Goal: Find specific page/section: Find specific page/section

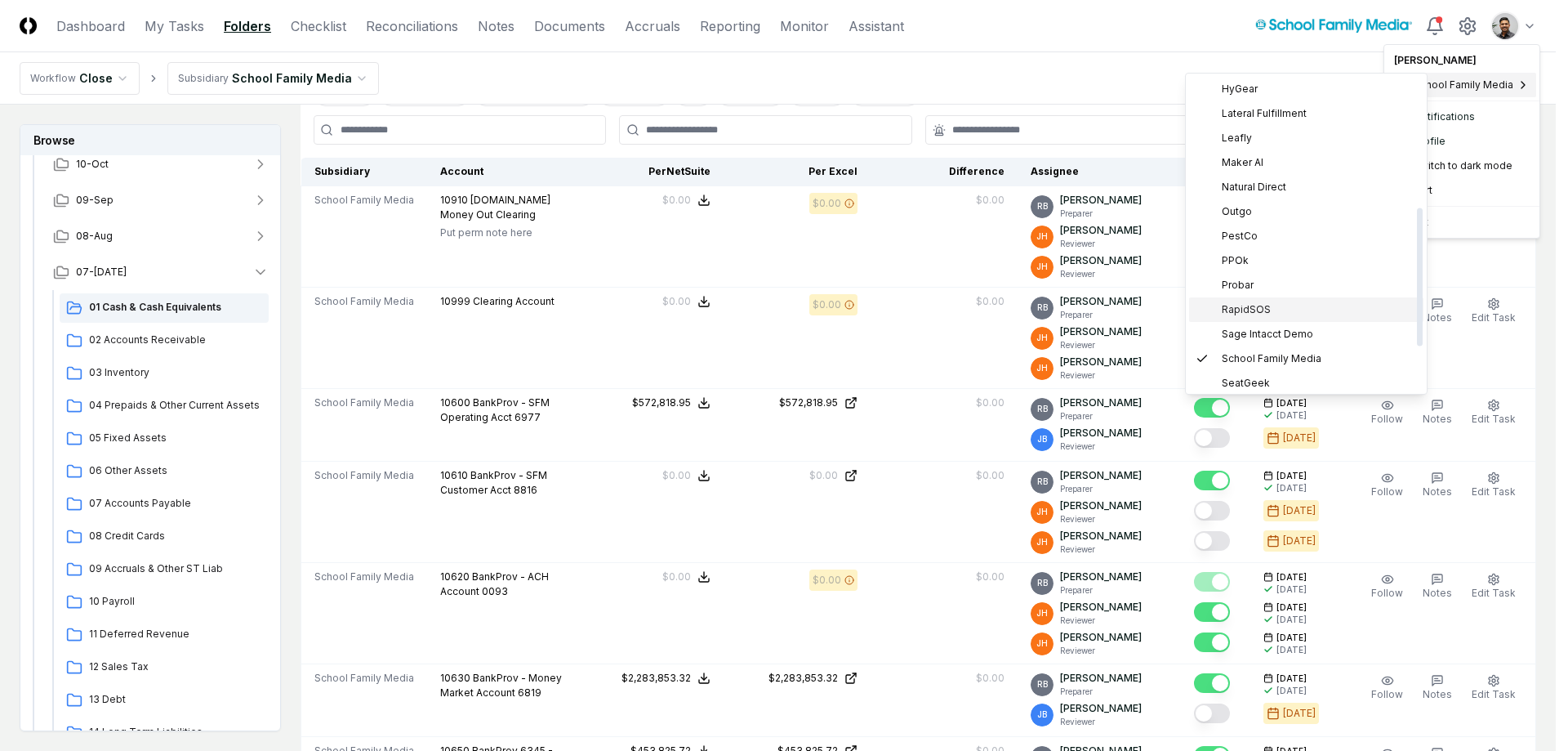
scroll to position [297, 0]
click at [1297, 260] on div "PPOk" at bounding box center [1306, 257] width 235 height 25
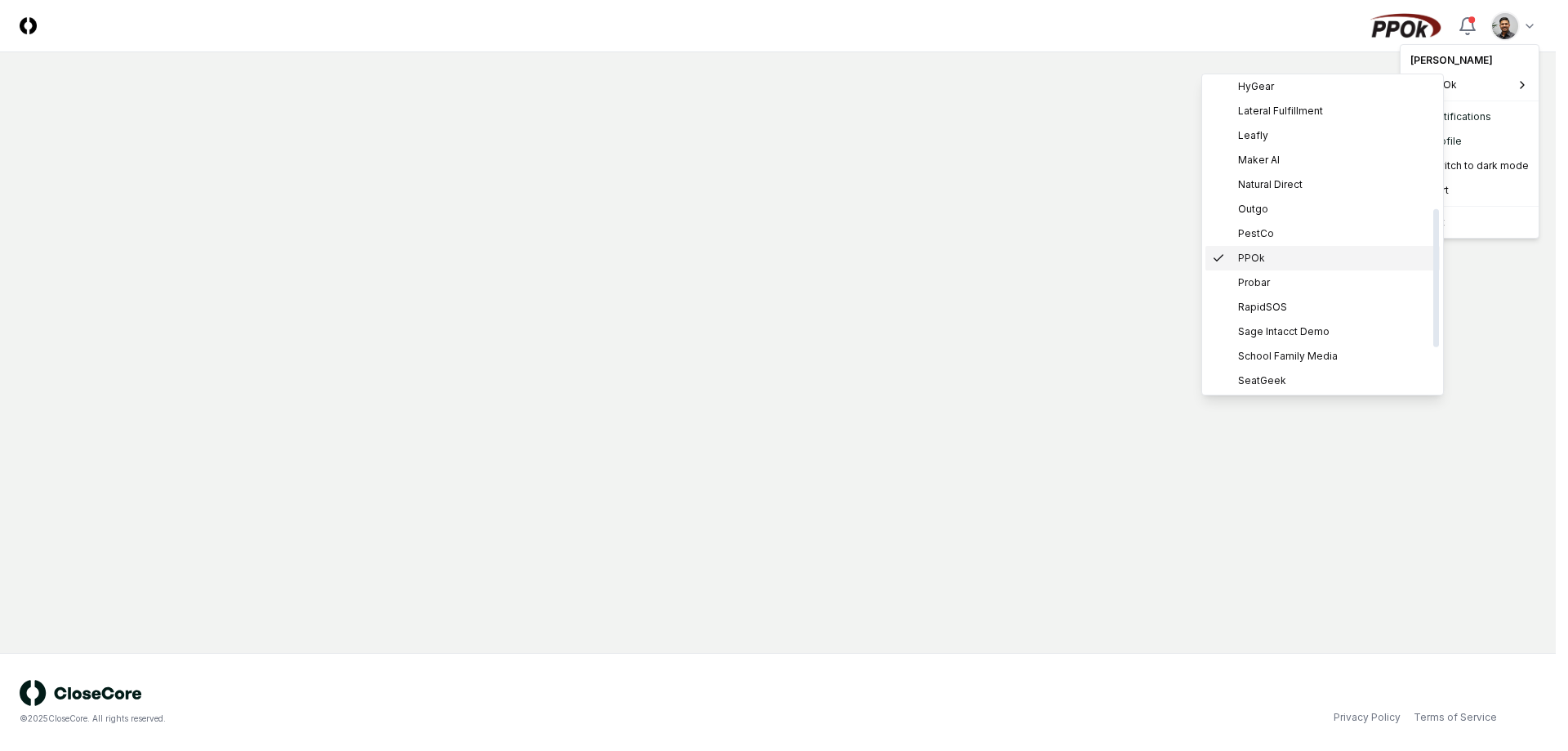
scroll to position [0, 0]
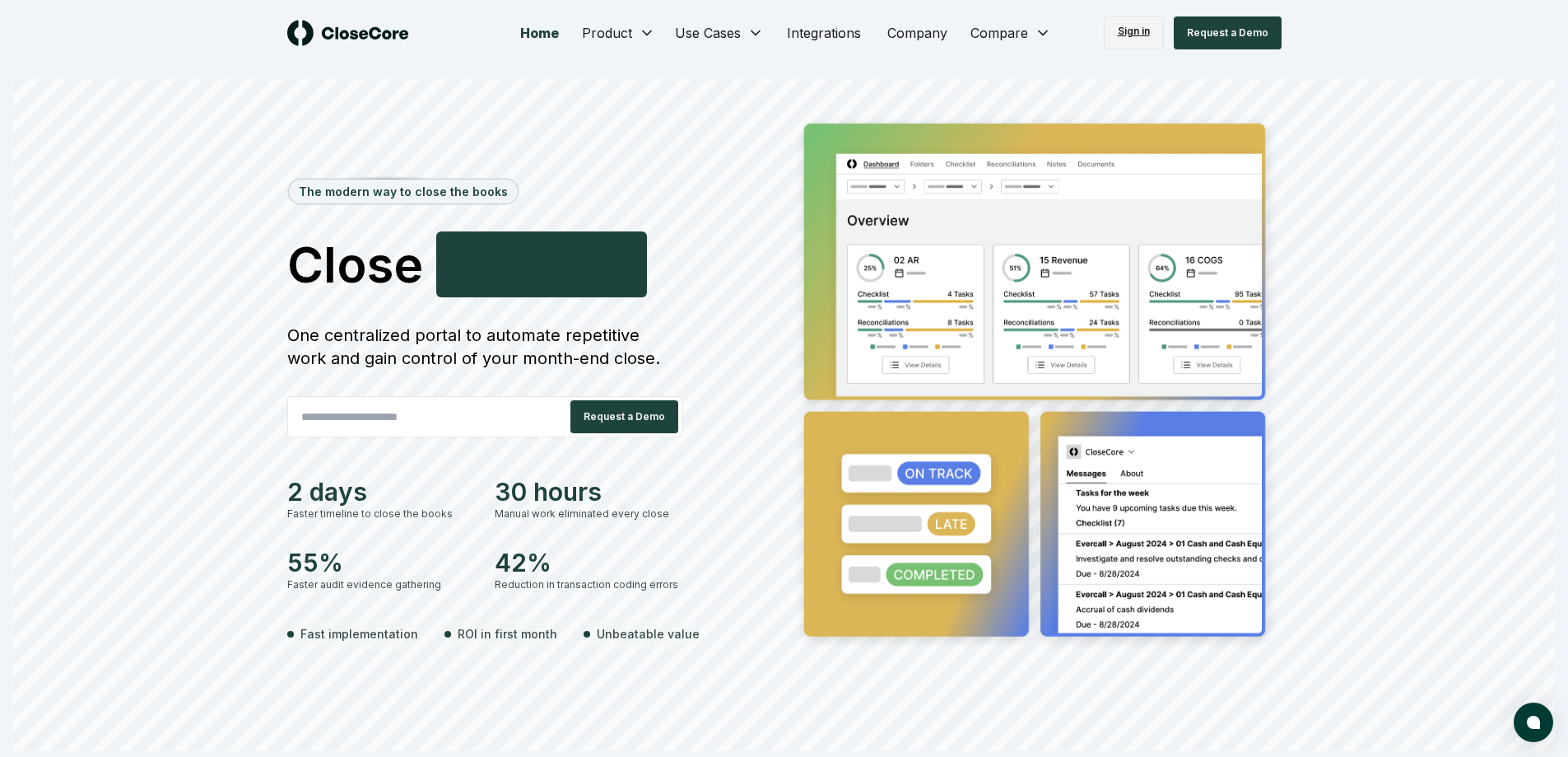
click at [1127, 38] on link "Sign in" at bounding box center [1133, 33] width 60 height 33
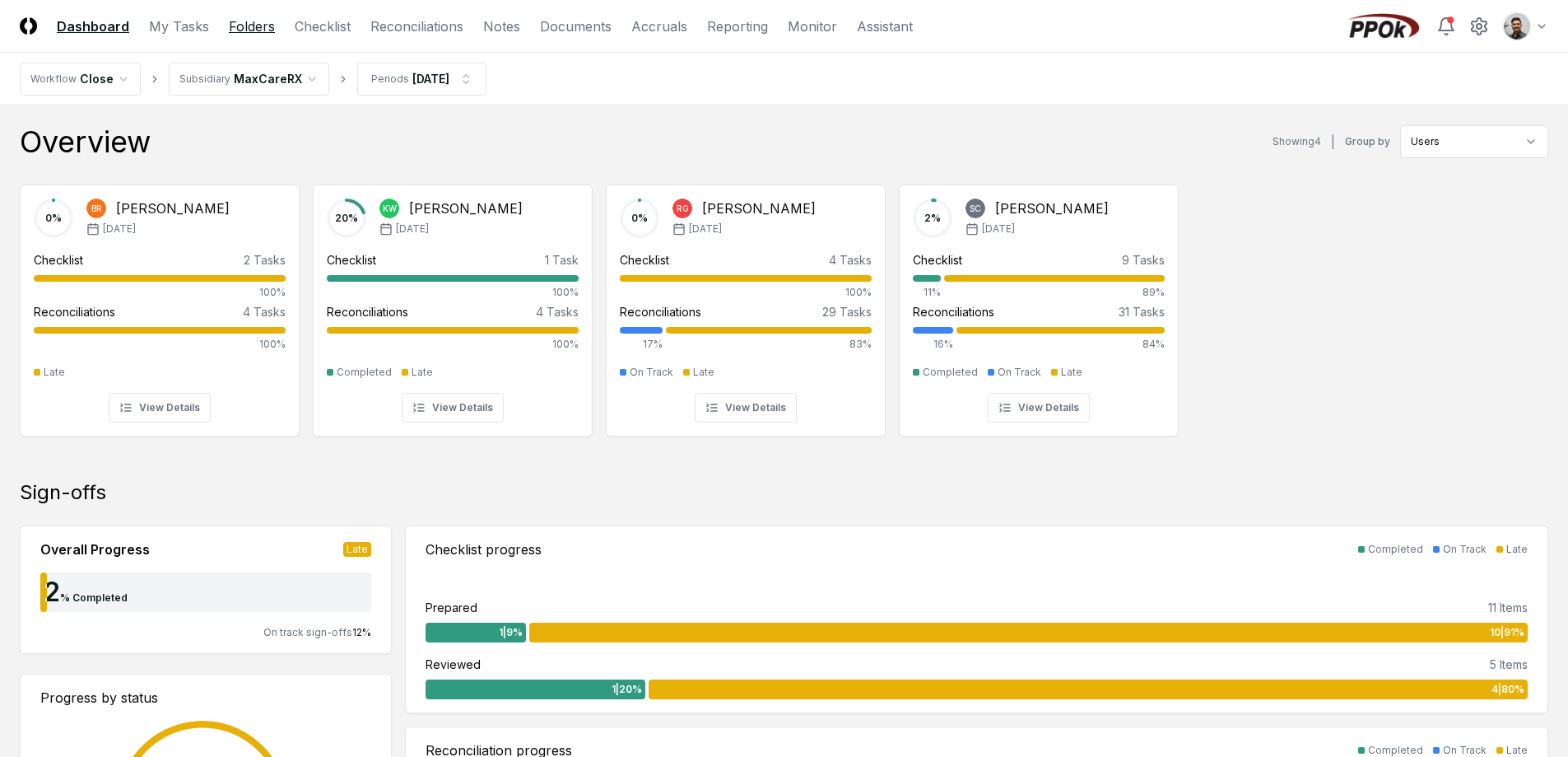
click at [245, 20] on link "Folders" at bounding box center [252, 26] width 46 height 19
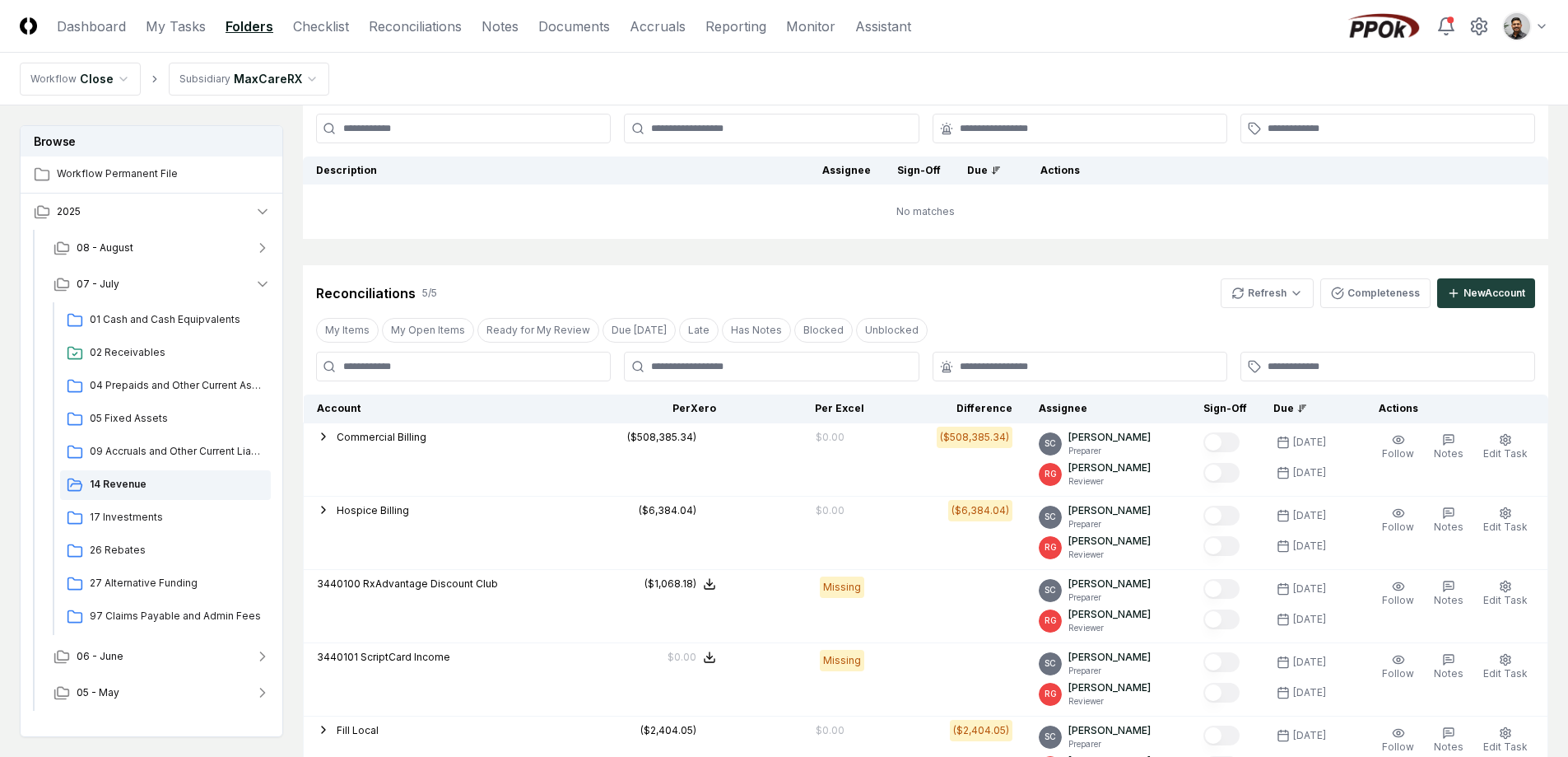
scroll to position [133, 0]
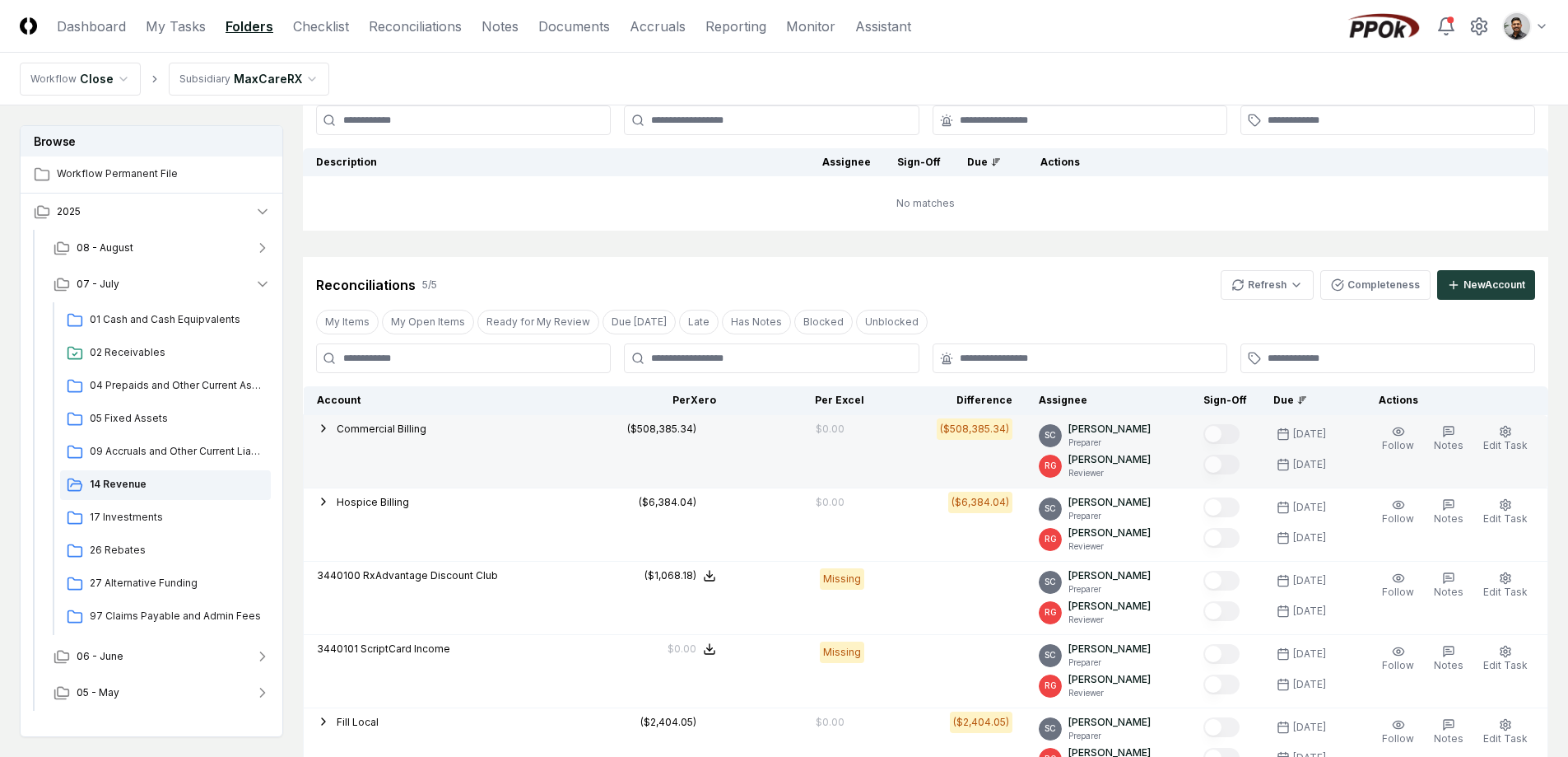
click at [363, 430] on span "Commercial Billing" at bounding box center [381, 428] width 90 height 12
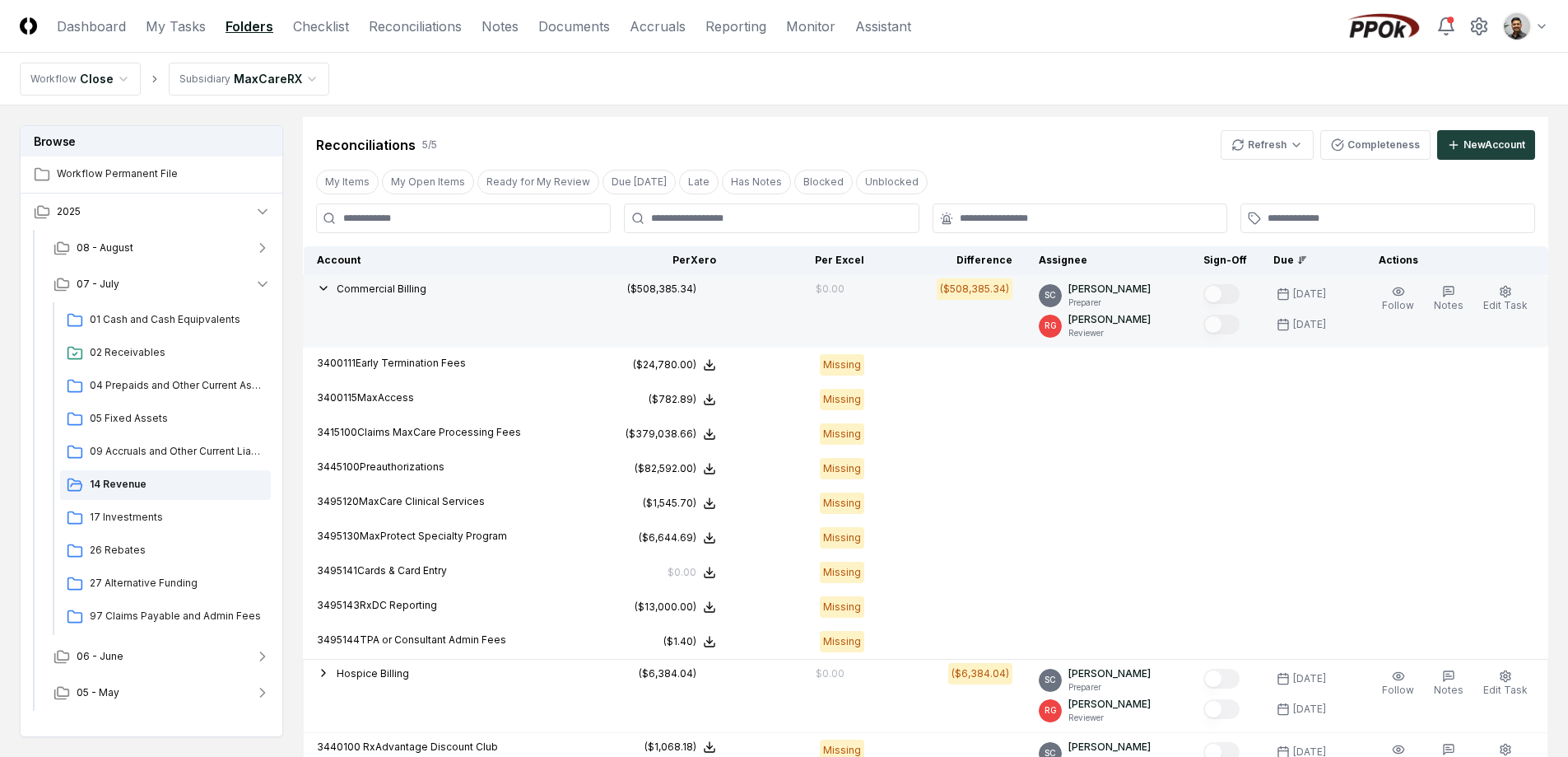
scroll to position [274, 0]
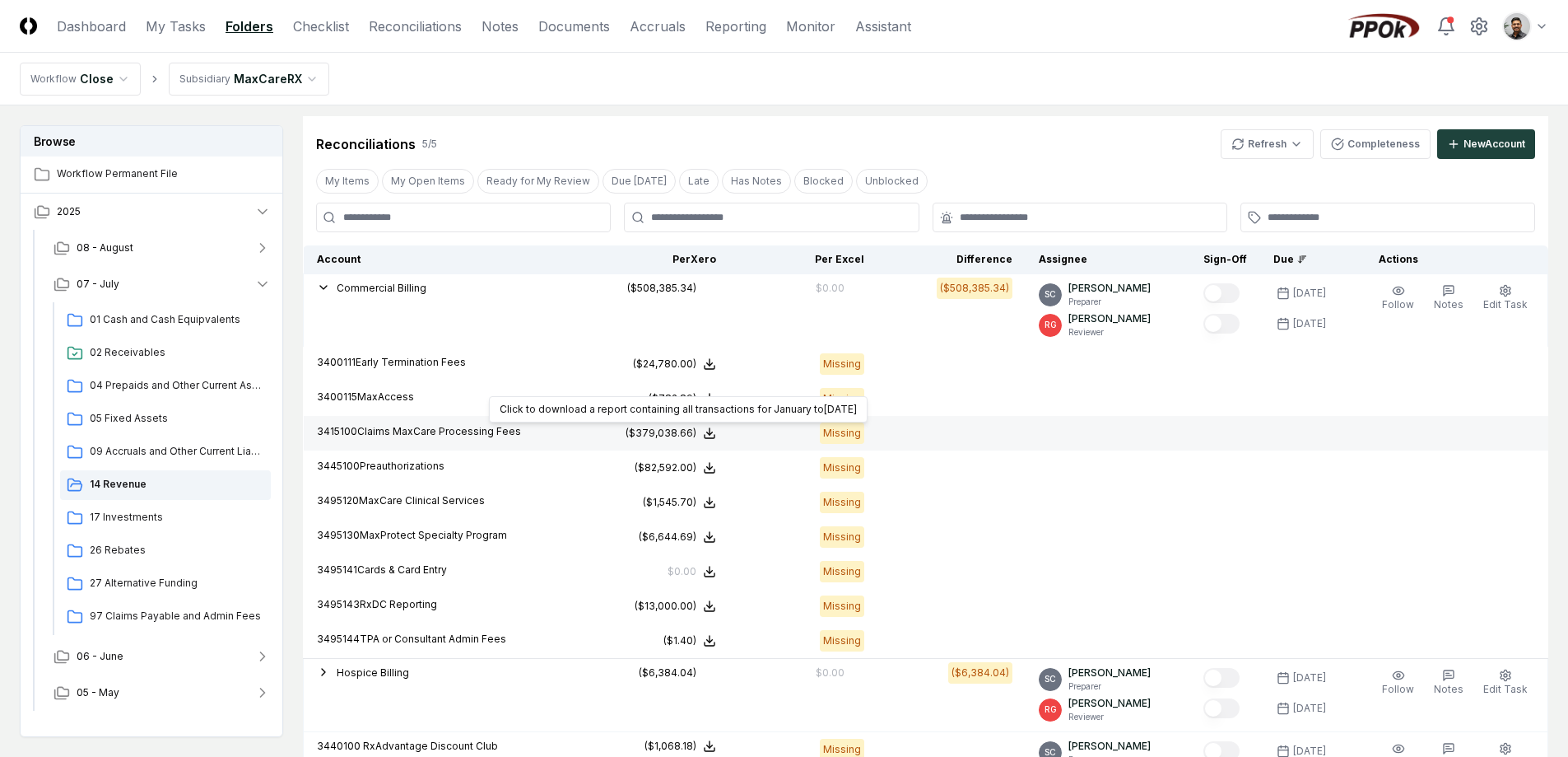
click at [678, 436] on div "($379,038.66)" at bounding box center [661, 433] width 70 height 15
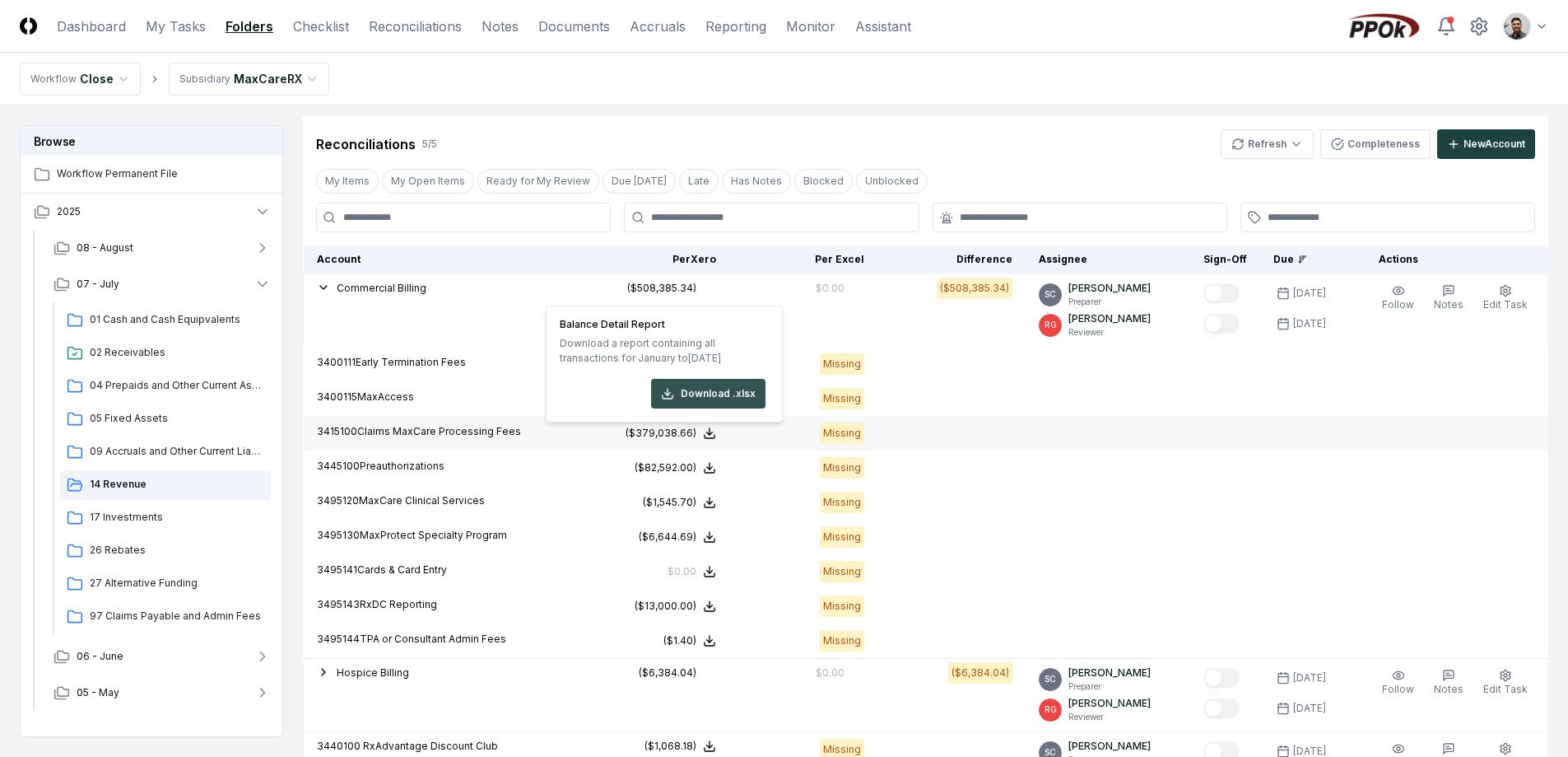
click at [682, 401] on button "Download .xlsx" at bounding box center [708, 393] width 114 height 30
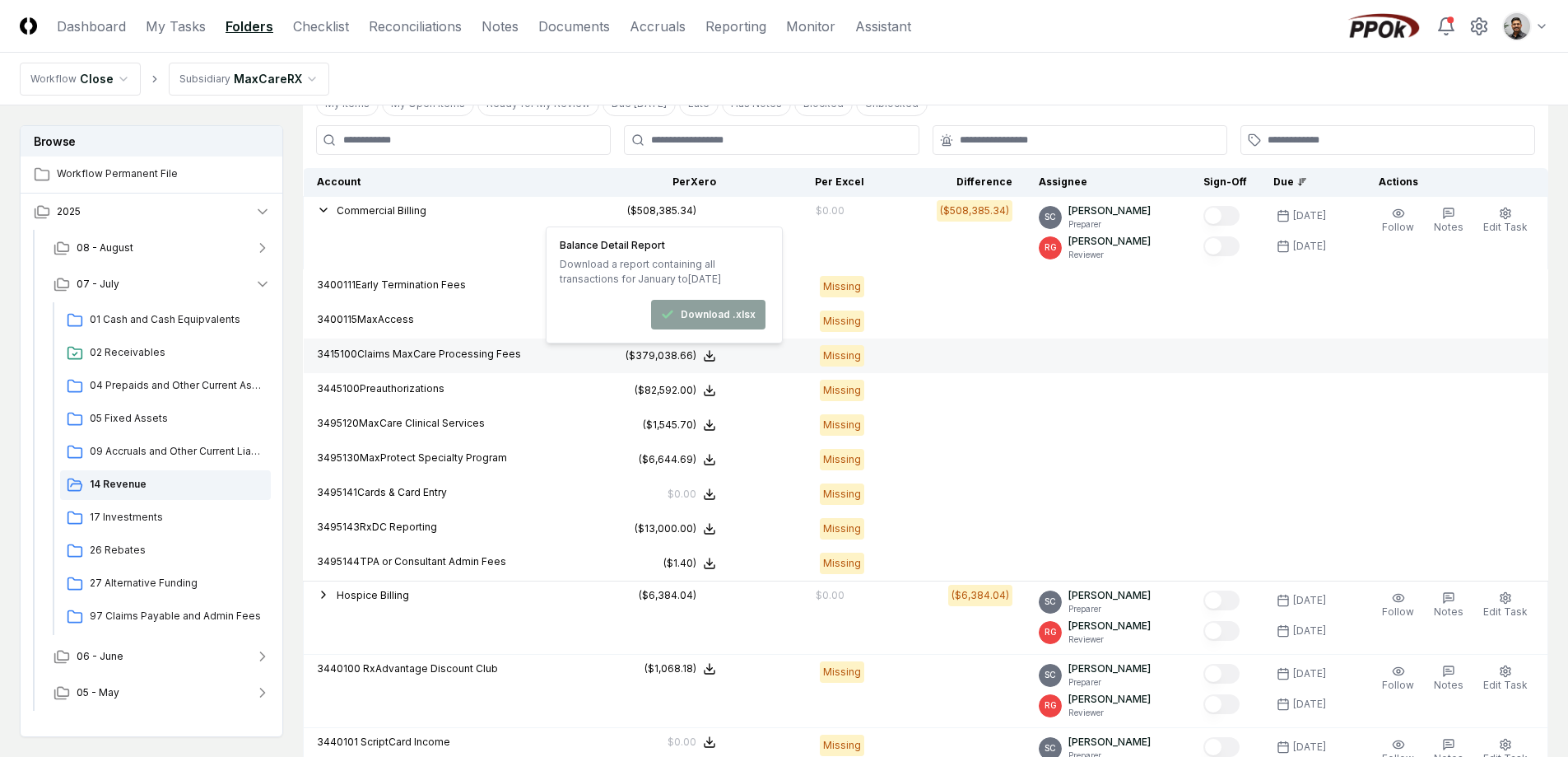
scroll to position [353, 0]
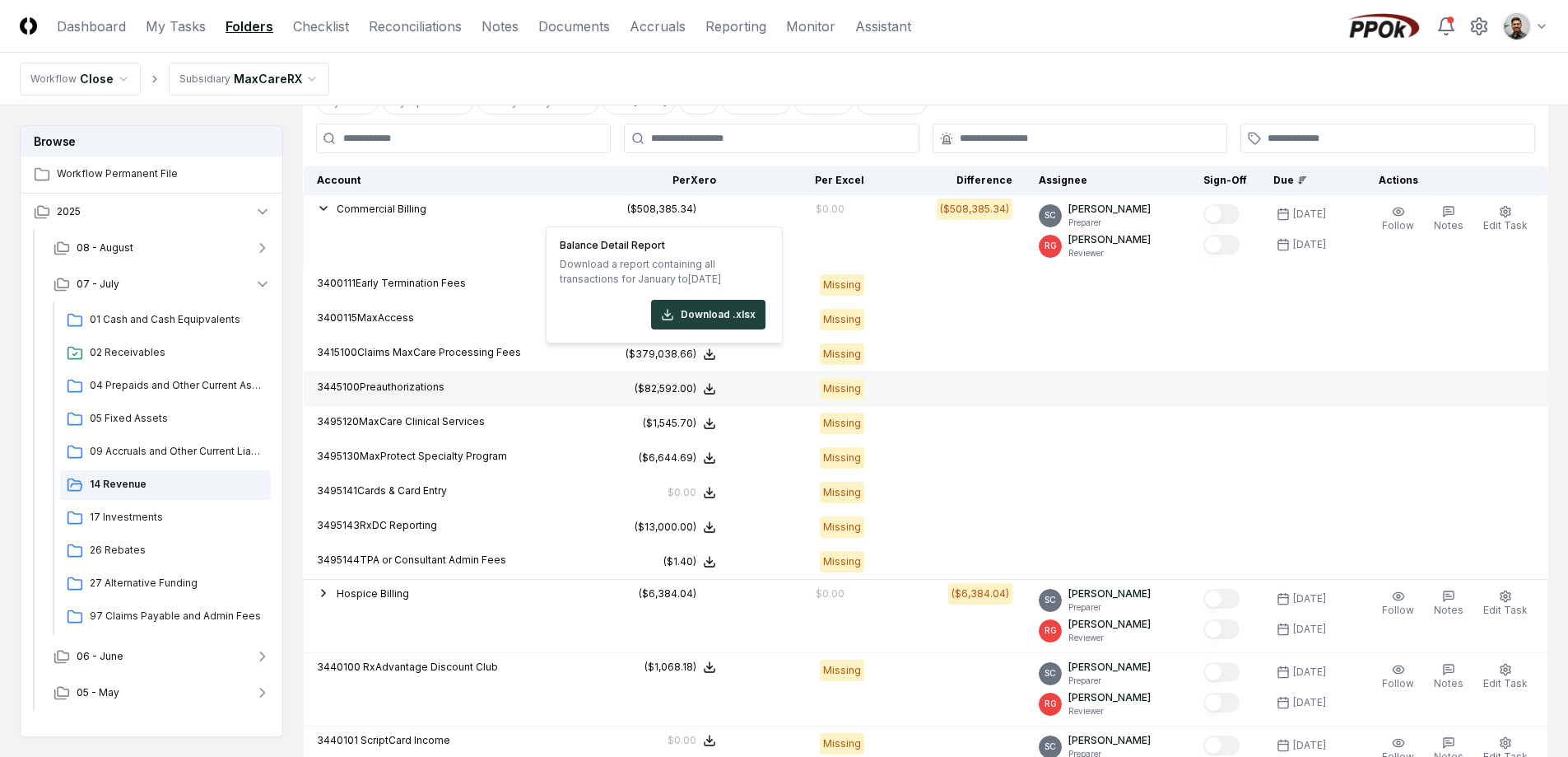
click at [1099, 378] on td at bounding box center [1108, 388] width 165 height 34
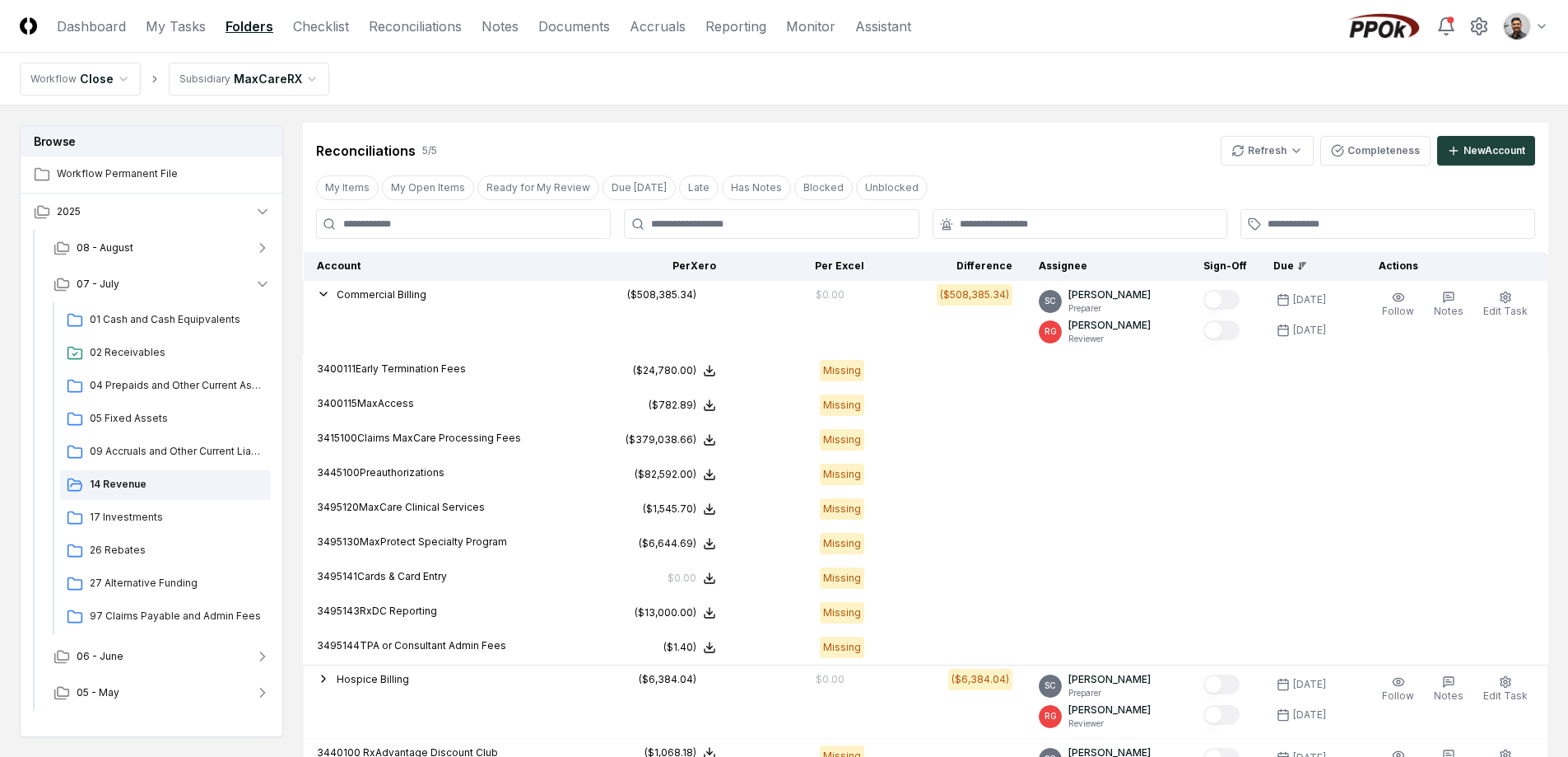
scroll to position [263, 0]
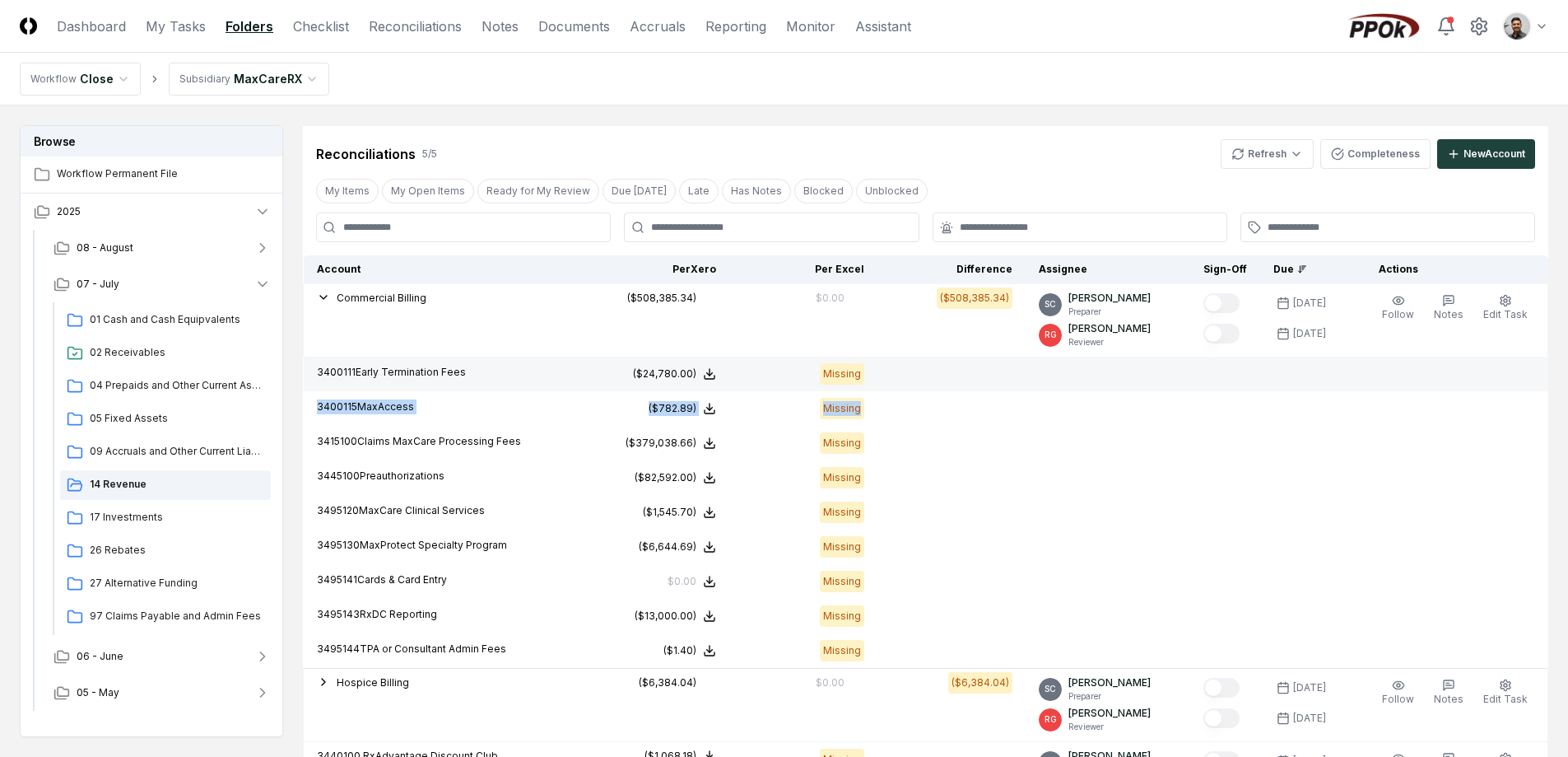
drag, startPoint x: 934, startPoint y: 406, endPoint x: 931, endPoint y: 366, distance: 40.1
click at [931, 366] on tbody "Commercial Billing 3400111 Early Termination Fees 3400115 MaxAccess 3415100 Cla…" at bounding box center [926, 622] width 1244 height 678
click at [931, 366] on td at bounding box center [951, 373] width 148 height 34
drag, startPoint x: 926, startPoint y: 424, endPoint x: 926, endPoint y: 373, distance: 51.0
click at [926, 373] on tbody "Commercial Billing 3400111 Early Termination Fees 3400115 MaxAccess 3415100 Cla…" at bounding box center [926, 622] width 1244 height 678
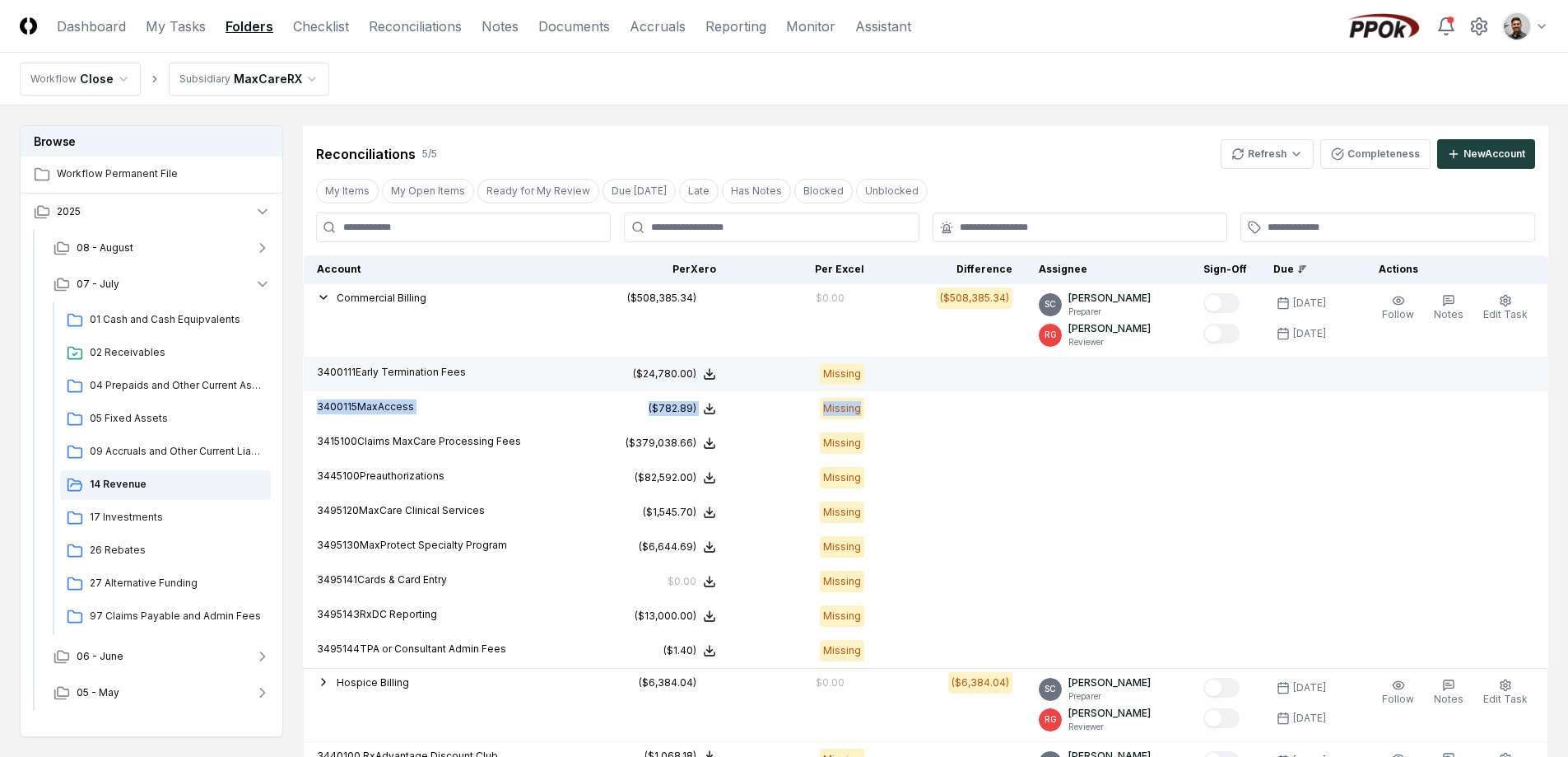
click at [926, 373] on td at bounding box center [951, 373] width 148 height 34
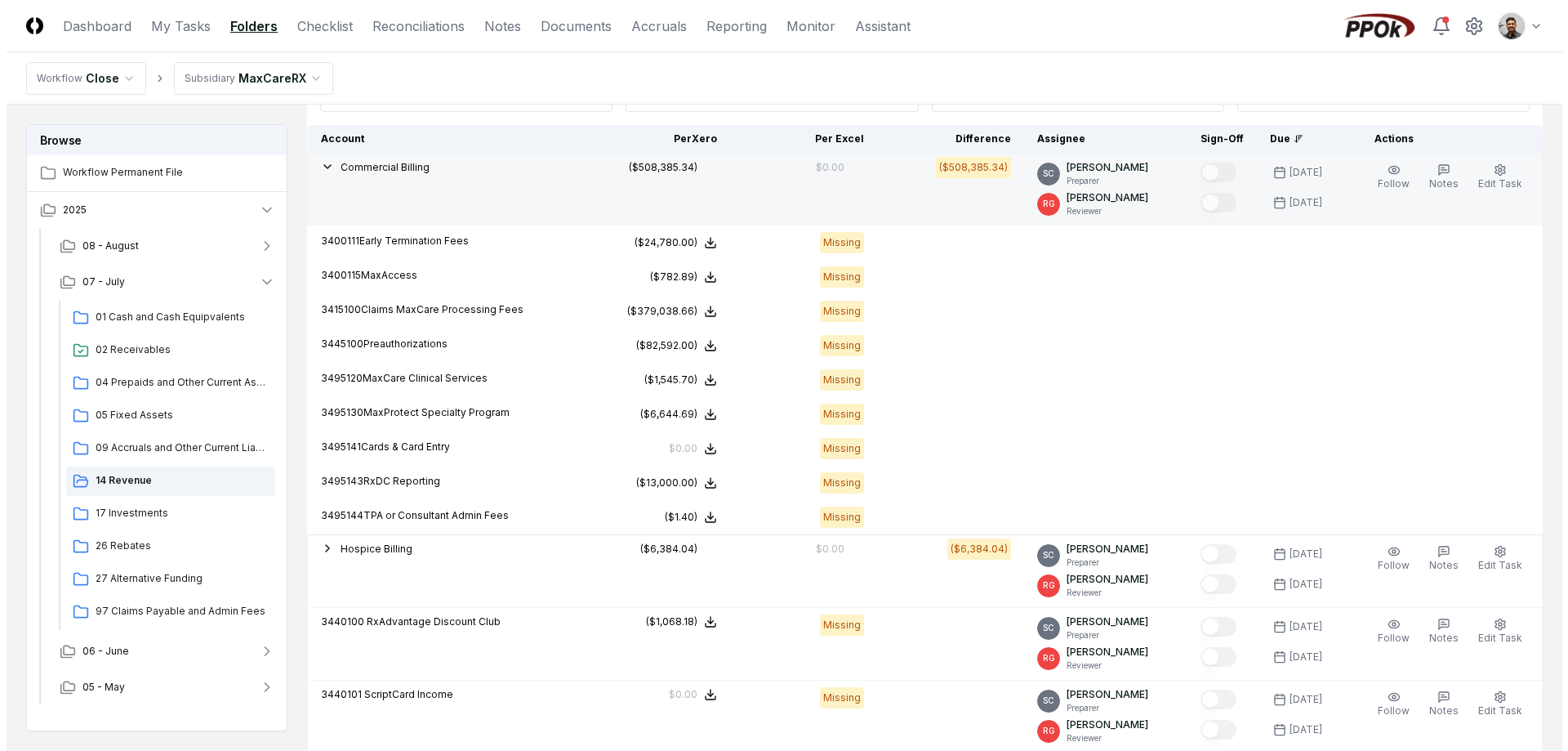
scroll to position [412, 0]
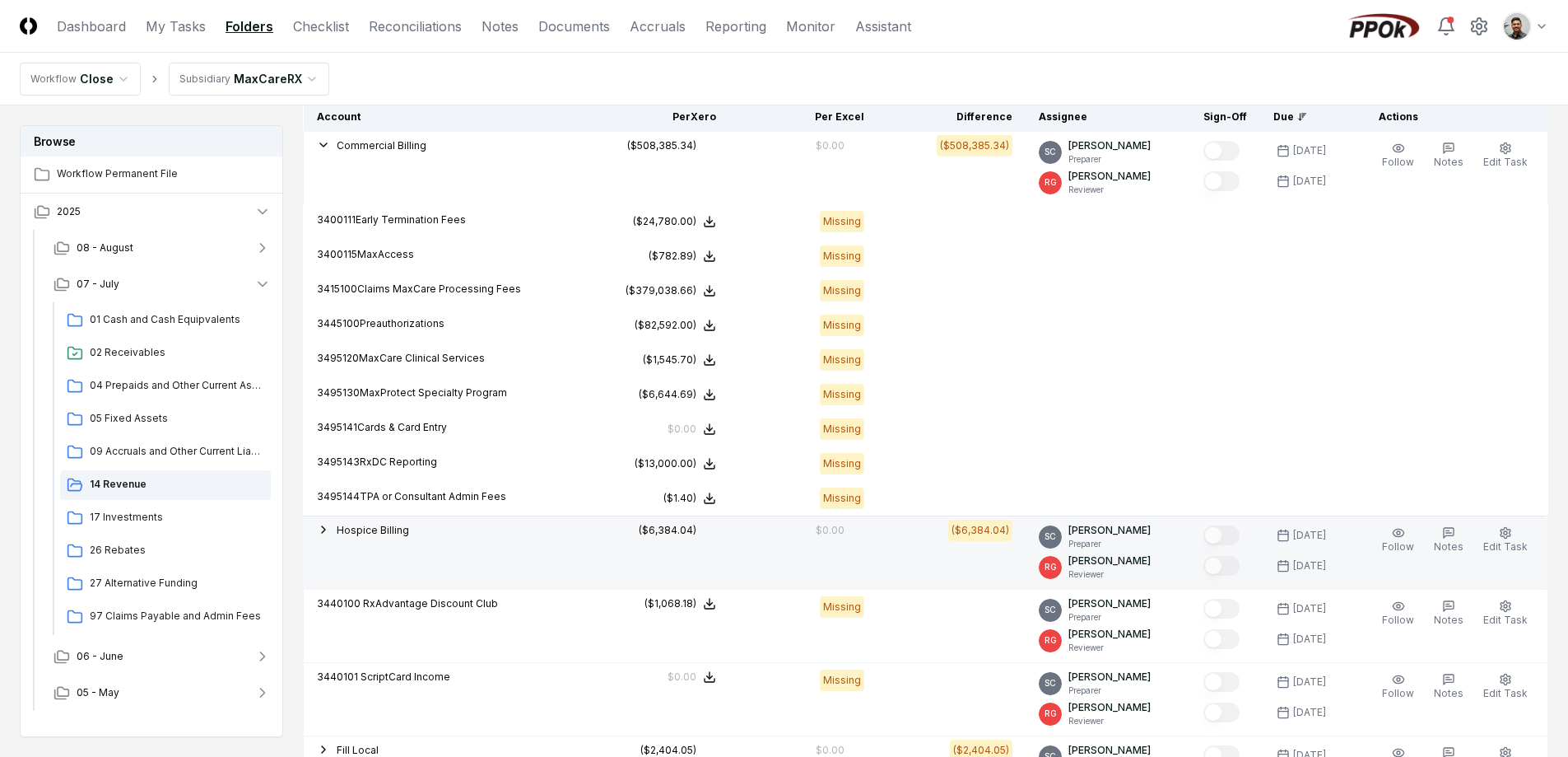
click at [385, 532] on span "Hospice Billing" at bounding box center [373, 530] width 72 height 12
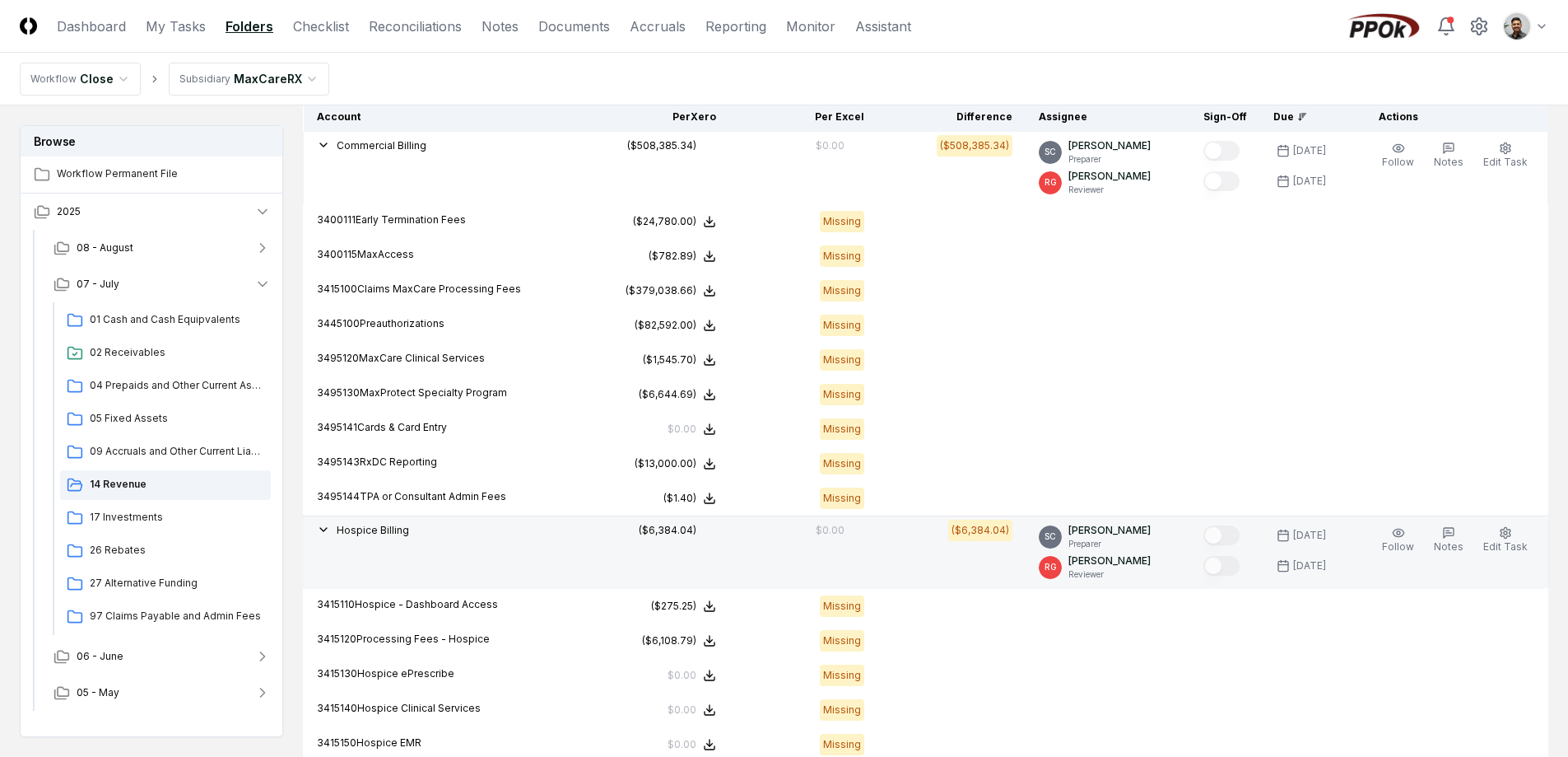
click at [385, 532] on span "Hospice Billing" at bounding box center [373, 530] width 72 height 12
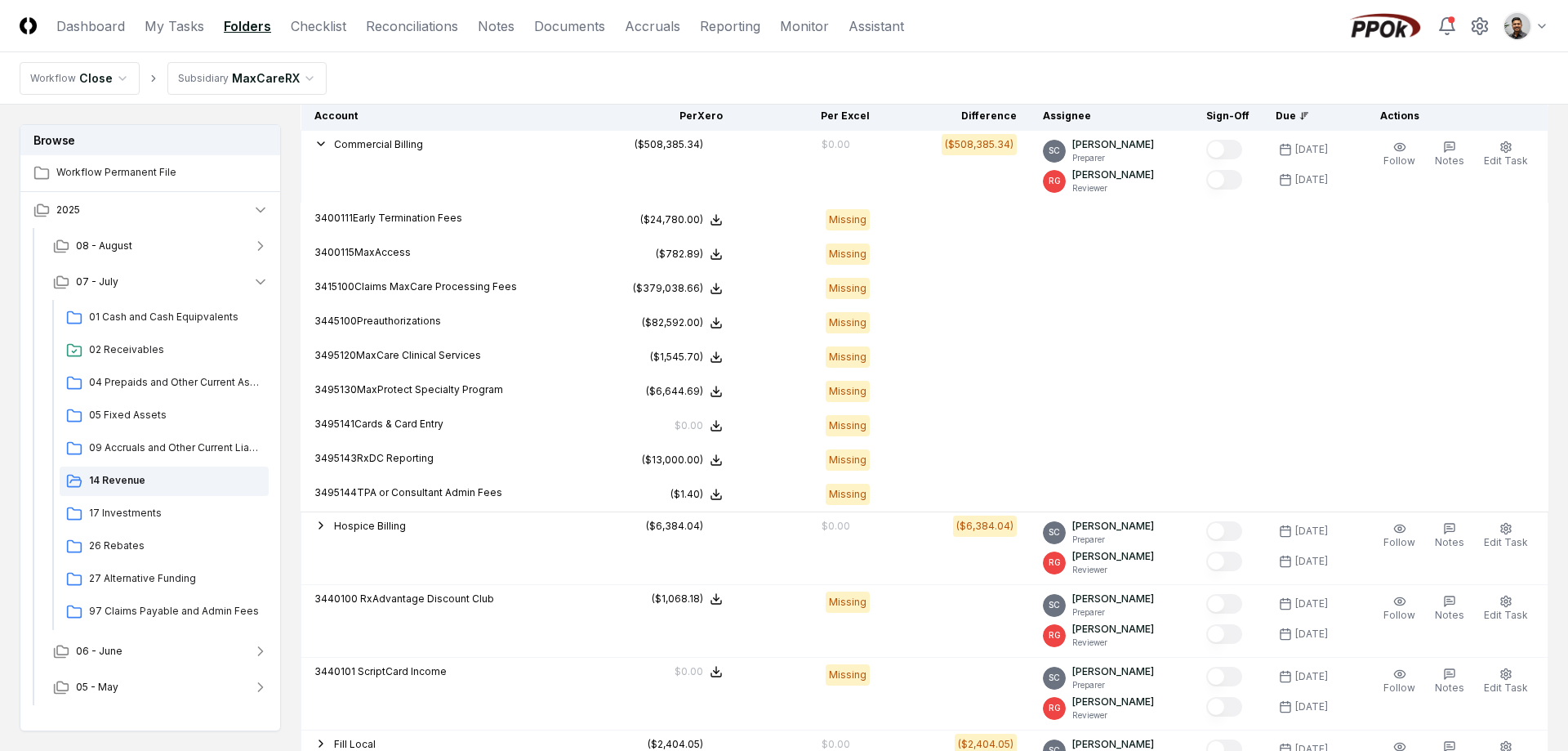
click at [1522, 29] on html "CloseCore Dashboard My Tasks Folders Checklist Reconciliations Notes Documents …" at bounding box center [784, 336] width 1568 height 1496
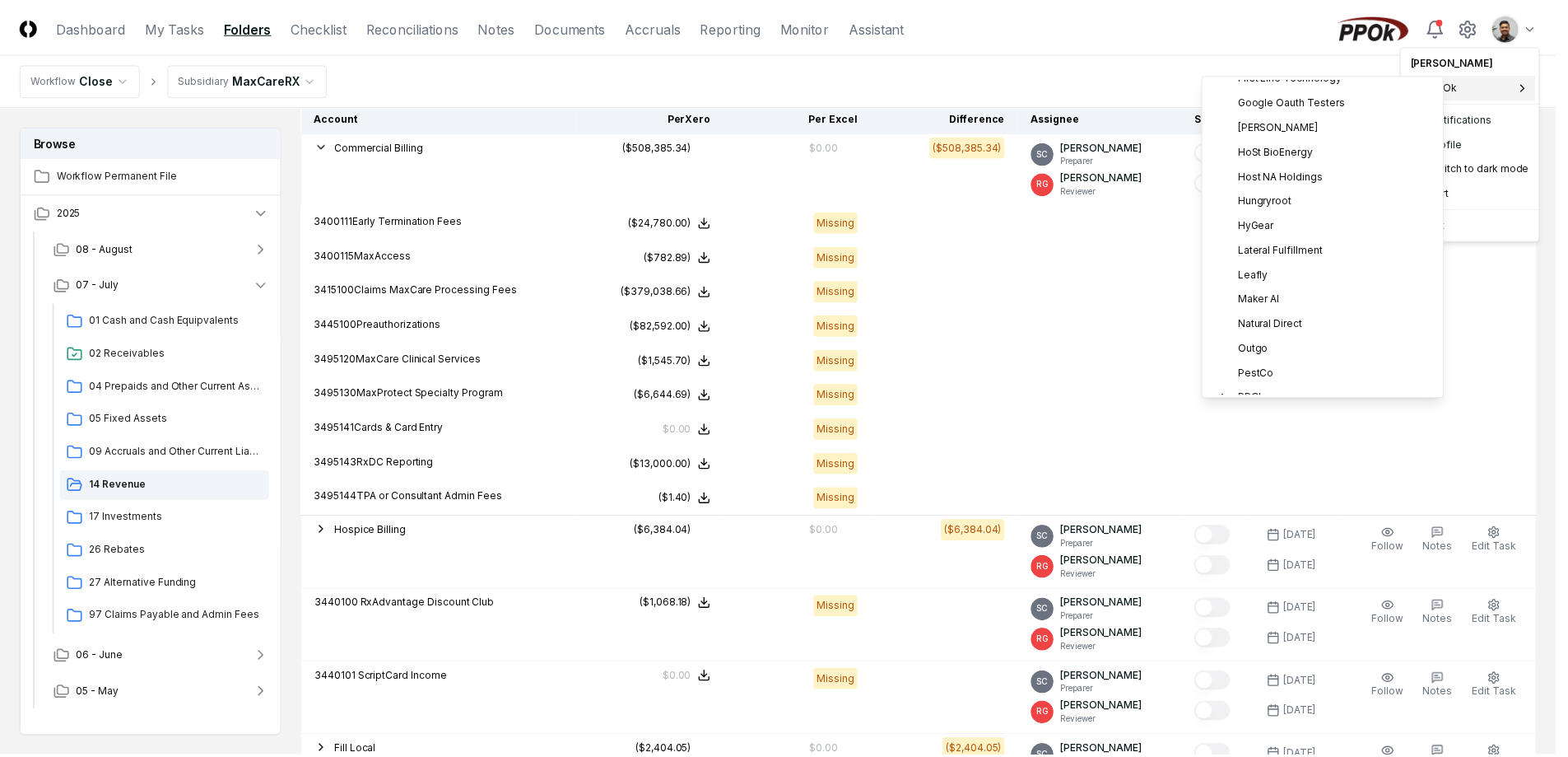
scroll to position [178, 0]
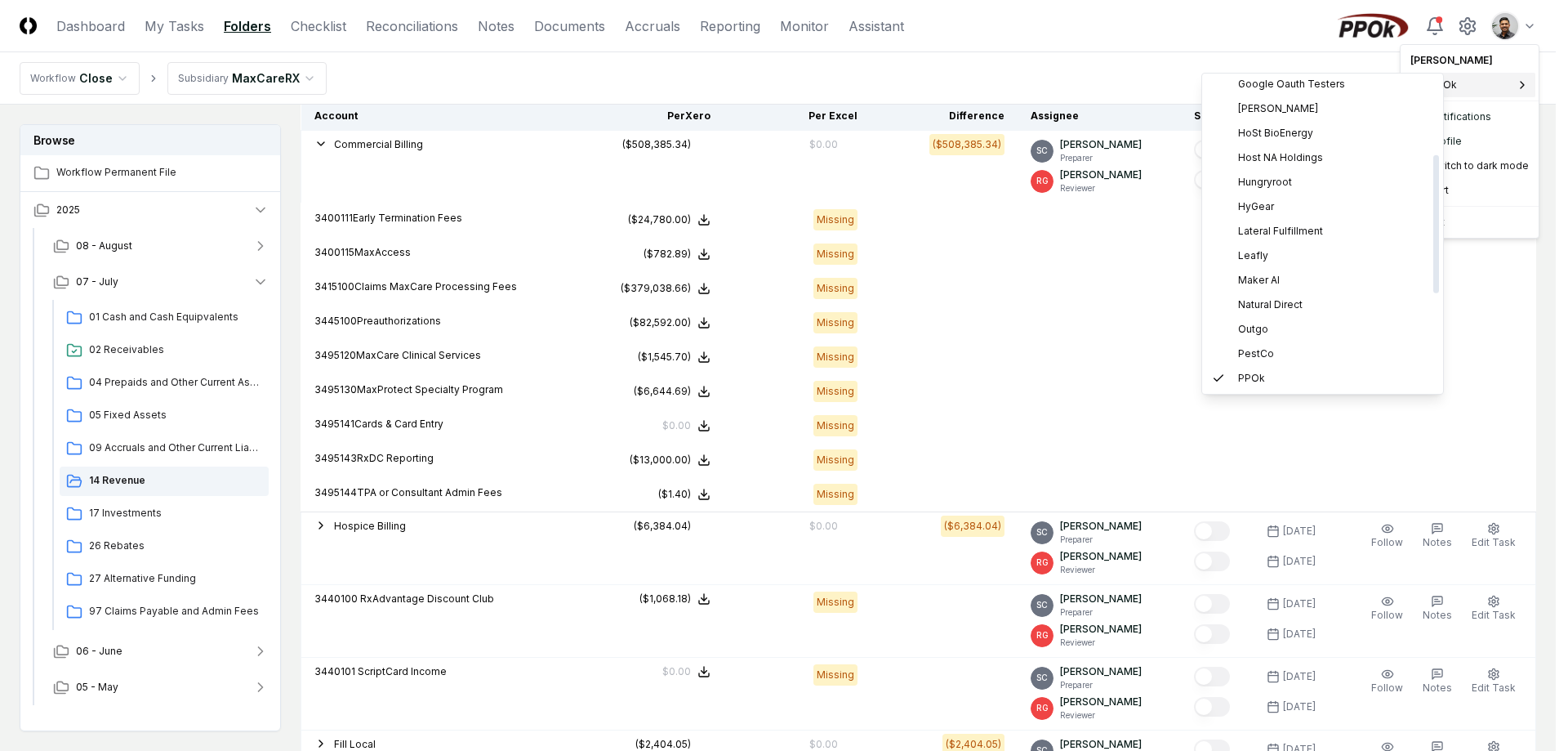
click at [1082, 244] on html "CloseCore Dashboard My Tasks Folders Checklist Reconciliations Notes Documents …" at bounding box center [784, 336] width 1568 height 1496
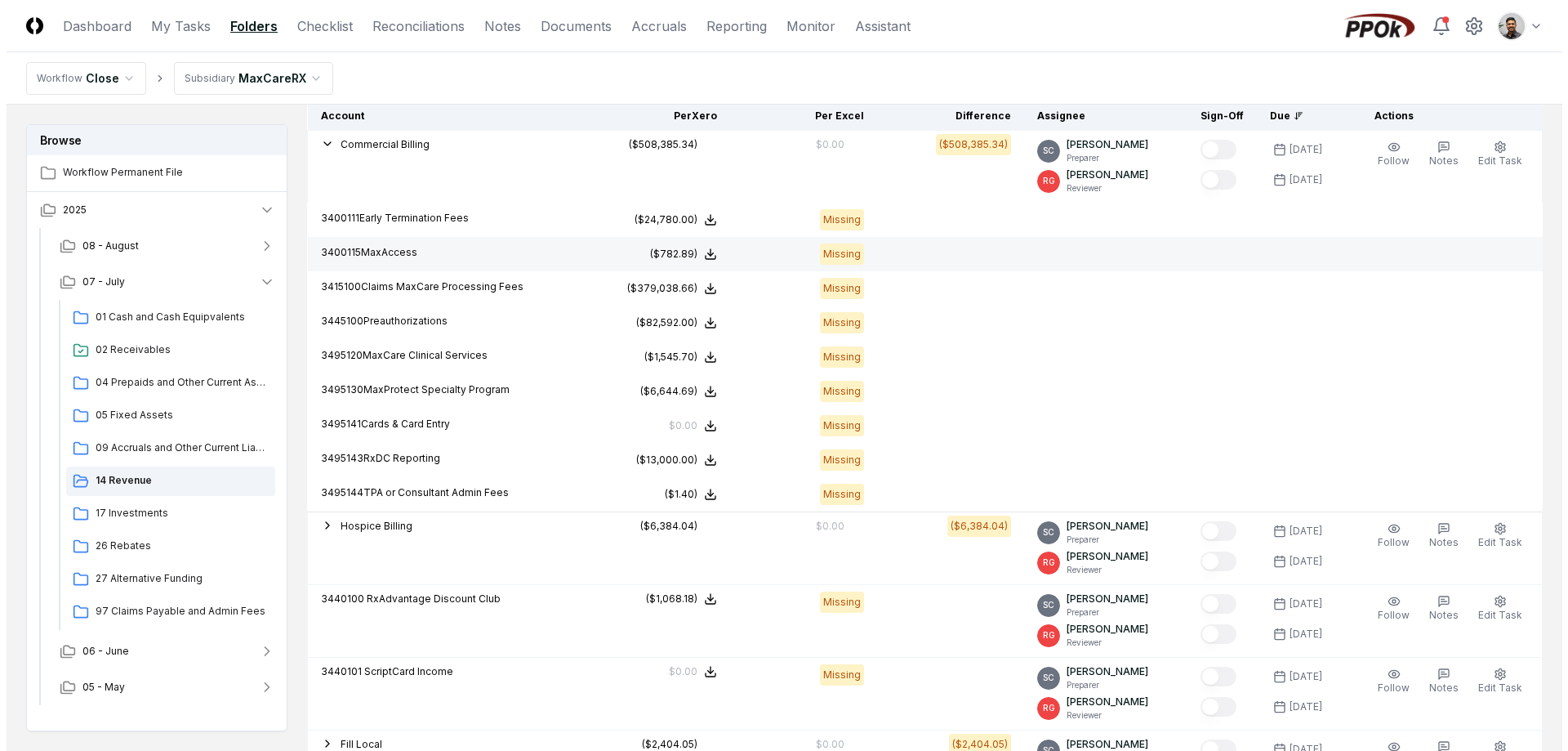
scroll to position [0, 0]
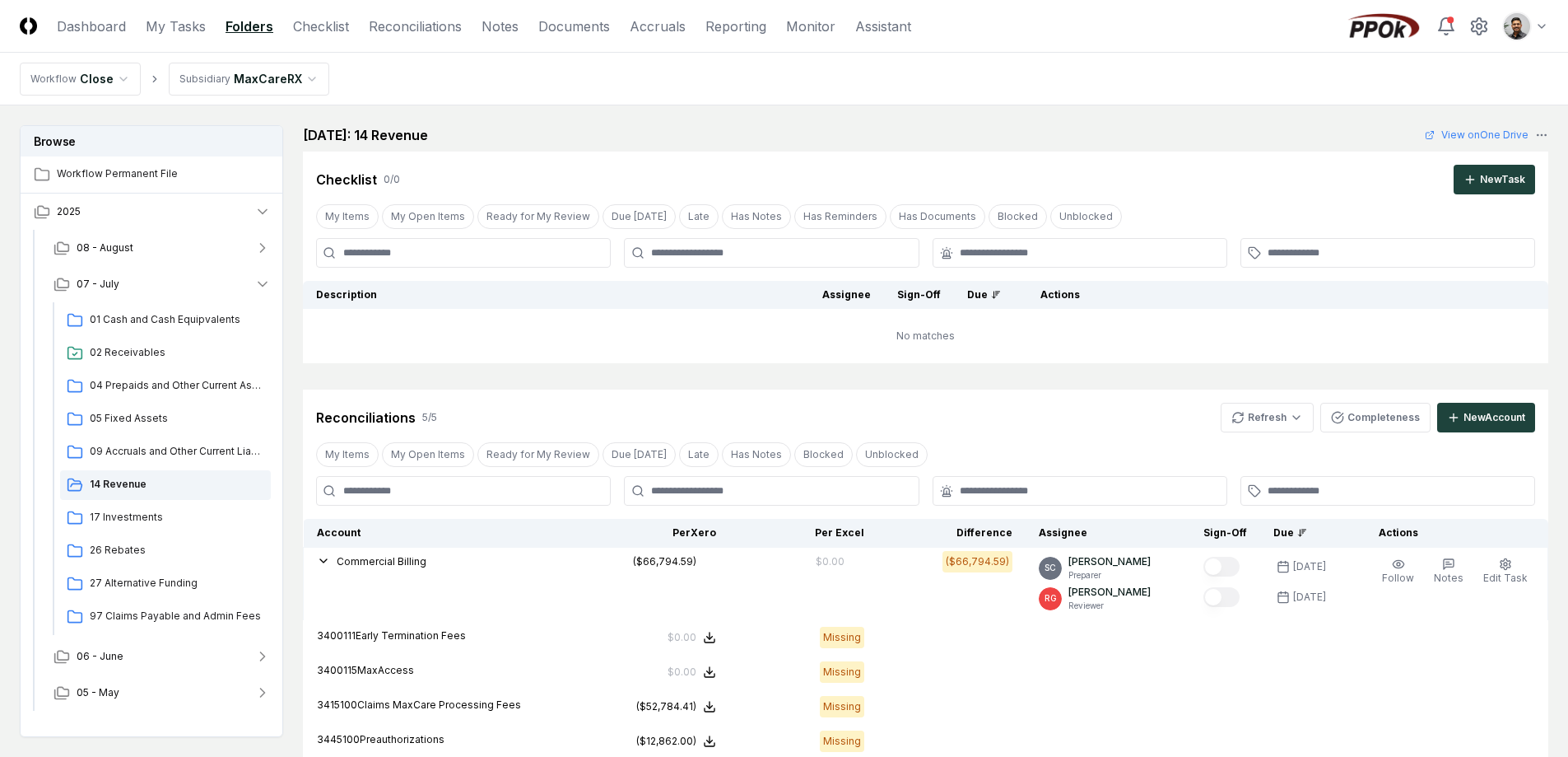
click at [1544, 23] on html "CloseCore Dashboard My Tasks Folders Checklist Reconciliations Notes Documents …" at bounding box center [784, 754] width 1568 height 1508
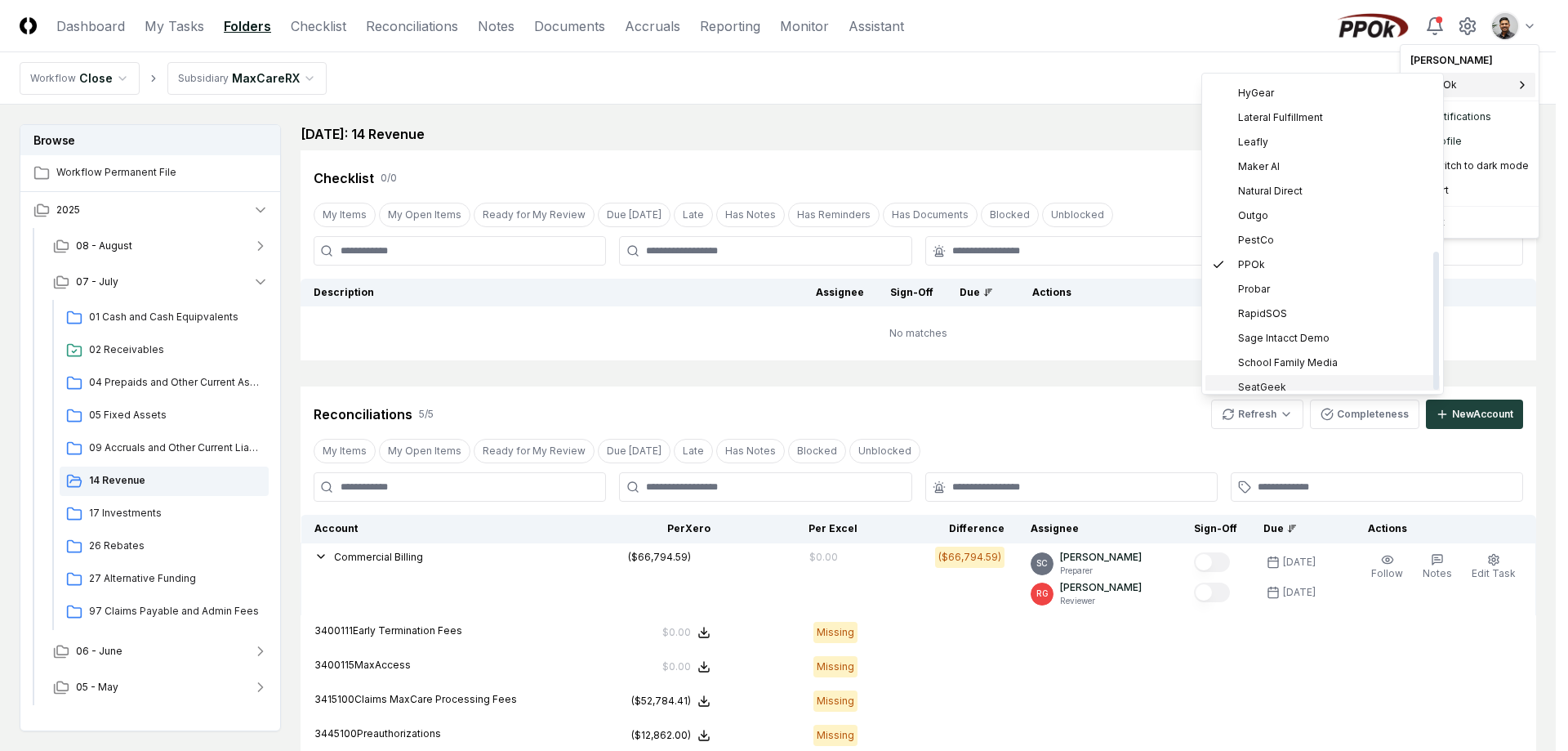
scroll to position [397, 0]
click at [1330, 259] on span "School Family Media" at bounding box center [1288, 256] width 99 height 15
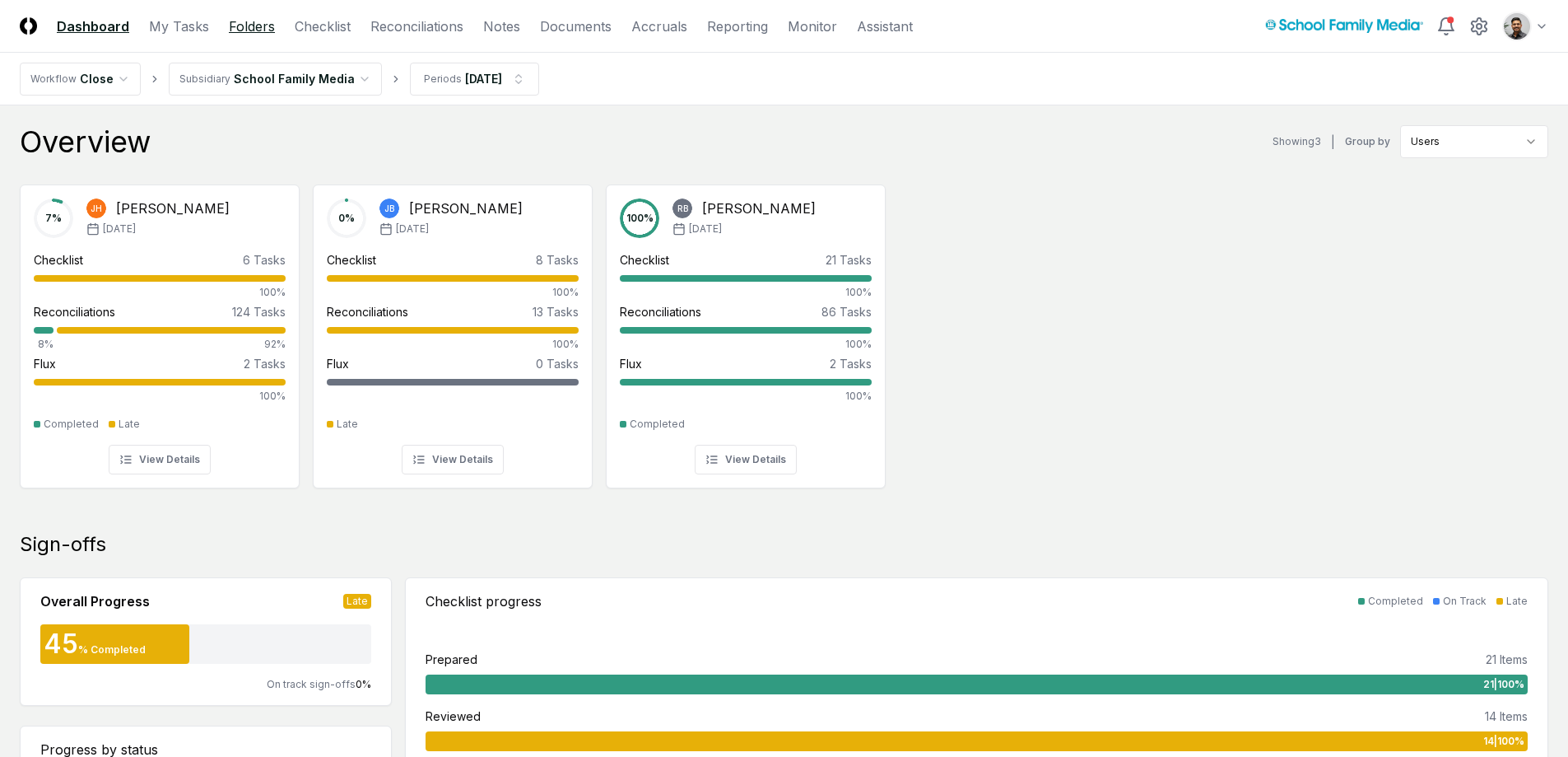
click at [261, 21] on link "Folders" at bounding box center [252, 26] width 46 height 19
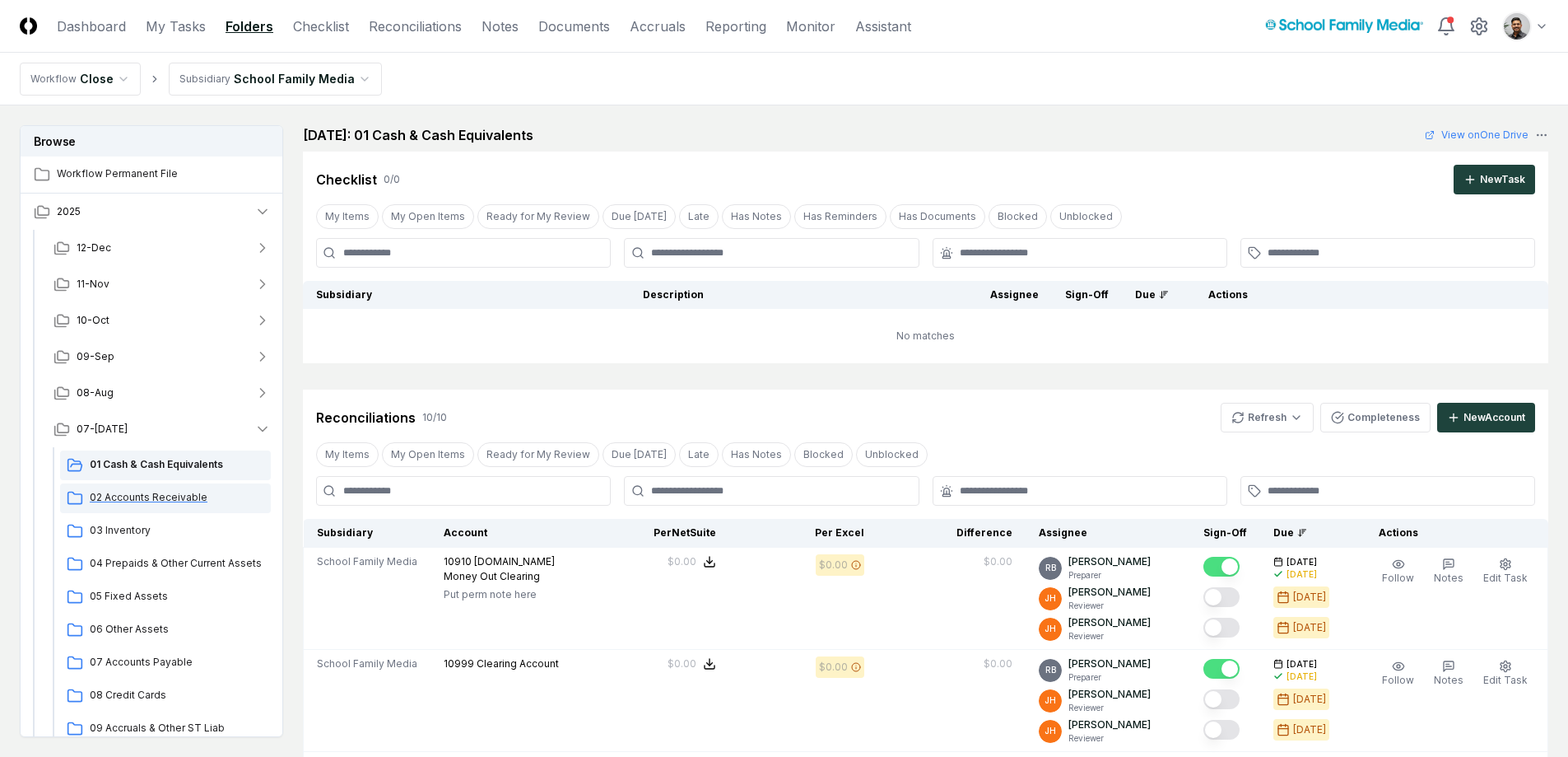
click at [156, 492] on span "02 Accounts Receivable" at bounding box center [177, 497] width 174 height 15
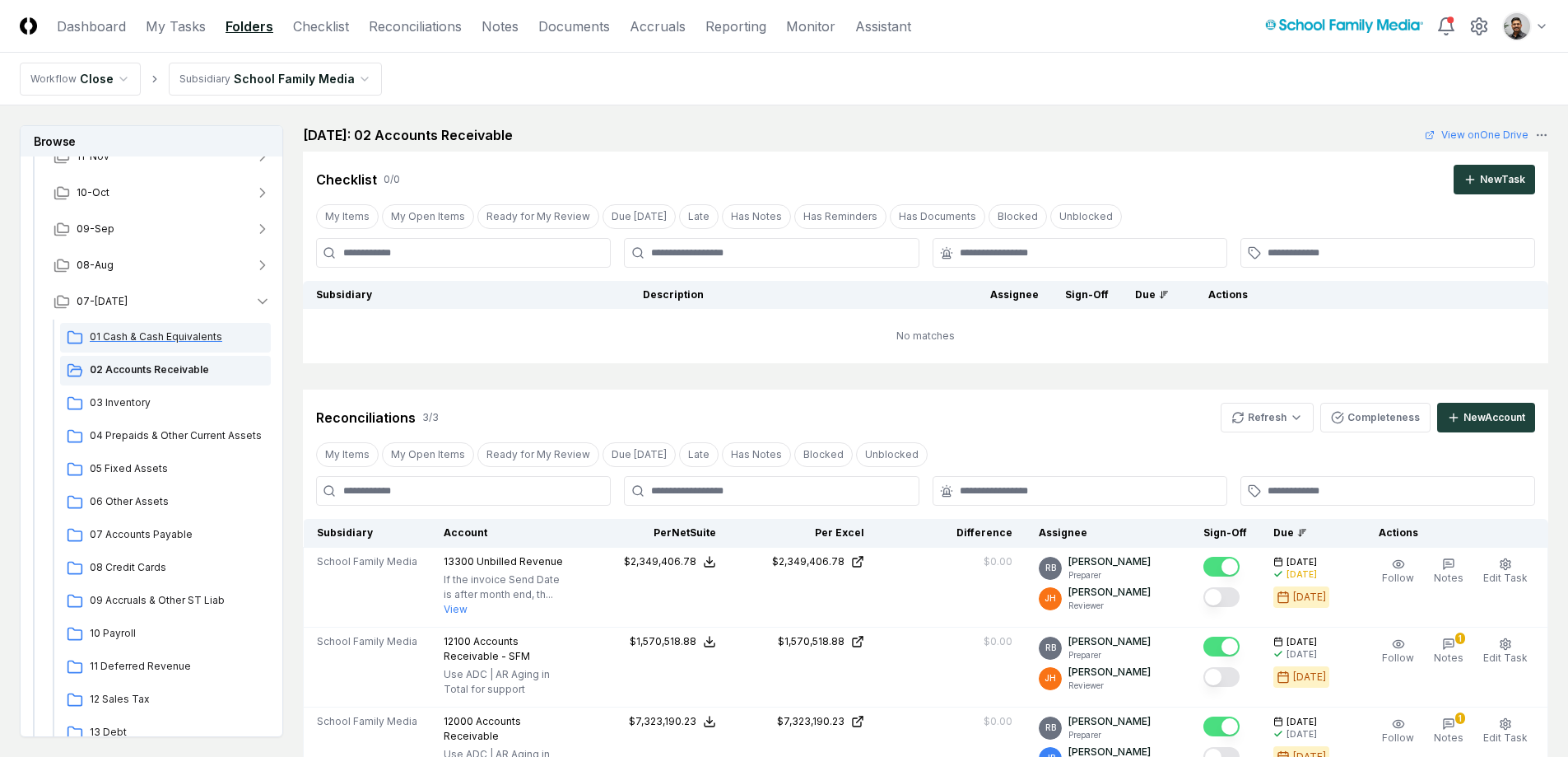
scroll to position [130, 0]
click at [126, 415] on div "03 Inventory" at bounding box center [165, 401] width 210 height 30
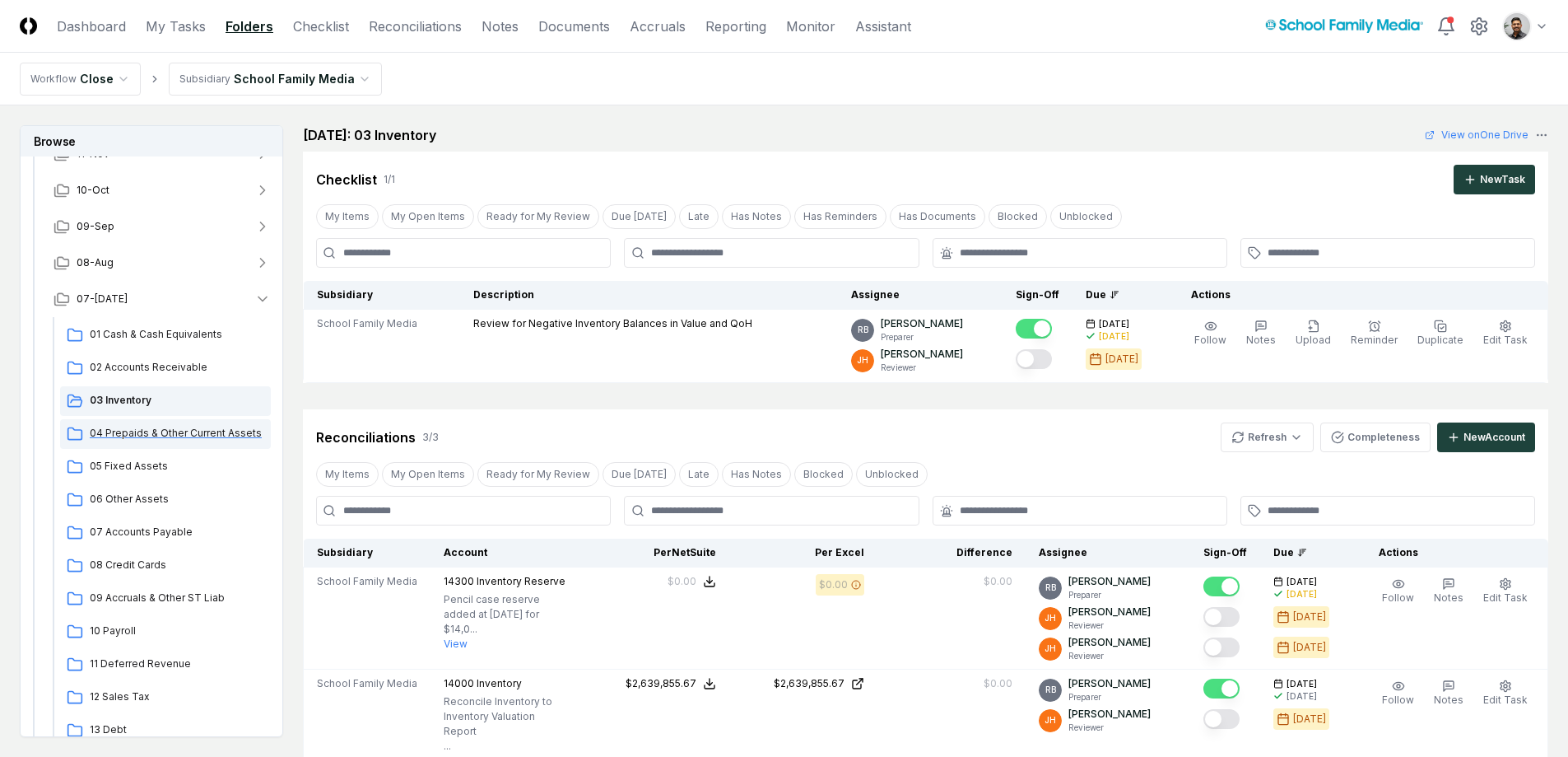
click at [171, 440] on span "04 Prepaids & Other Current Assets" at bounding box center [177, 433] width 174 height 15
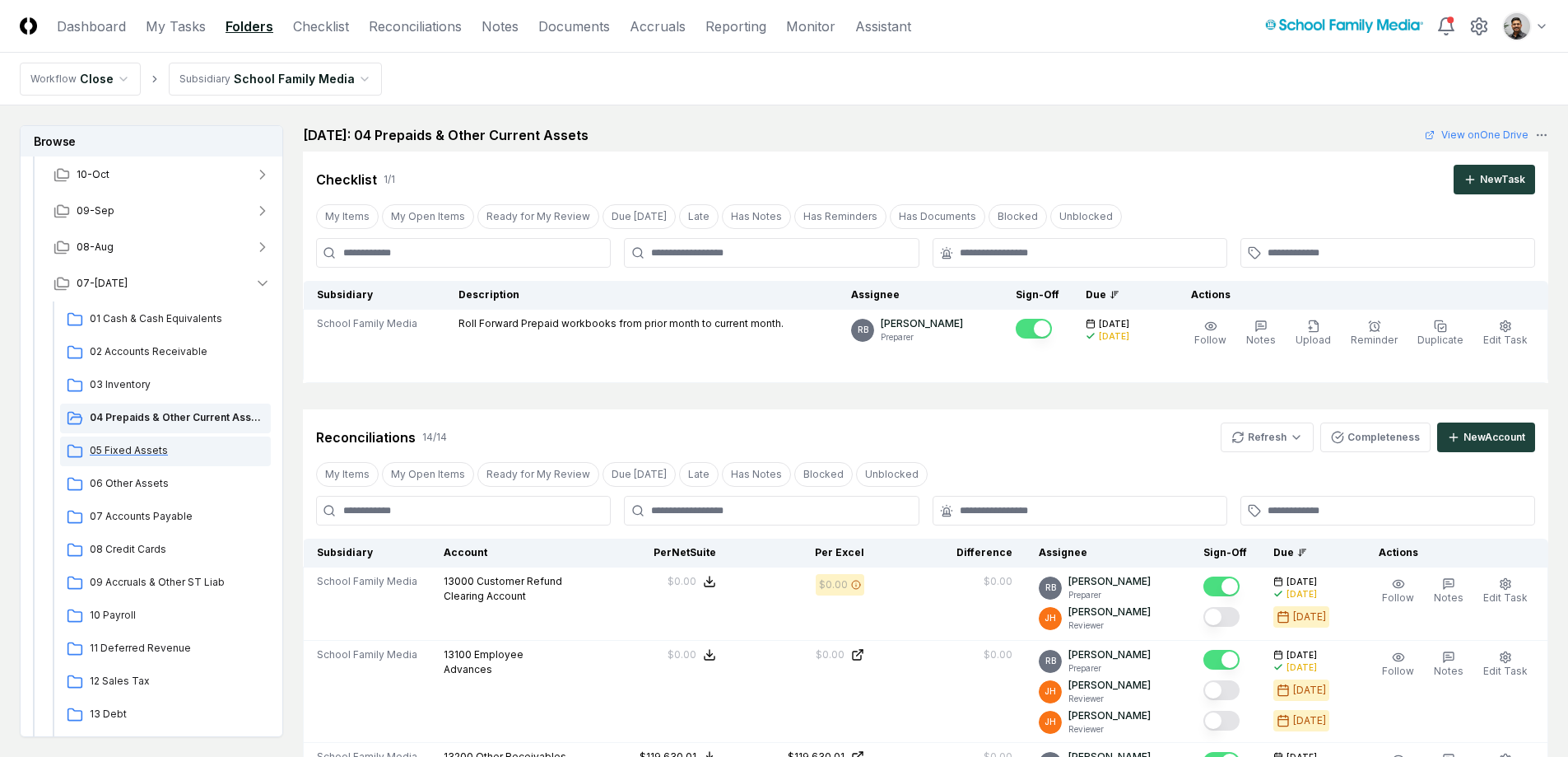
scroll to position [147, 0]
click at [164, 450] on span "05 Fixed Assets" at bounding box center [177, 450] width 174 height 15
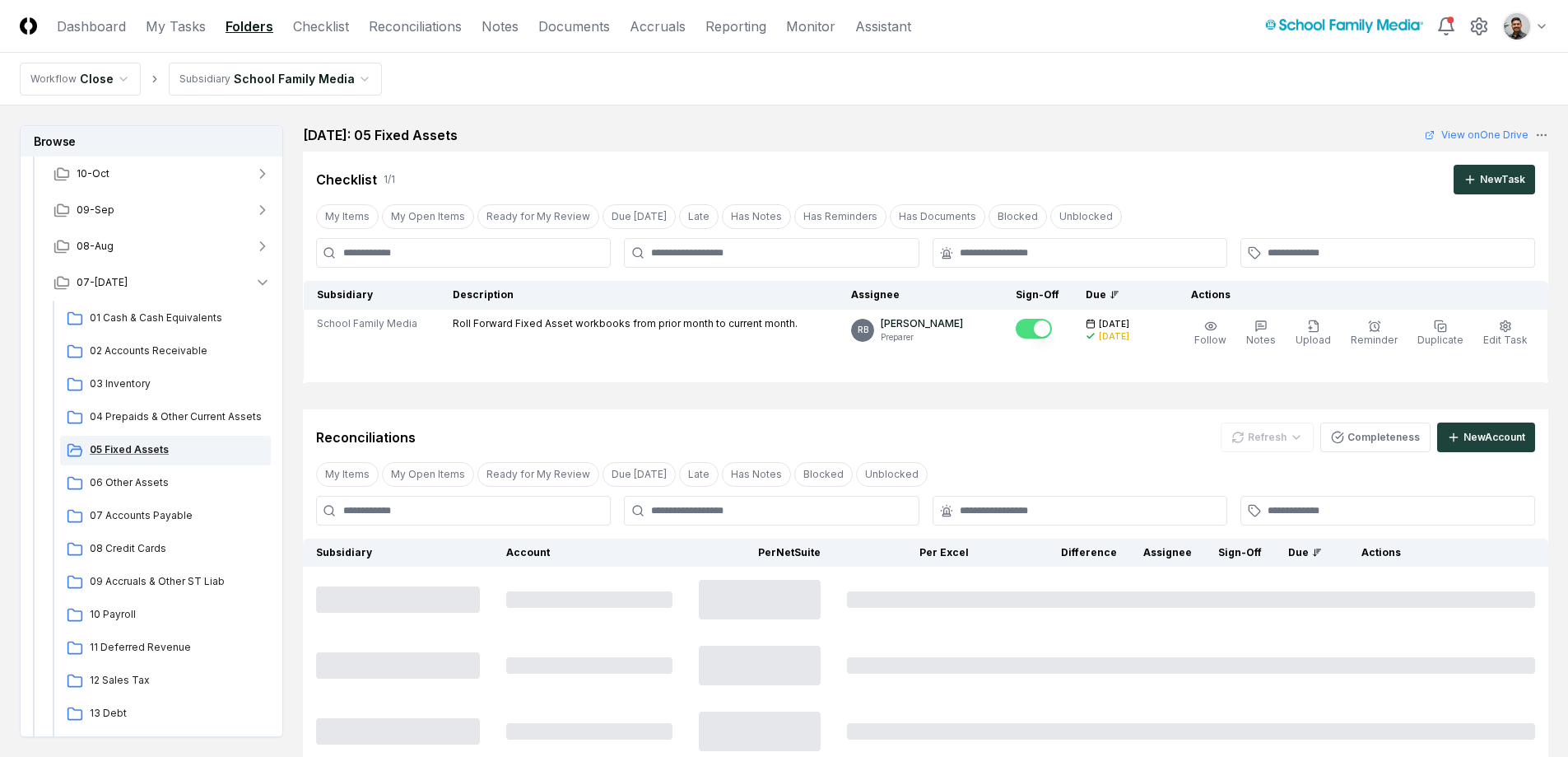
scroll to position [170, 0]
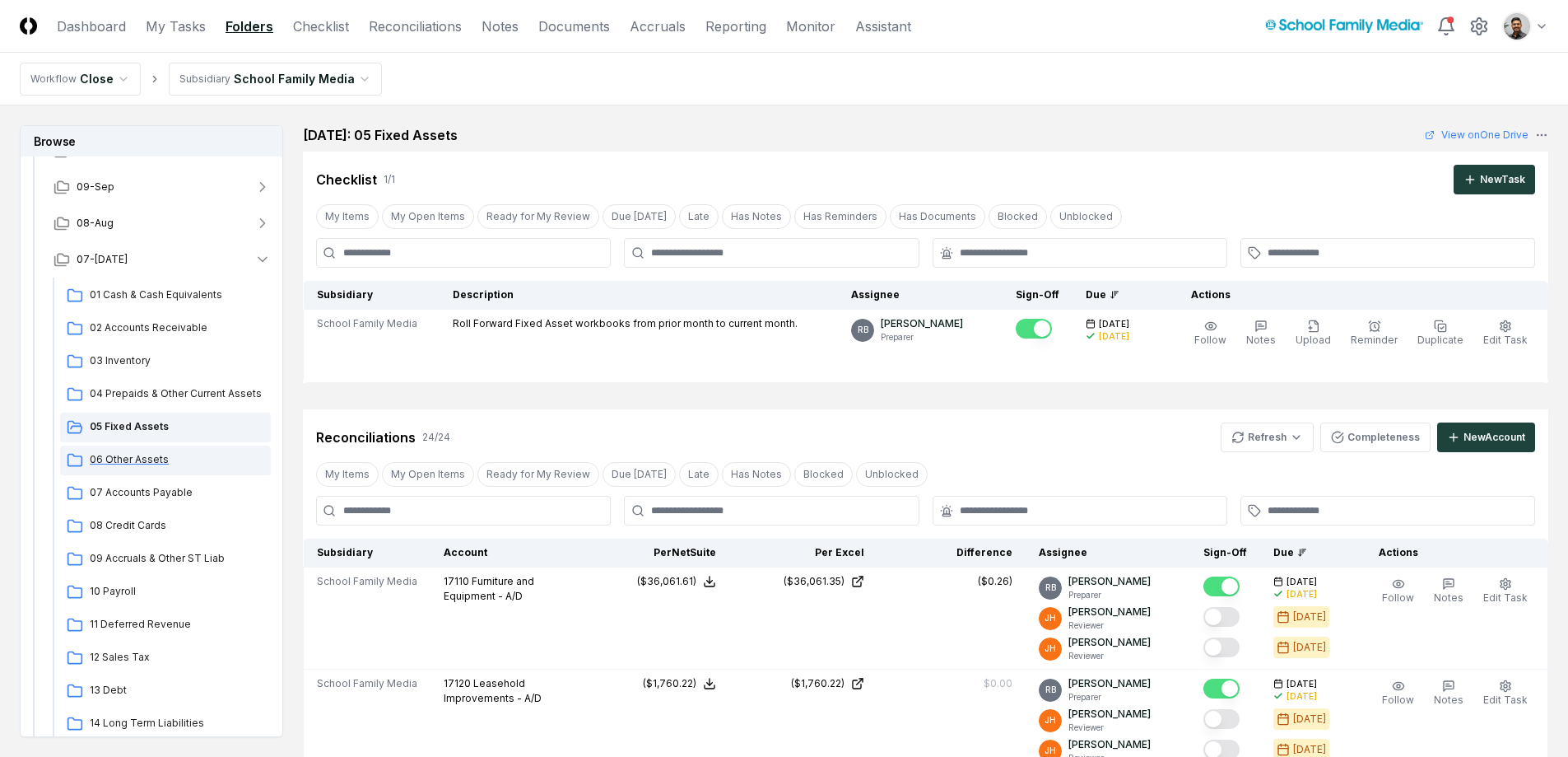
click at [159, 455] on span "06 Other Assets" at bounding box center [177, 459] width 174 height 15
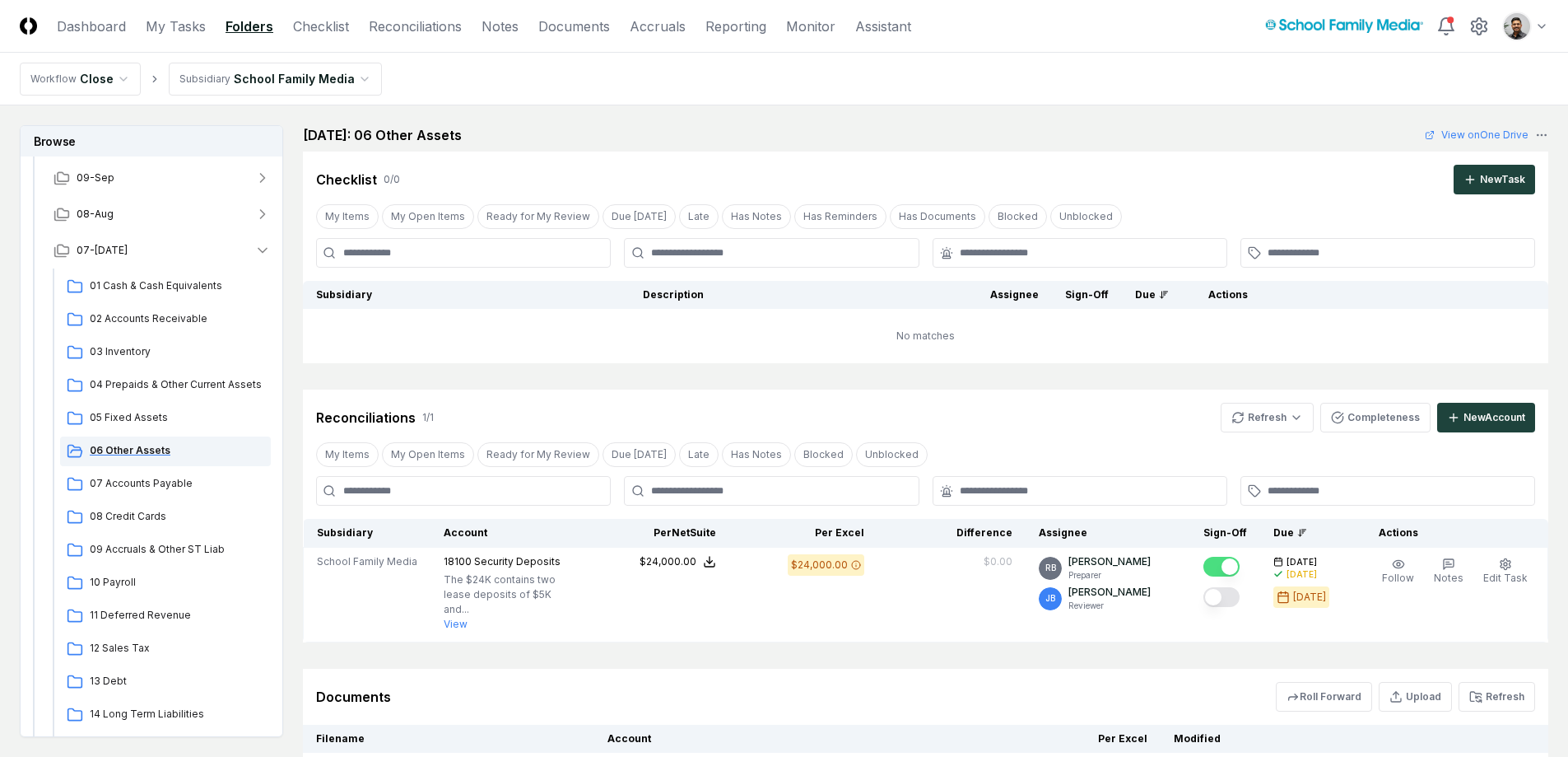
scroll to position [187, 0]
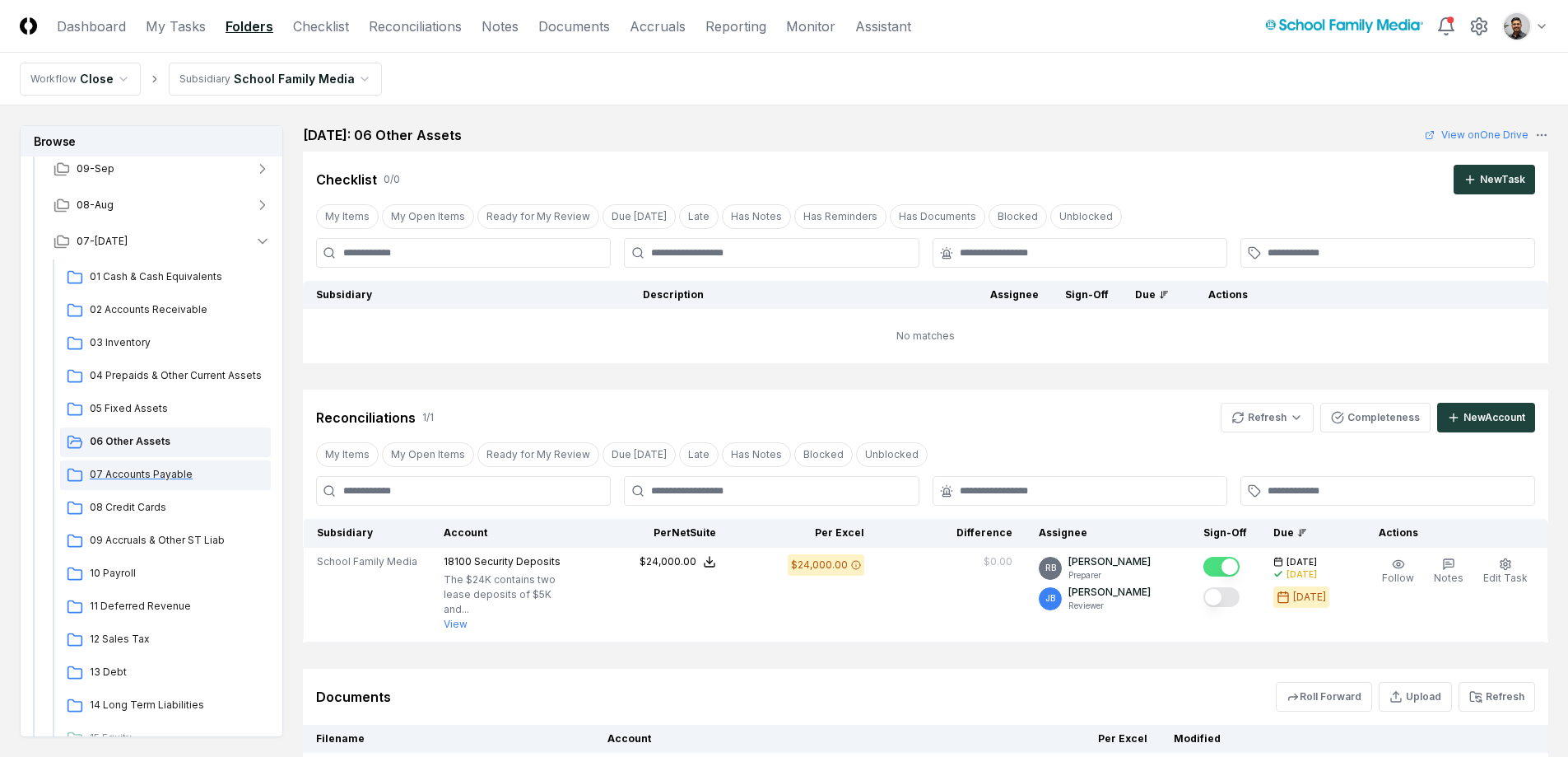
click at [151, 474] on span "07 Accounts Payable" at bounding box center [177, 474] width 174 height 15
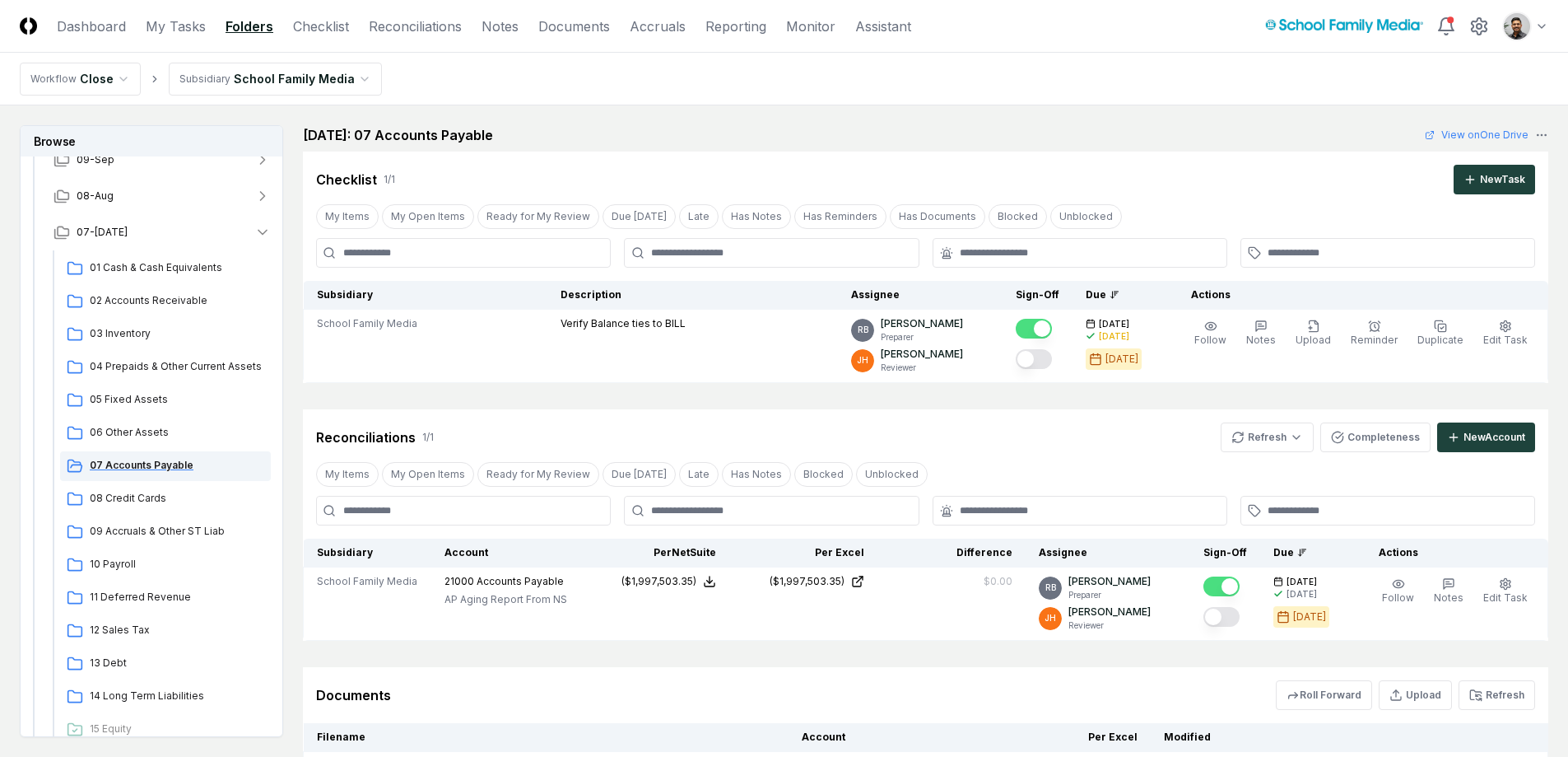
scroll to position [198, 0]
click at [155, 469] on span "07 Accounts Payable" at bounding box center [177, 465] width 174 height 15
click at [141, 494] on span "08 Credit Cards" at bounding box center [177, 497] width 174 height 15
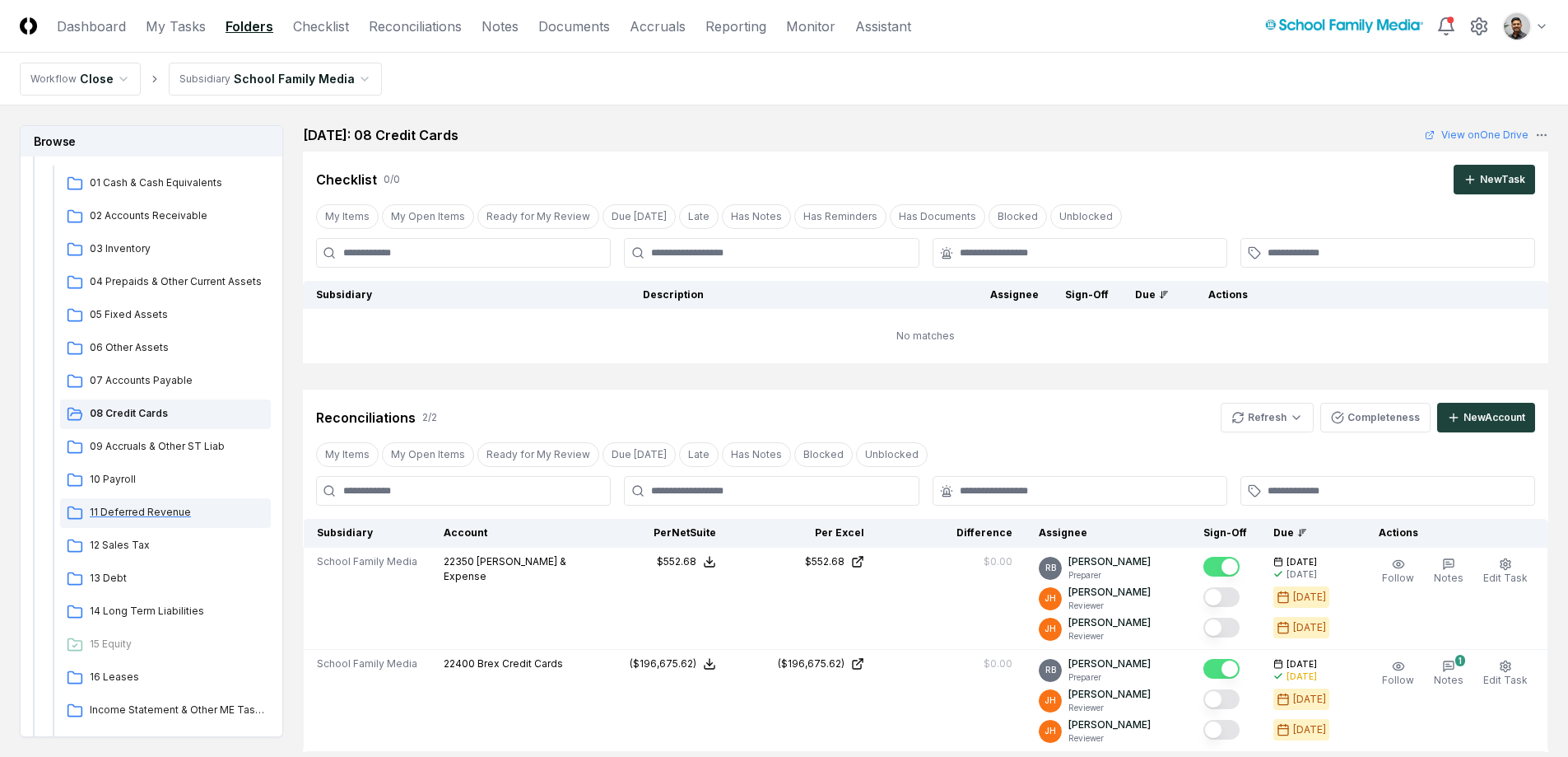
scroll to position [300, 0]
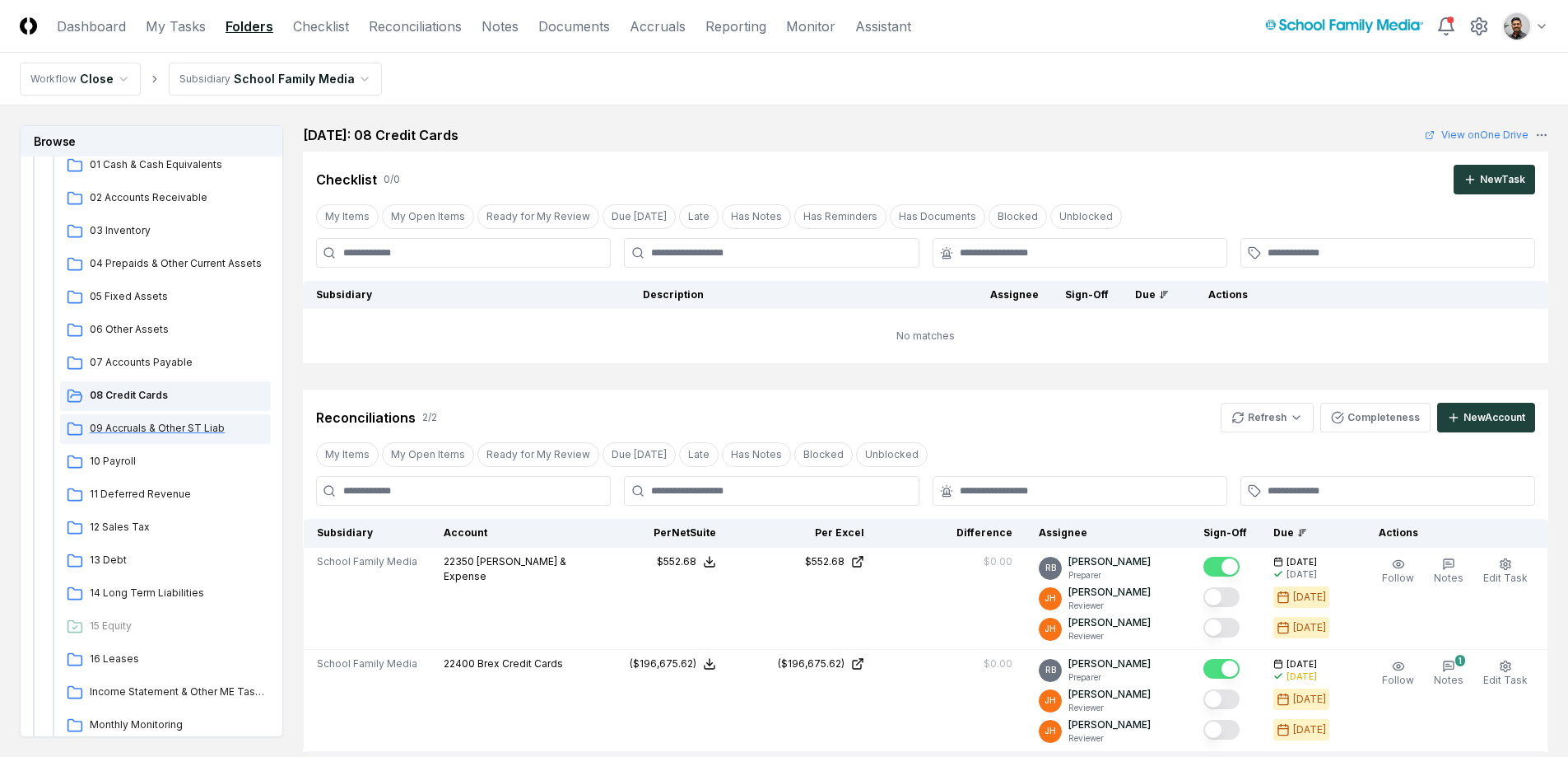
click at [147, 434] on span "09 Accruals & Other ST Liab" at bounding box center [177, 429] width 174 height 15
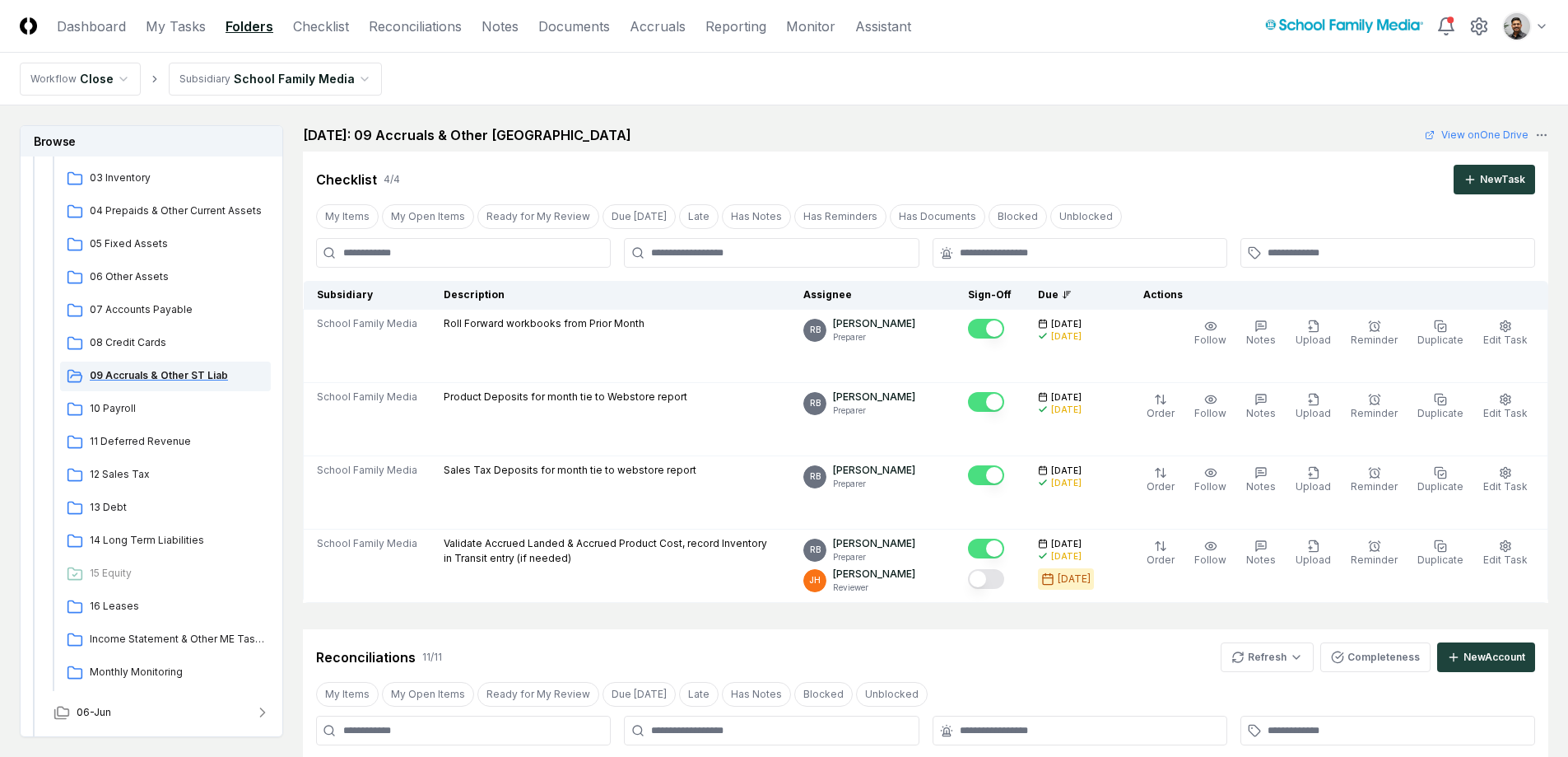
scroll to position [353, 0]
click at [132, 410] on span "10 Payroll" at bounding box center [177, 407] width 174 height 15
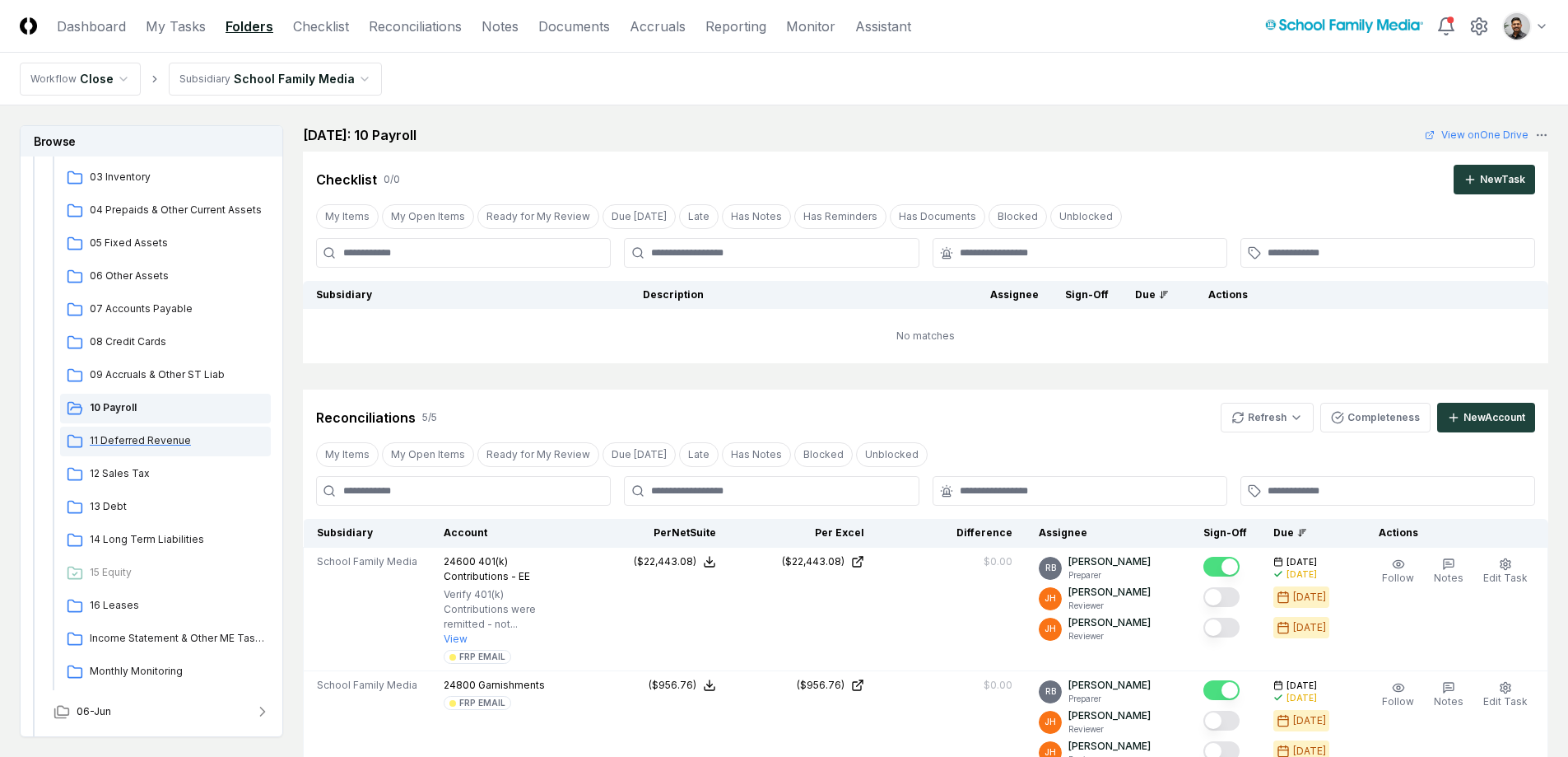
click at [146, 440] on span "11 Deferred Revenue" at bounding box center [177, 441] width 174 height 15
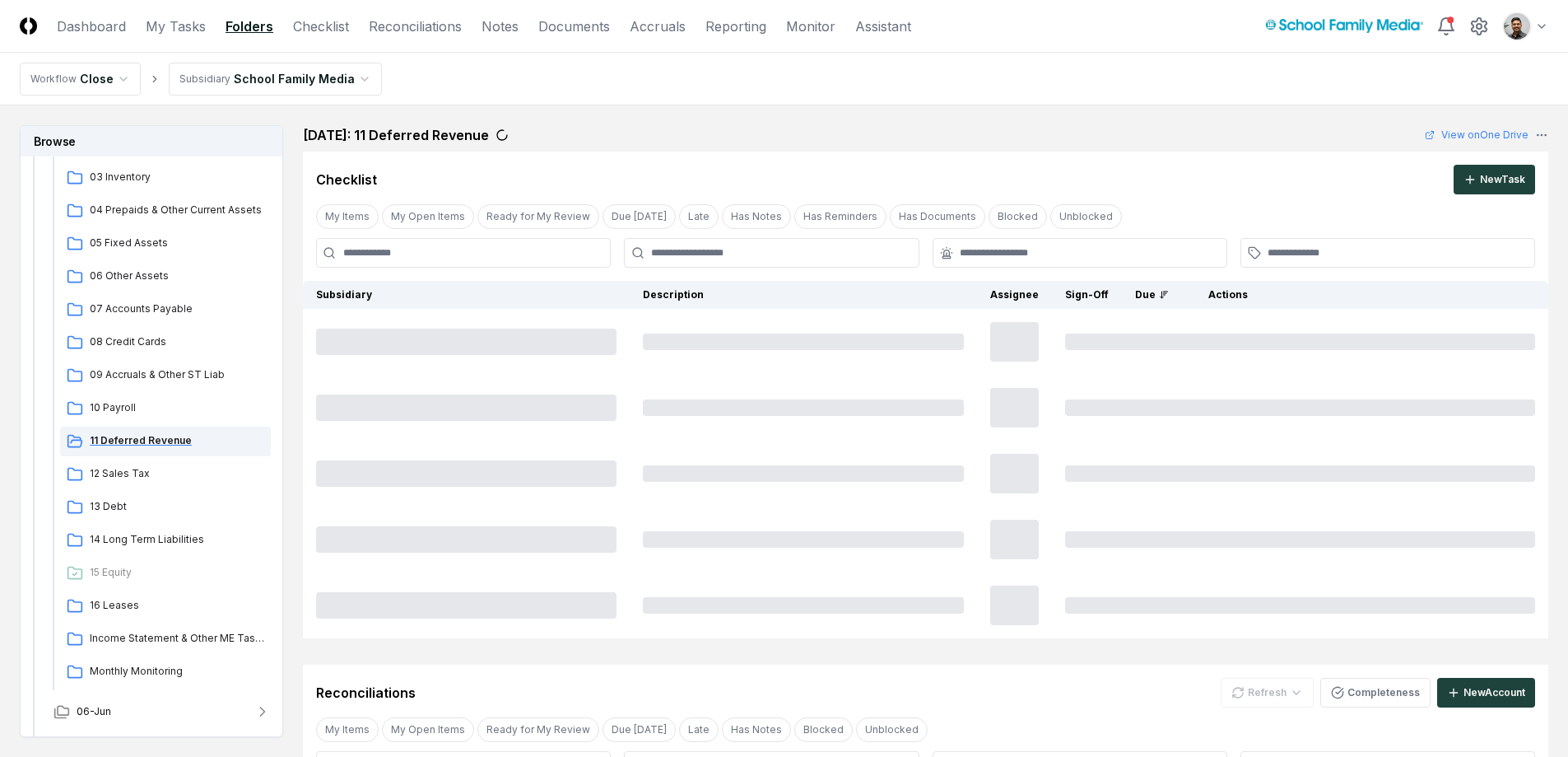
scroll to position [380, 0]
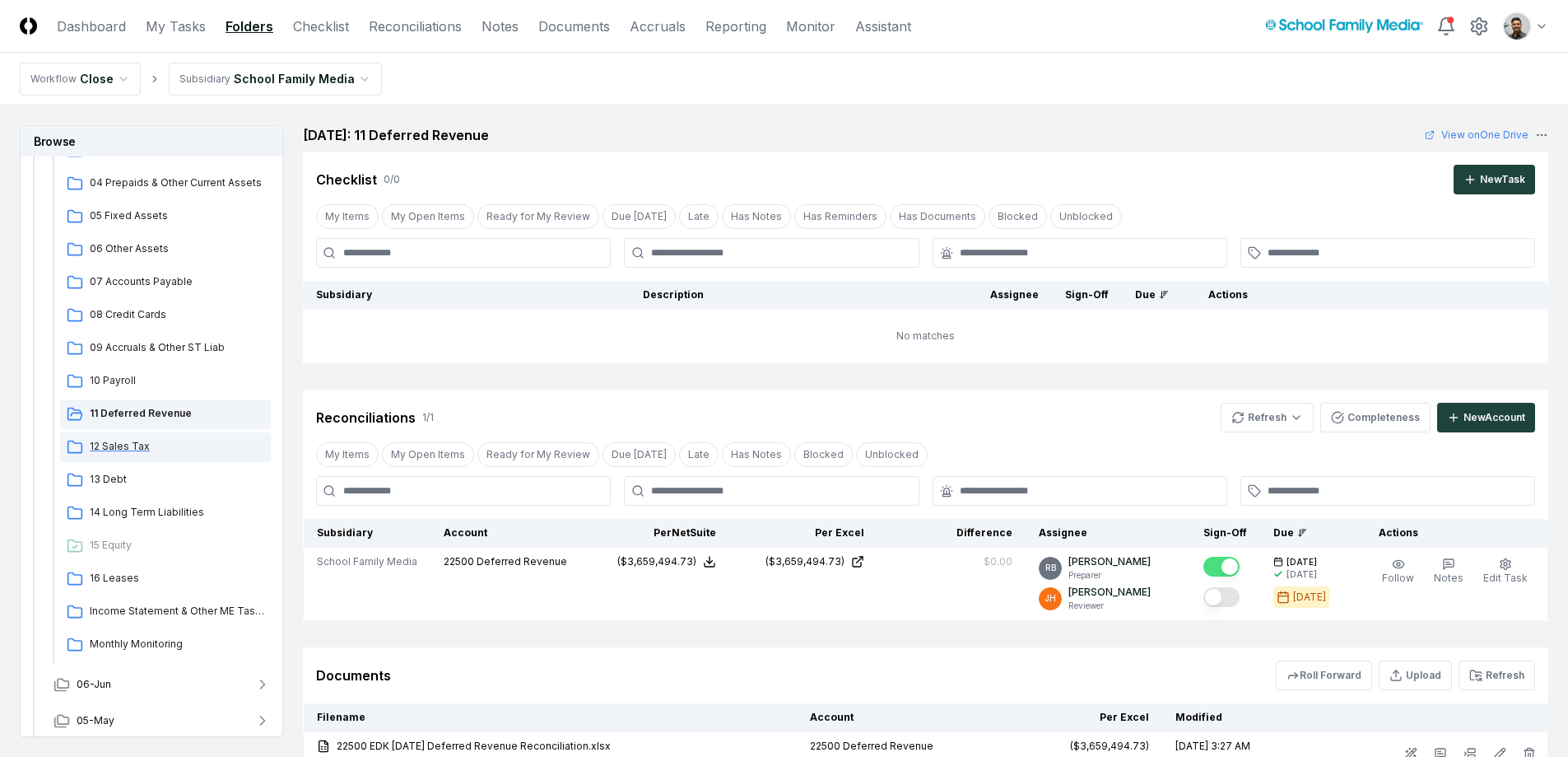
click at [143, 439] on span "12 Sales Tax" at bounding box center [177, 446] width 174 height 15
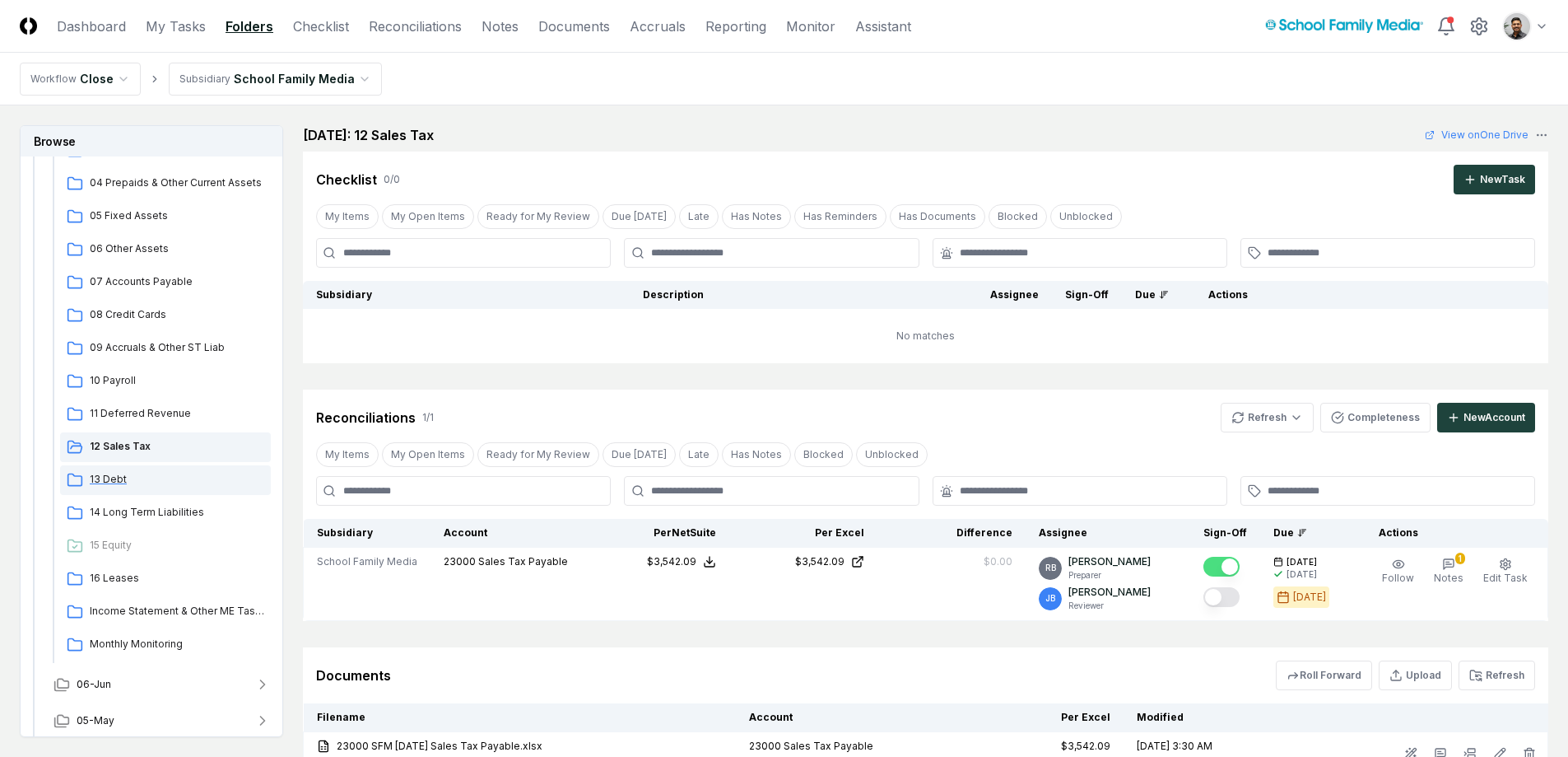
click at [132, 474] on span "13 Debt" at bounding box center [177, 480] width 174 height 15
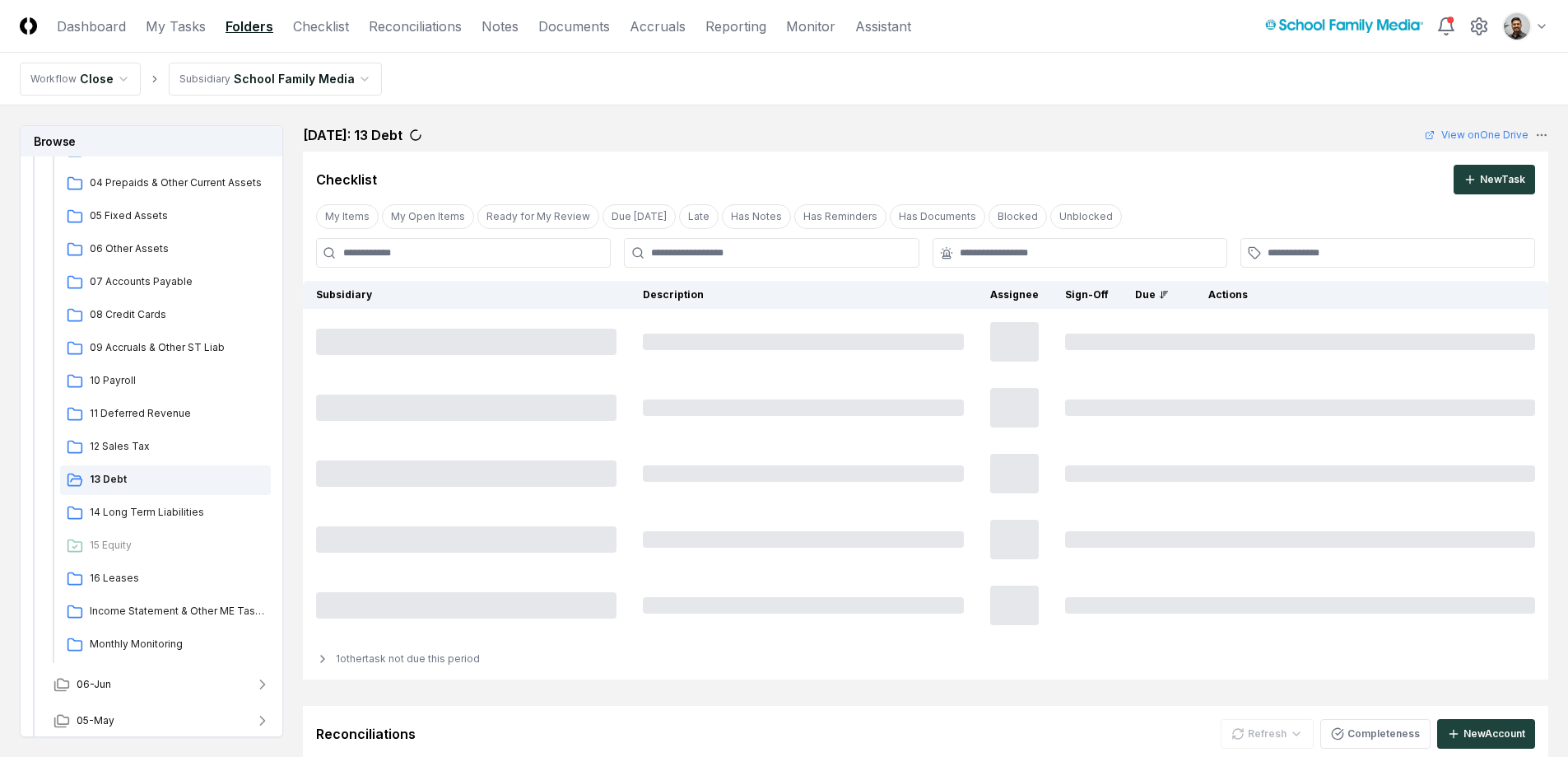
scroll to position [410, 0]
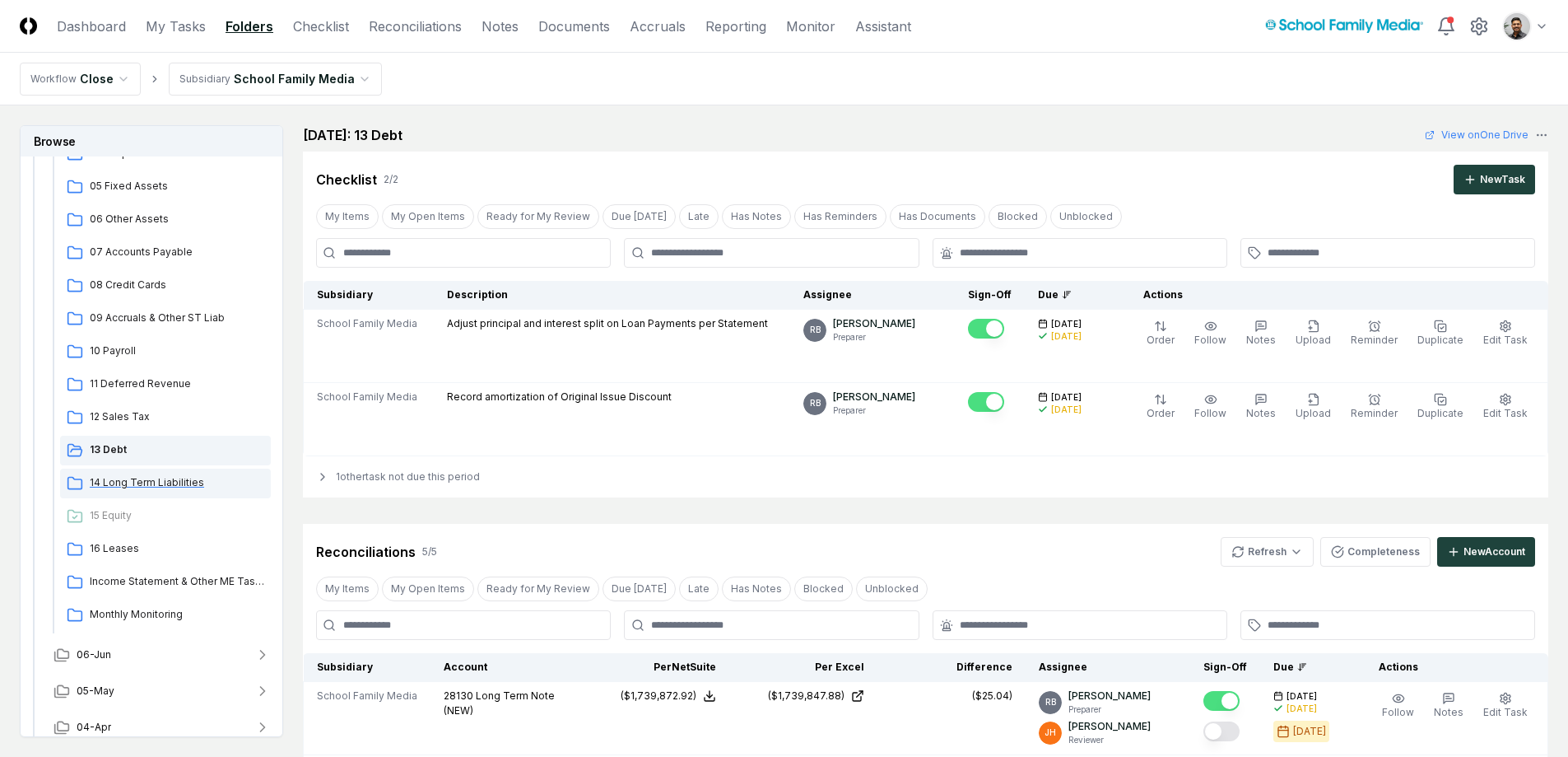
click at [140, 475] on span "14 Long Term Liabilities" at bounding box center [177, 482] width 174 height 15
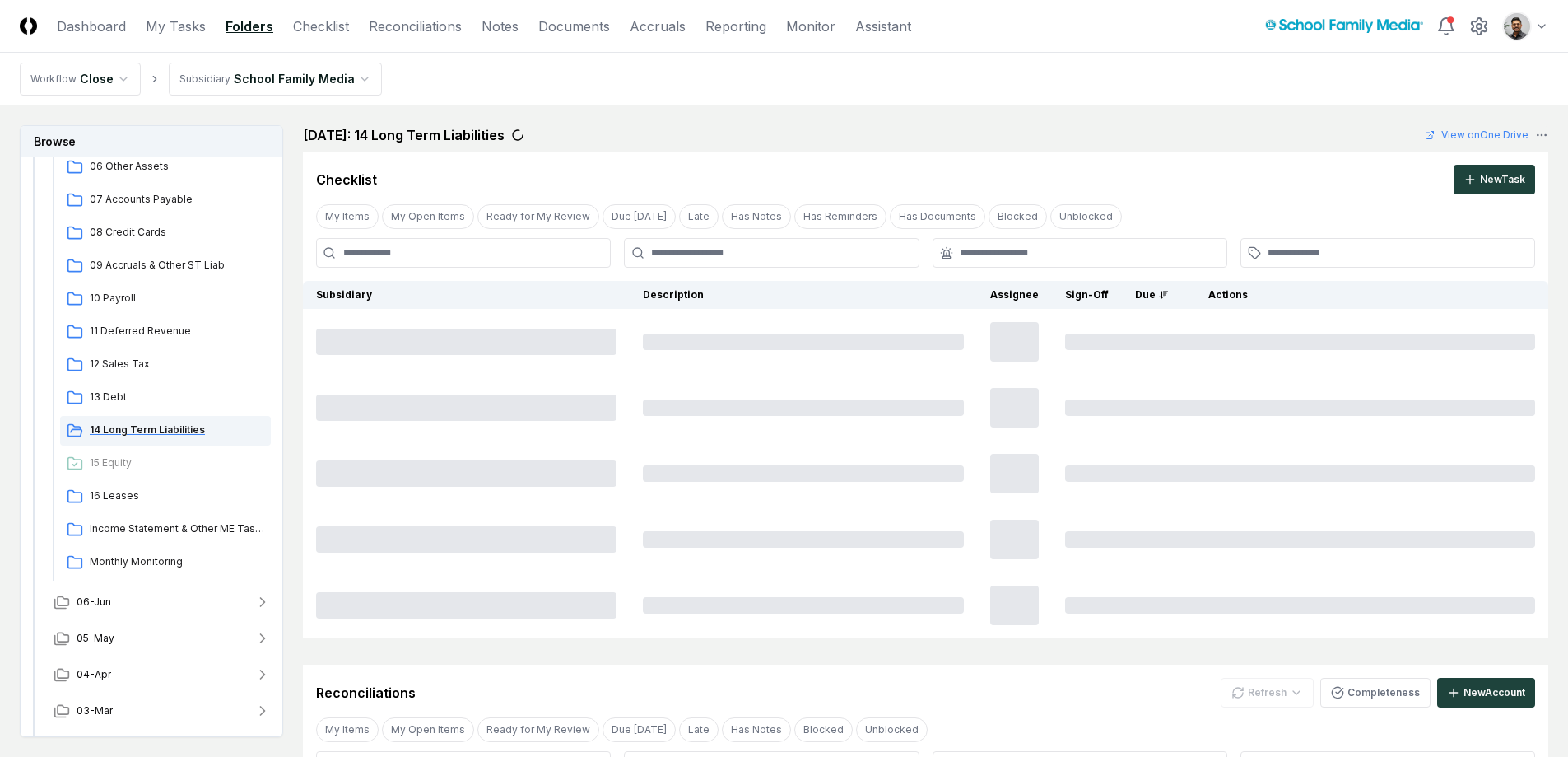
scroll to position [532, 0]
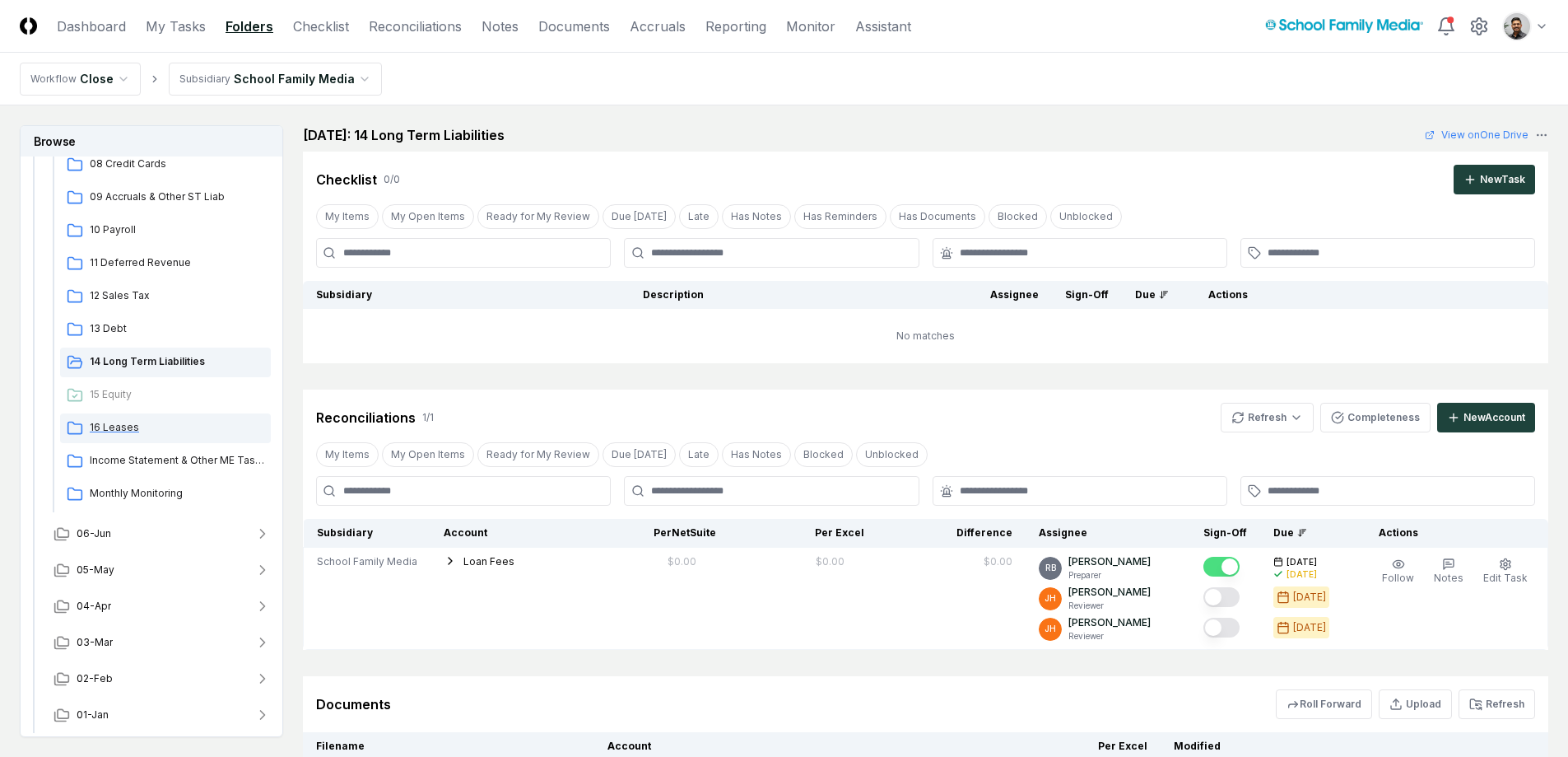
click at [128, 427] on span "16 Leases" at bounding box center [177, 428] width 174 height 15
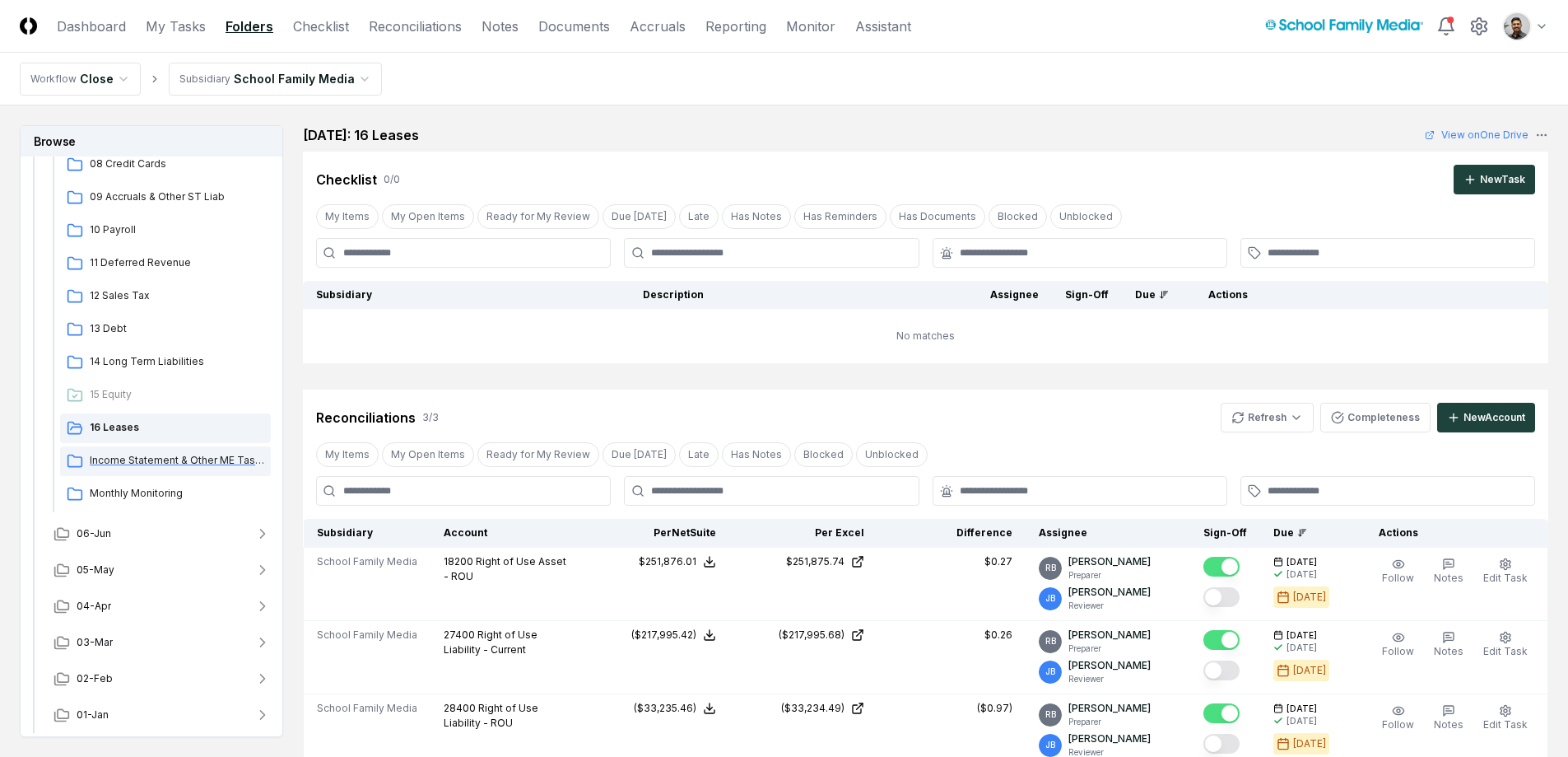
click at [150, 456] on span "Income Statement & Other ME Tasks" at bounding box center [177, 460] width 174 height 15
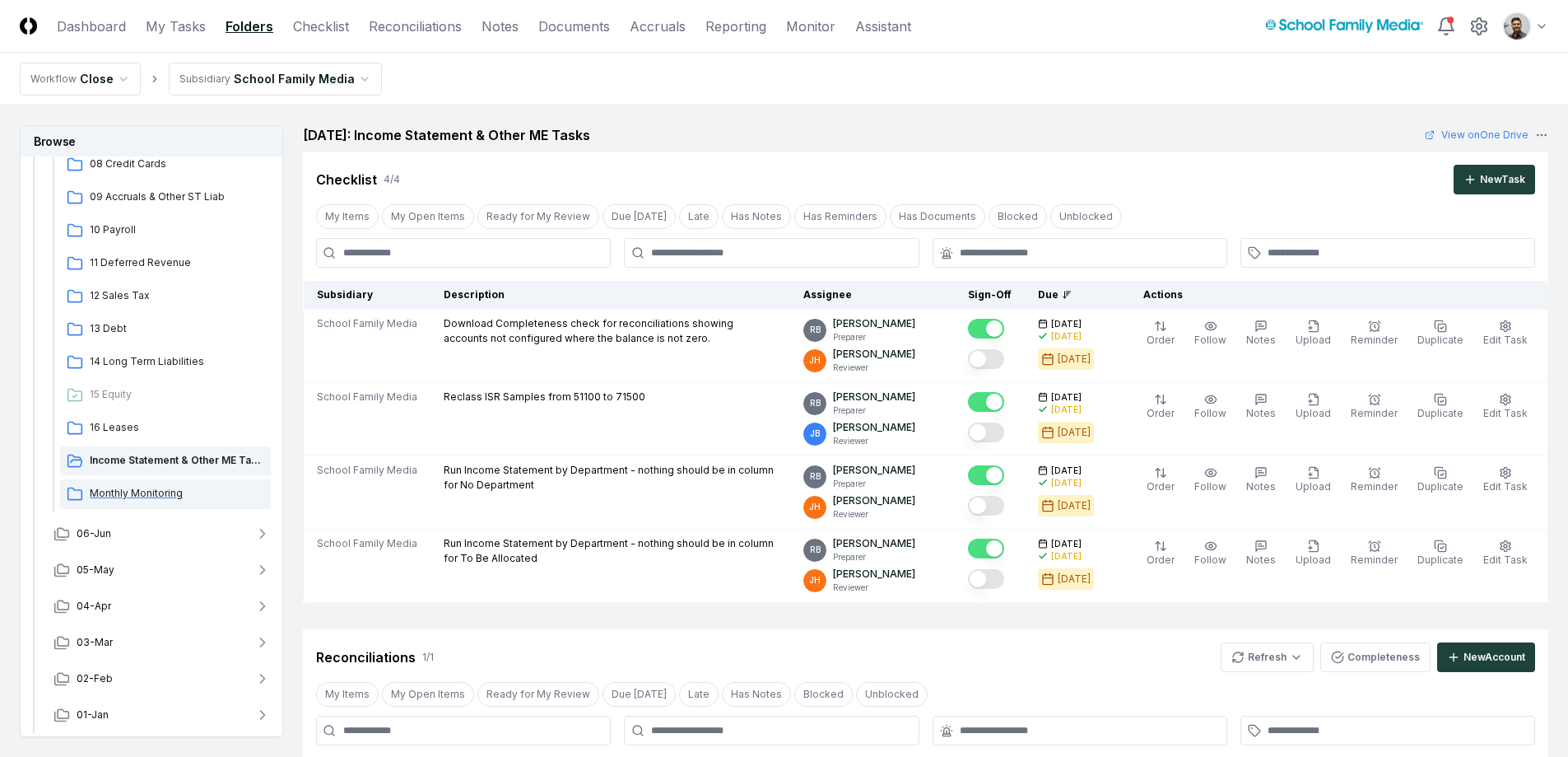
click at [165, 493] on span "Monthly Monitoring" at bounding box center [177, 494] width 174 height 15
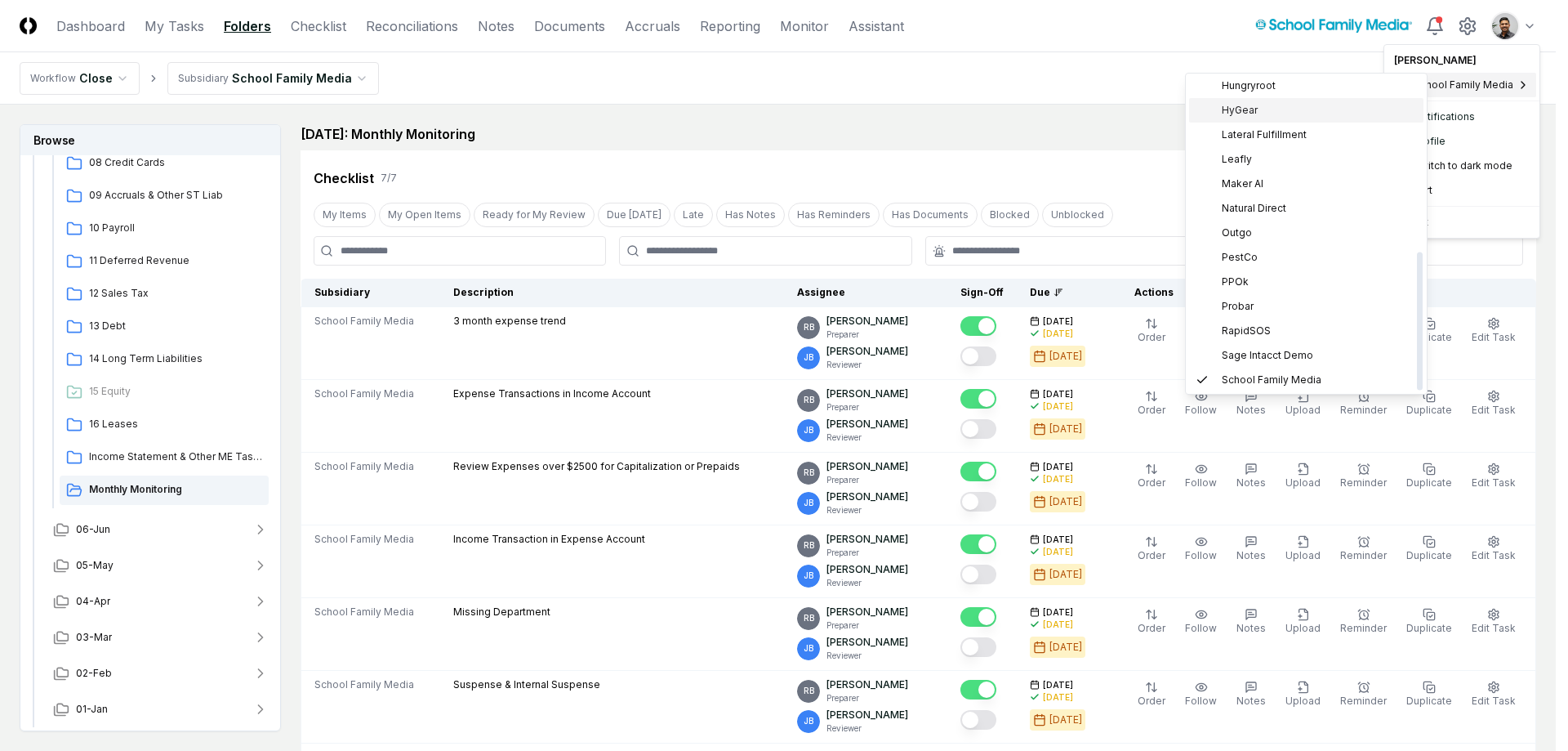
scroll to position [397, 0]
click at [1283, 312] on div "Sixpenny" at bounding box center [1306, 305] width 235 height 25
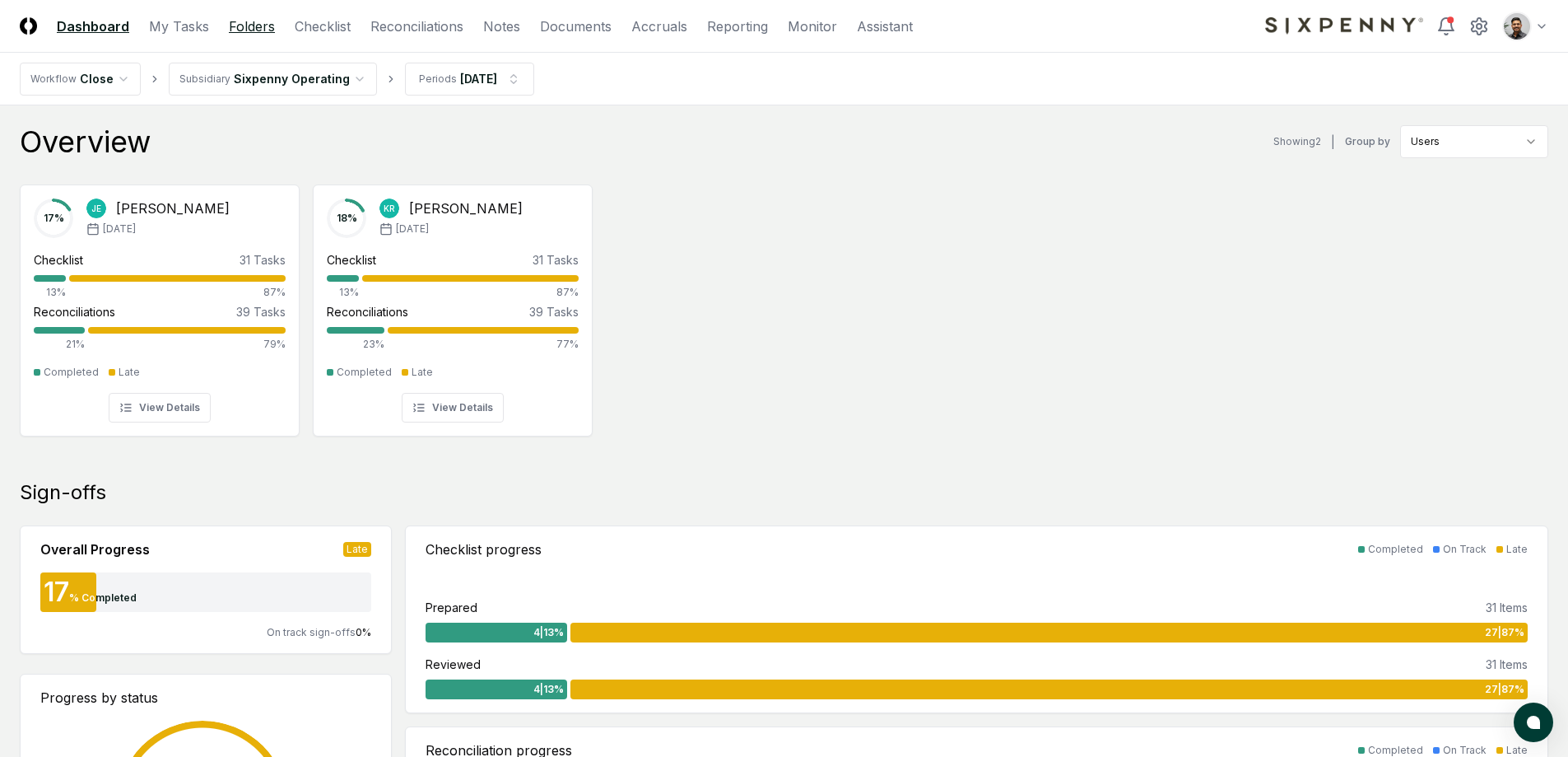
click at [238, 30] on link "Folders" at bounding box center [252, 26] width 46 height 19
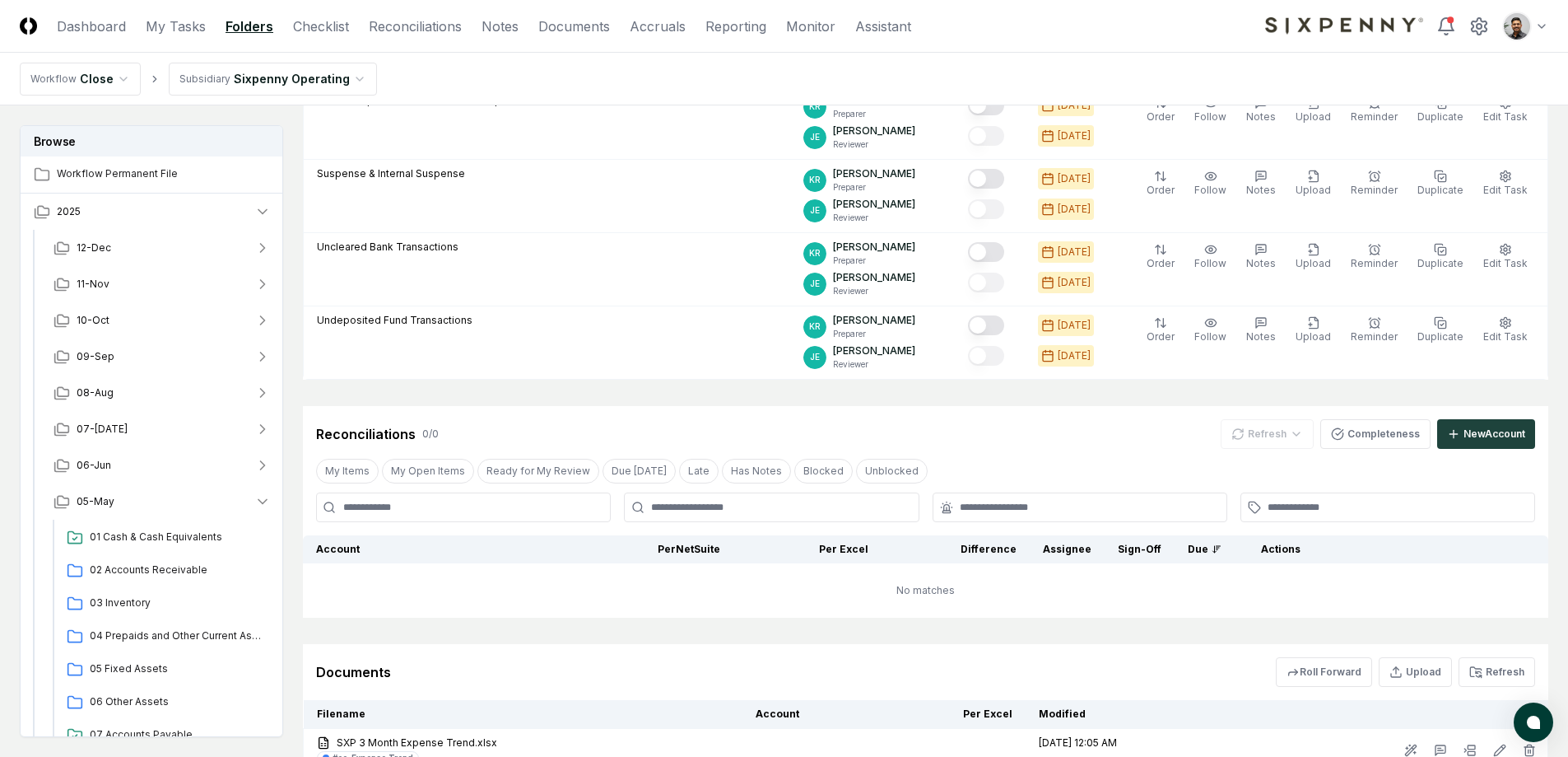
scroll to position [650, 0]
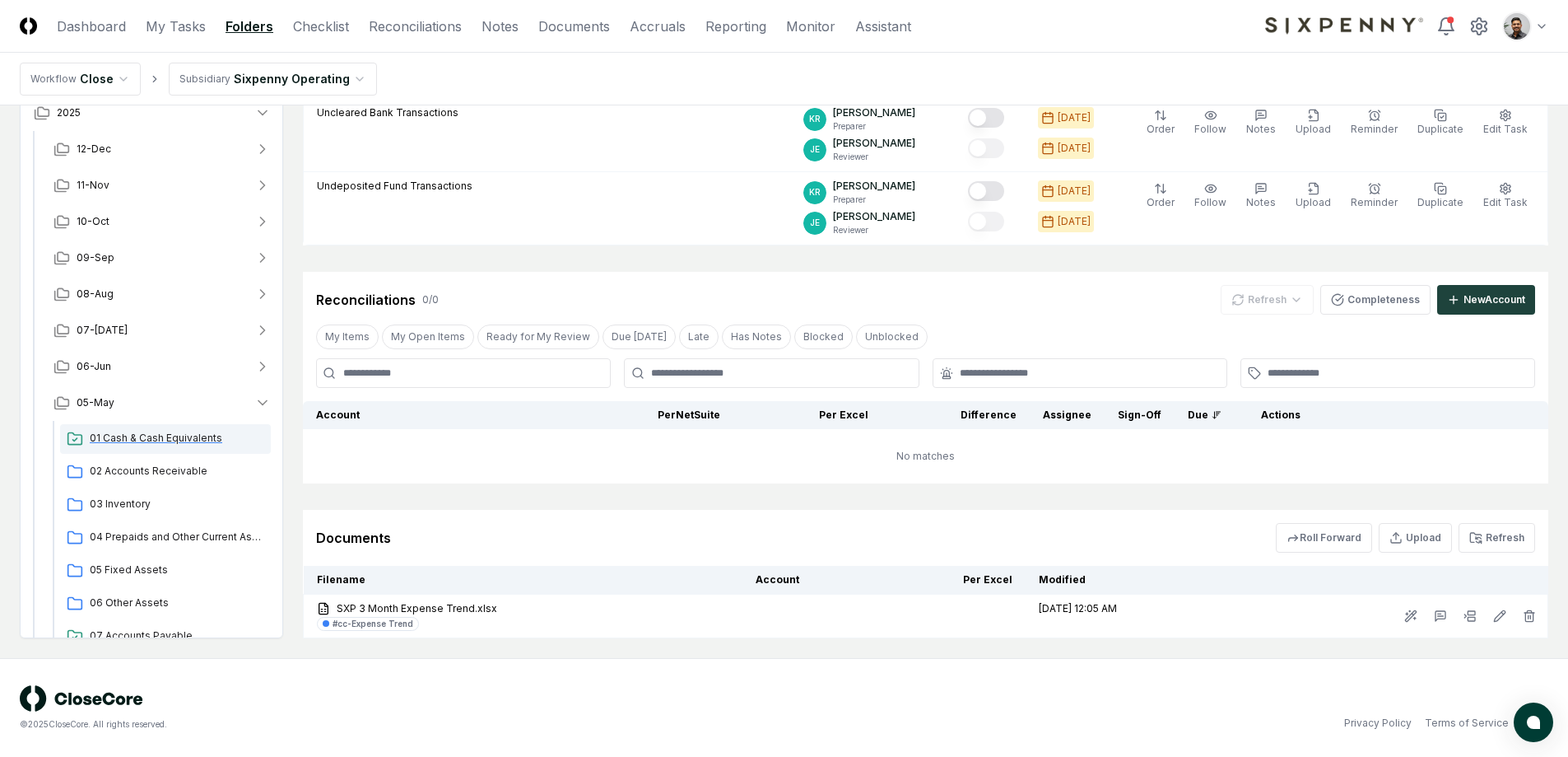
click at [164, 447] on div "01 Cash & Cash Equivalents" at bounding box center [165, 439] width 210 height 30
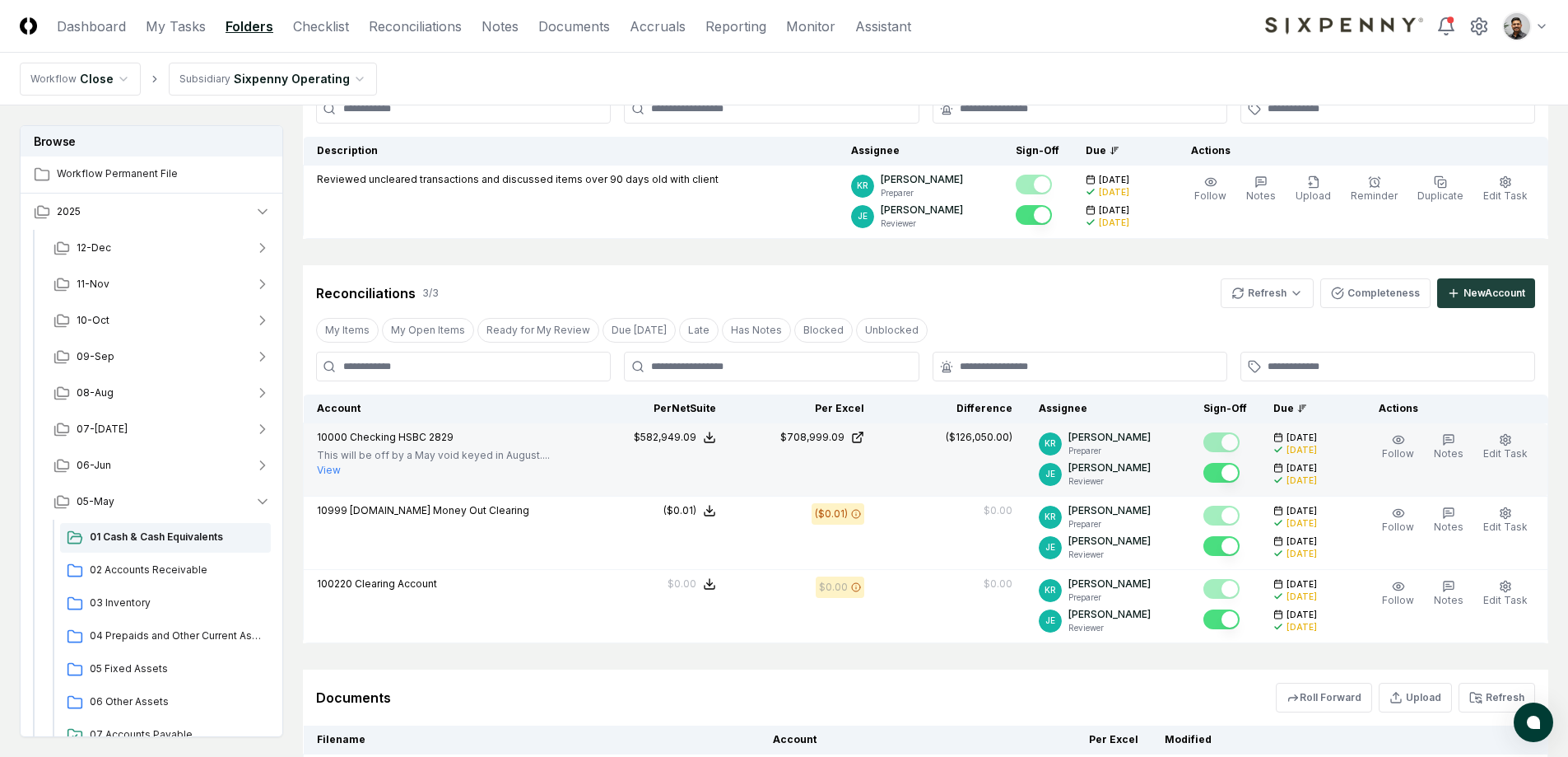
scroll to position [229, 0]
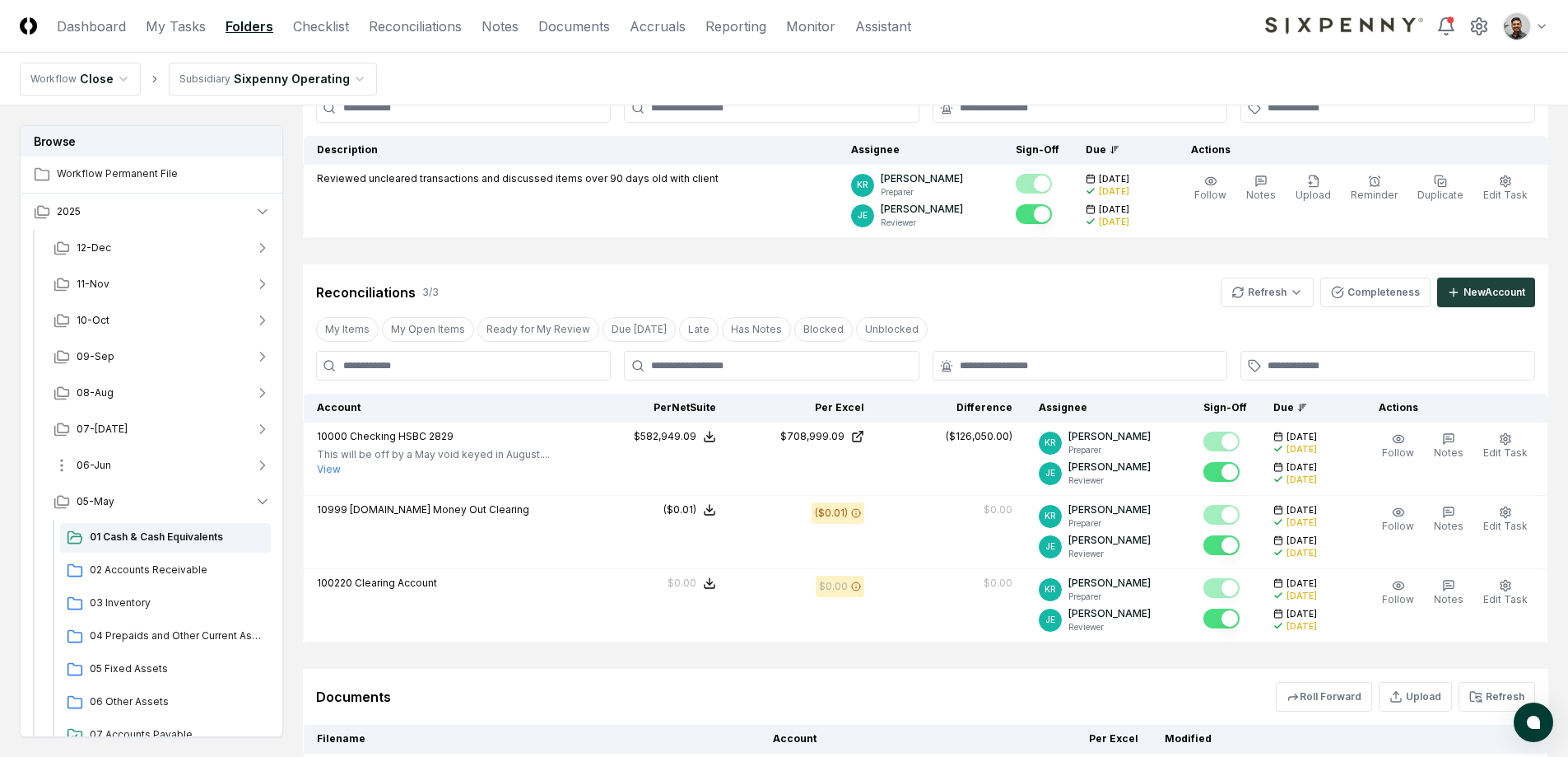
click at [172, 459] on button "06-Jun" at bounding box center [161, 465] width 244 height 36
click at [172, 498] on span "01 Cash & Cash Equivalents" at bounding box center [177, 501] width 174 height 15
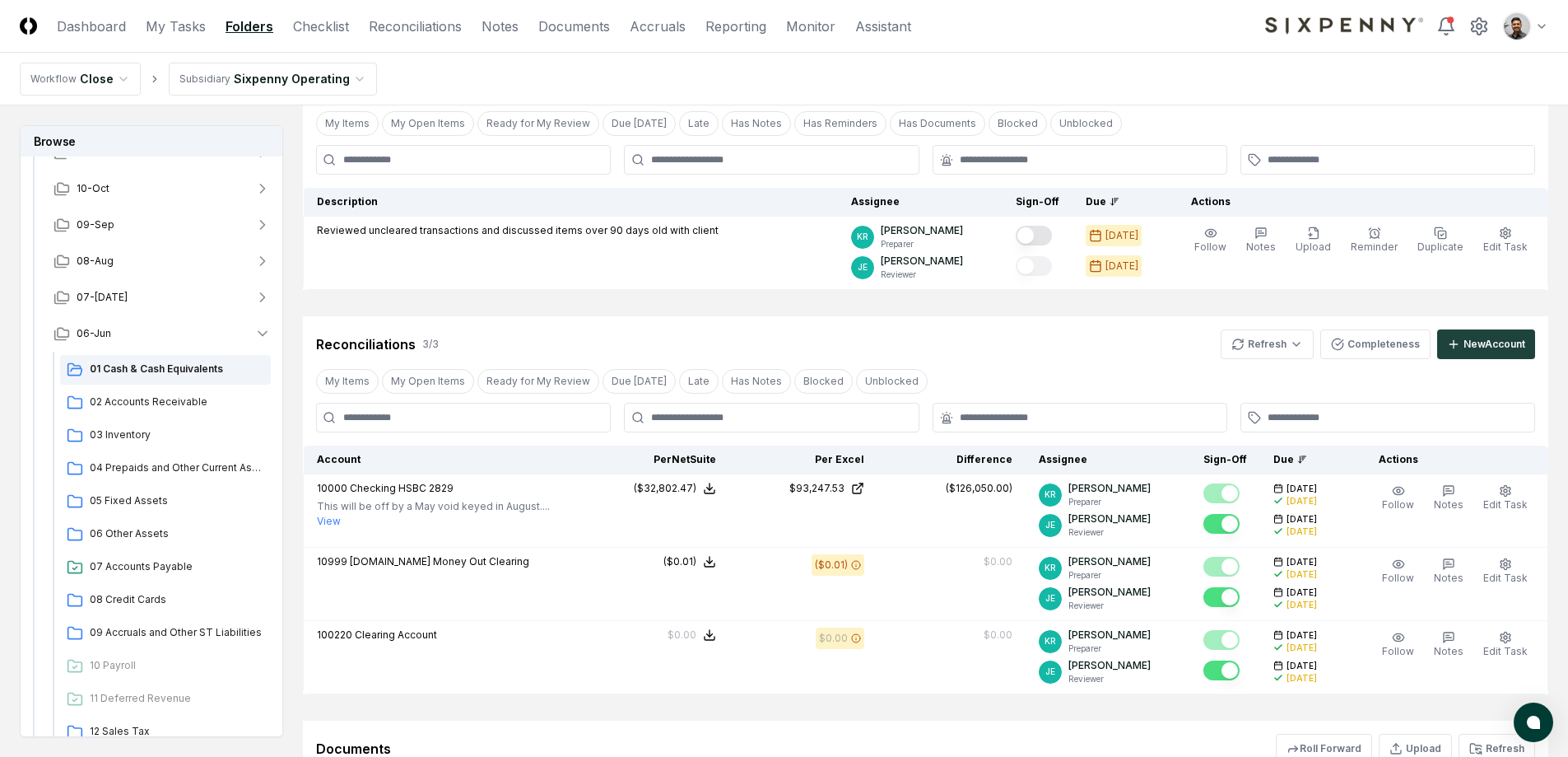
scroll to position [113, 0]
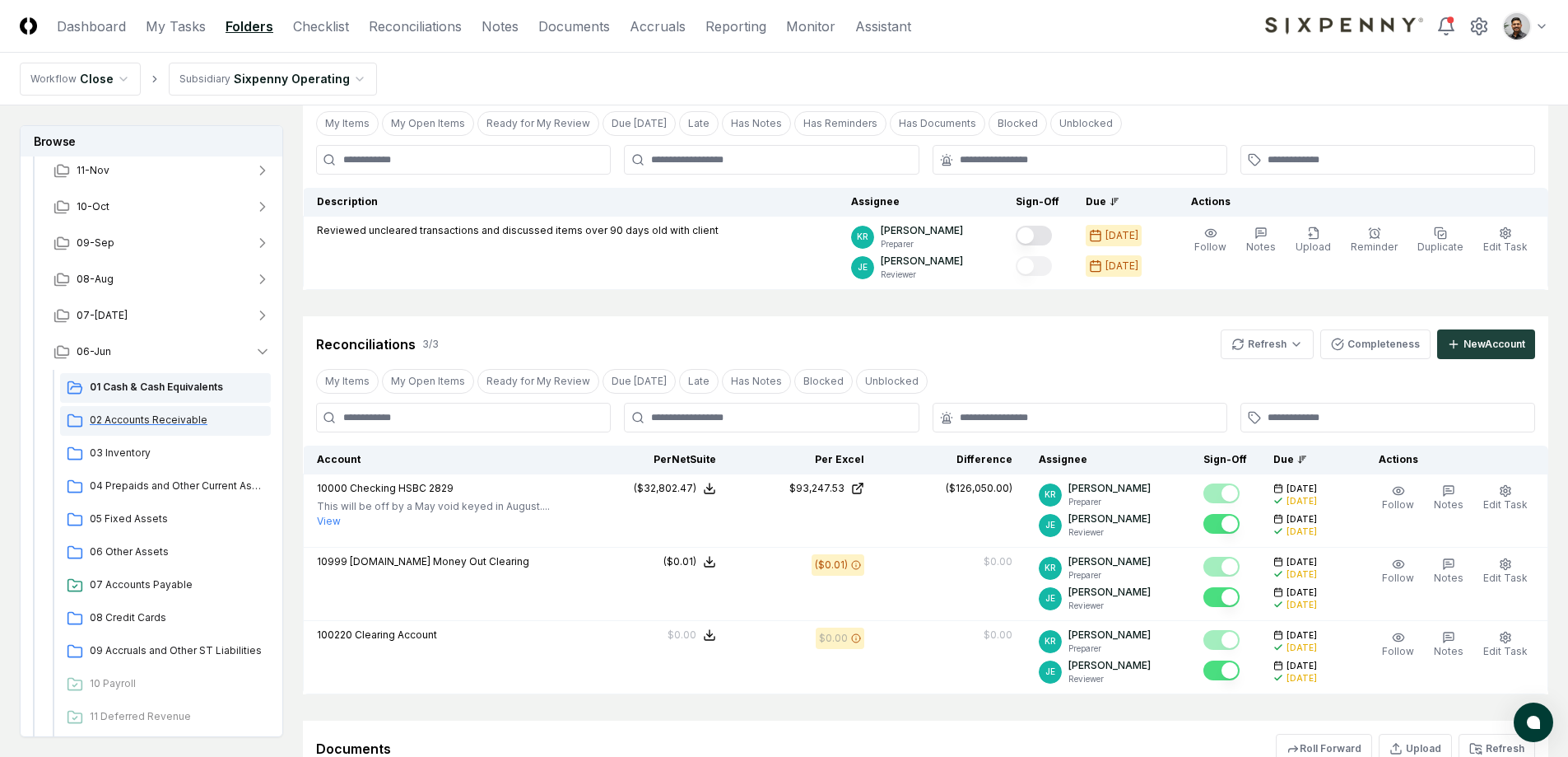
click at [175, 430] on div "02 Accounts Receivable" at bounding box center [165, 421] width 210 height 30
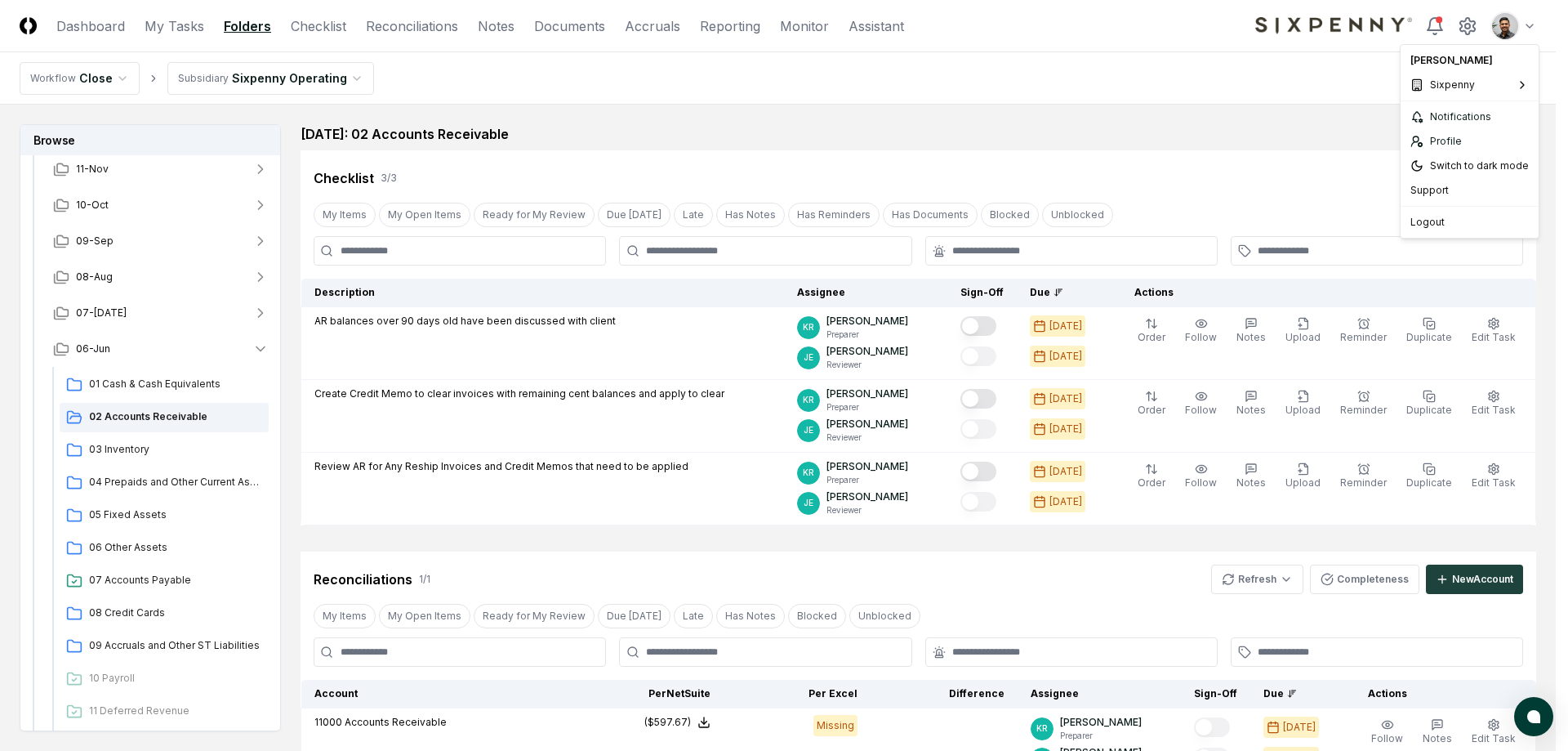
click at [1534, 25] on html "CloseCore Dashboard My Tasks Folders Checklist Reconciliations Notes Documents …" at bounding box center [784, 531] width 1568 height 1062
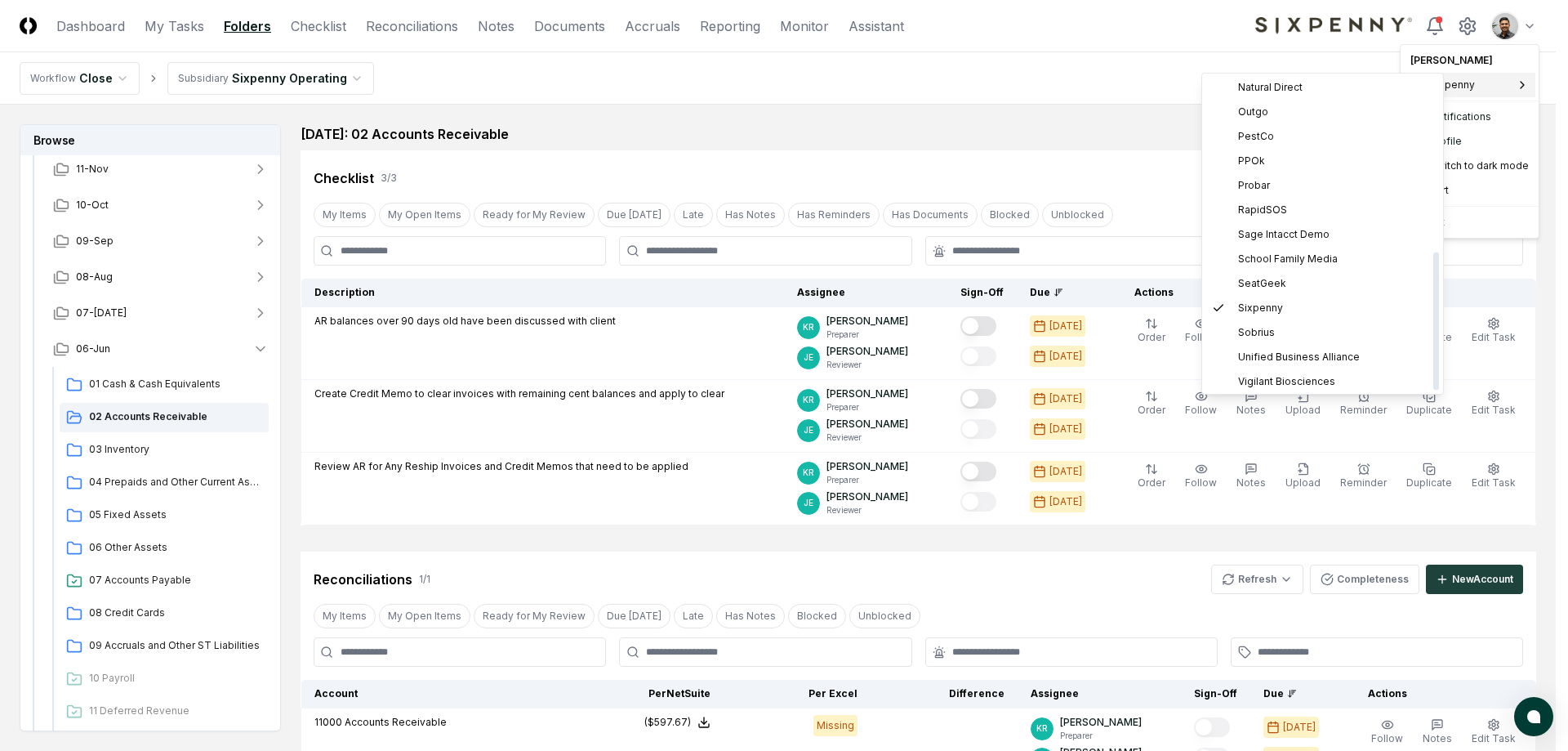
scroll to position [397, 0]
click at [1311, 258] on span "School Family Media" at bounding box center [1288, 256] width 99 height 15
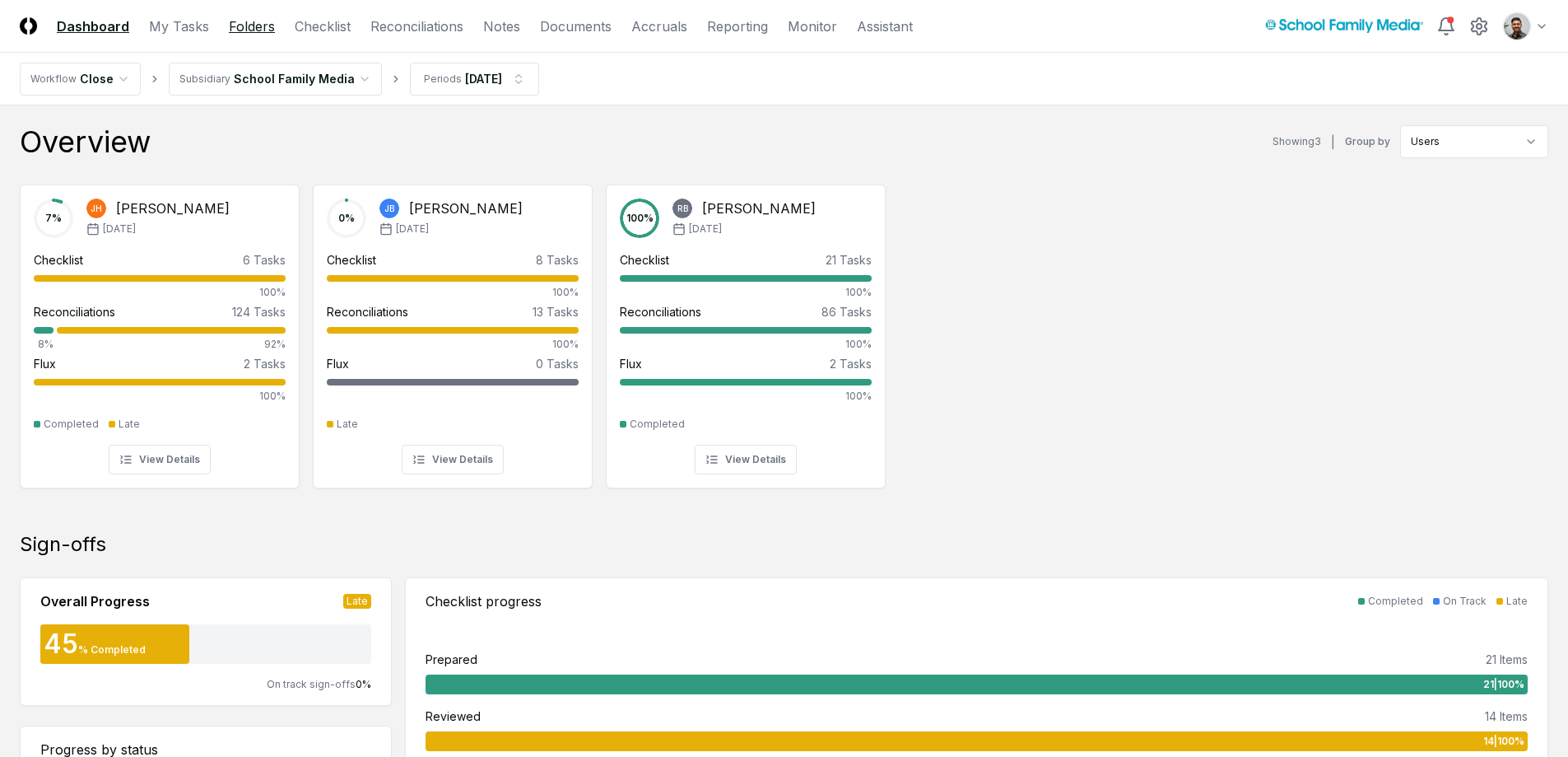
click at [252, 25] on link "Folders" at bounding box center [252, 26] width 46 height 19
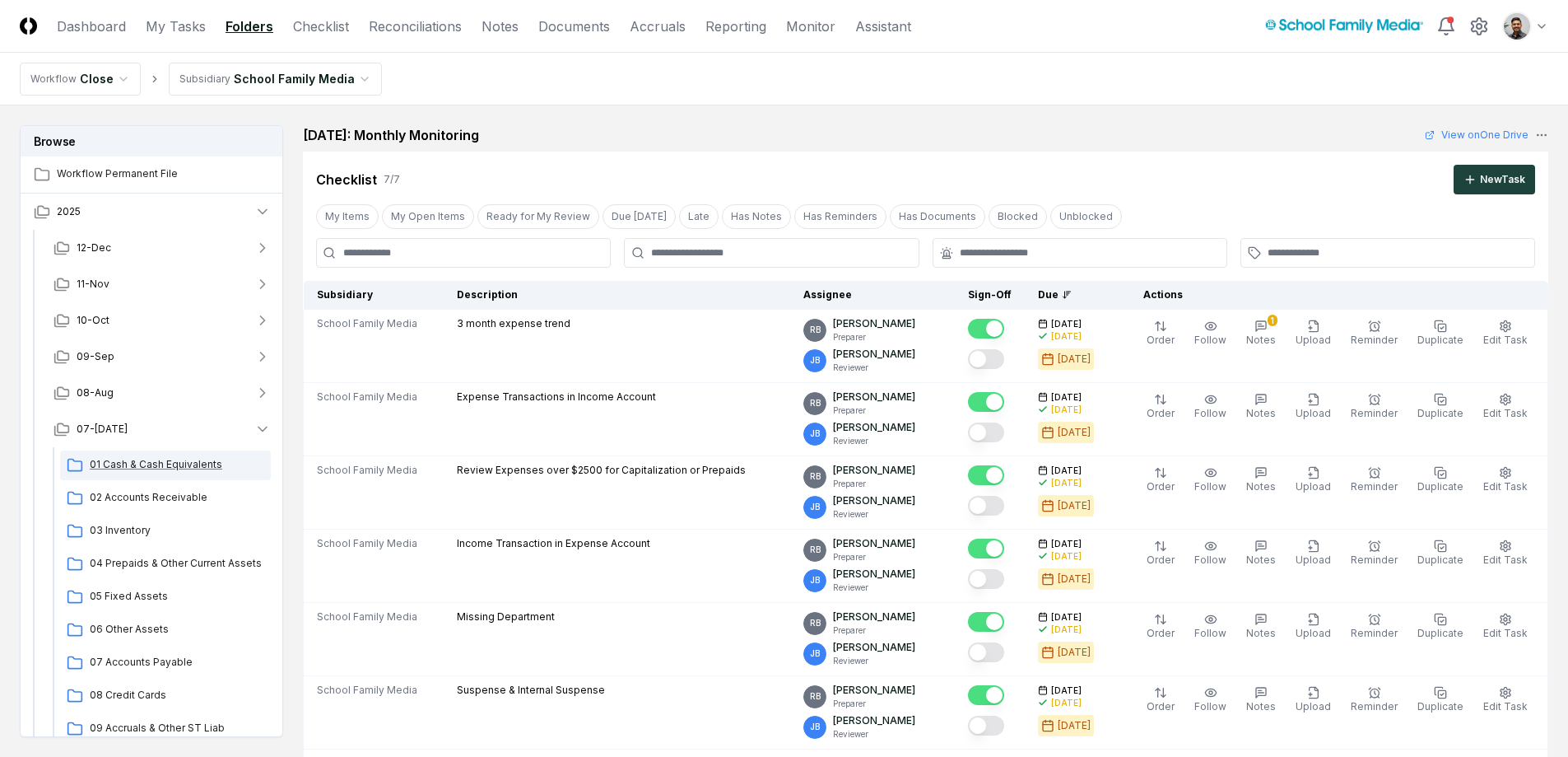
click at [162, 468] on span "01 Cash & Cash Equivalents" at bounding box center [177, 465] width 174 height 15
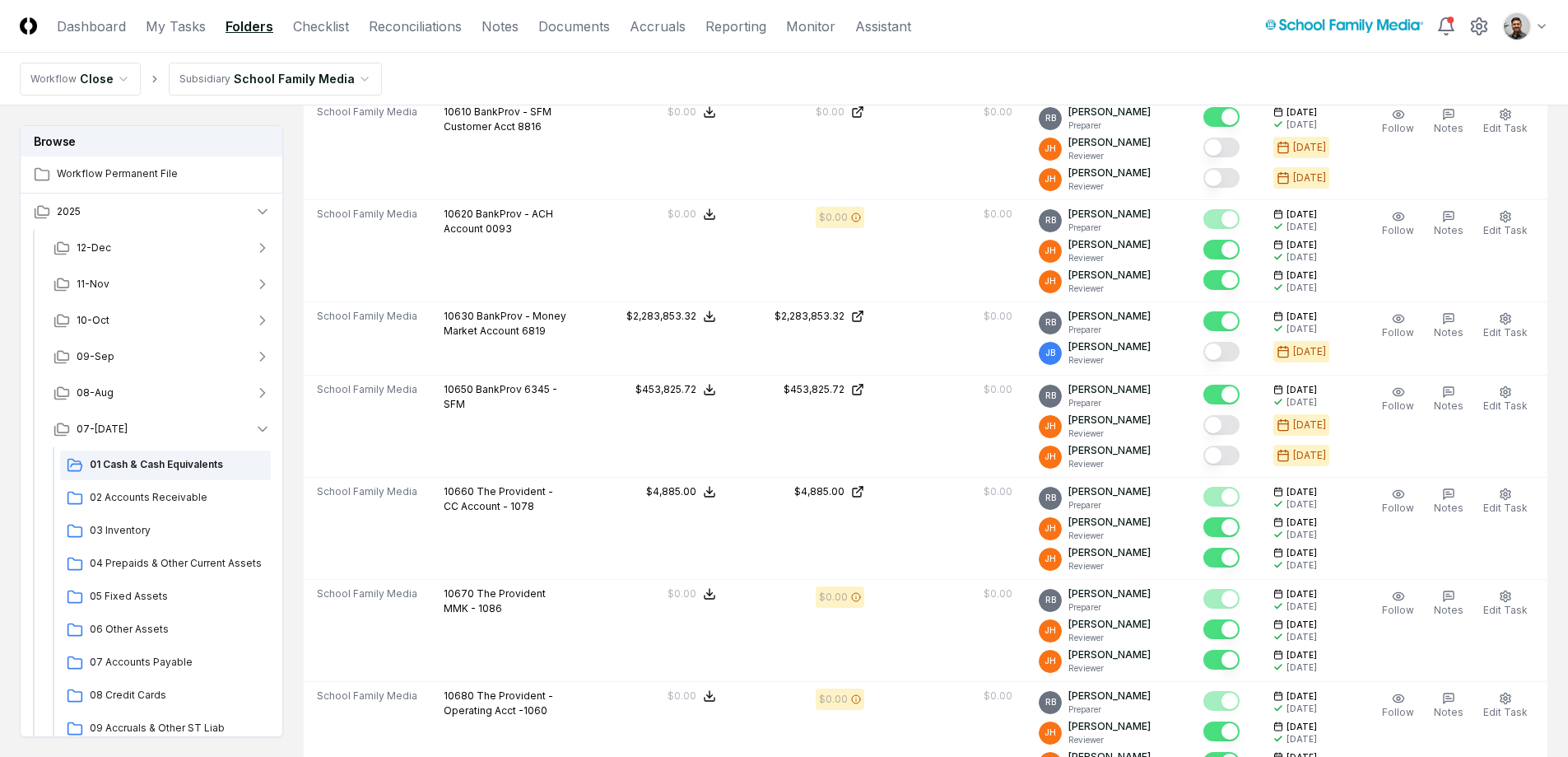
scroll to position [808, 0]
